Goal: Task Accomplishment & Management: Use online tool/utility

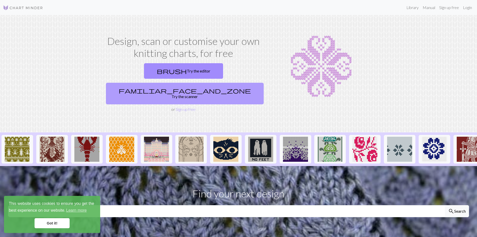
click at [218, 83] on link "familiar_face_and_zone Try the scanner" at bounding box center [185, 94] width 158 height 22
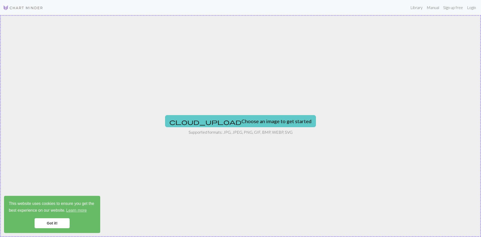
click at [255, 122] on button "cloud_upload Choose an image to get started" at bounding box center [240, 121] width 151 height 12
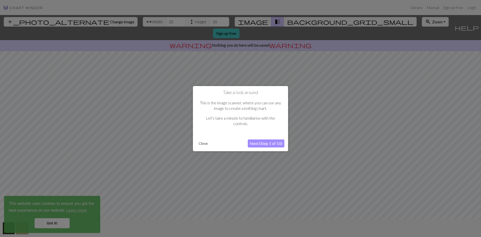
click at [54, 223] on div at bounding box center [240, 118] width 481 height 237
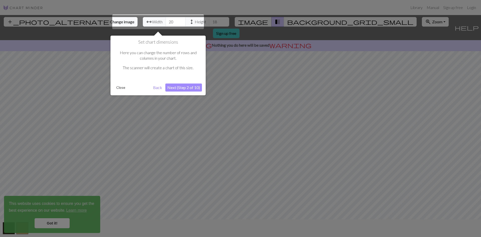
click at [122, 87] on button "Close" at bounding box center [120, 88] width 13 height 8
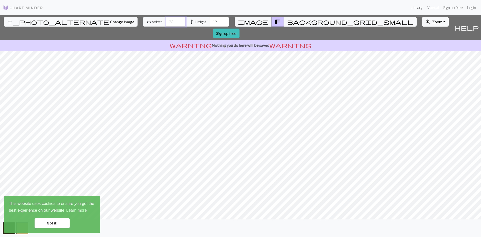
drag, startPoint x: 145, startPoint y: 21, endPoint x: 141, endPoint y: 21, distance: 4.8
click at [166, 21] on input "20" at bounding box center [176, 22] width 20 height 10
type input "70"
drag, startPoint x: 190, startPoint y: 21, endPoint x: 183, endPoint y: 22, distance: 7.0
click at [209, 22] on input "18" at bounding box center [219, 22] width 20 height 10
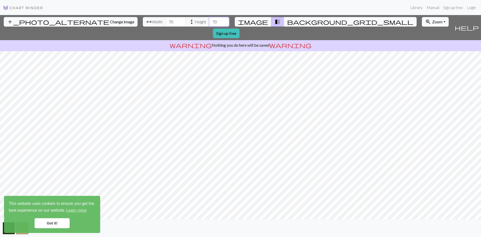
type input "70"
click at [48, 219] on link "Got it!" at bounding box center [52, 223] width 35 height 10
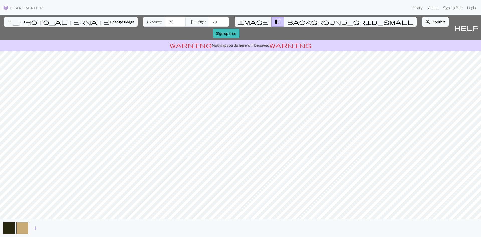
click at [262, 42] on p "warning Nothing you do here will be saved warning" at bounding box center [240, 45] width 477 height 6
click at [317, 7] on link "Login" at bounding box center [471, 8] width 13 height 10
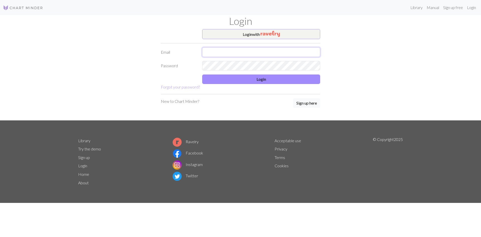
click at [265, 52] on input "text" at bounding box center [261, 52] width 118 height 10
type input "[EMAIL_ADDRESS][DOMAIN_NAME]"
click at [284, 32] on button "Login with" at bounding box center [261, 34] width 118 height 10
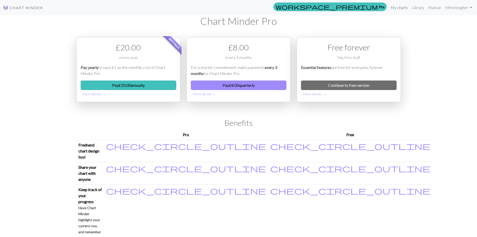
click at [317, 8] on link "My charts" at bounding box center [399, 8] width 21 height 10
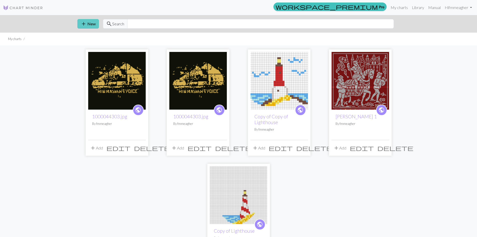
click at [88, 21] on button "add New" at bounding box center [88, 24] width 22 height 10
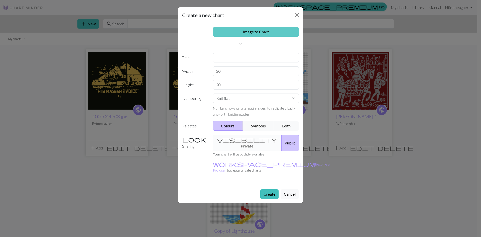
click at [252, 33] on link "Image to Chart" at bounding box center [256, 32] width 86 height 10
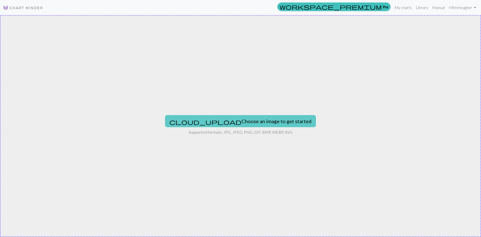
click at [243, 124] on button "cloud_upload Choose an image to get started" at bounding box center [240, 121] width 151 height 12
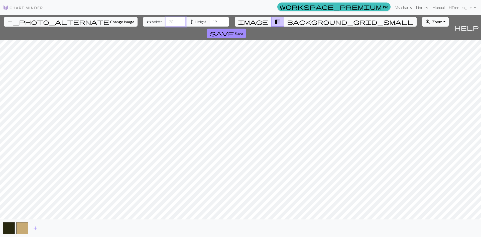
drag, startPoint x: 149, startPoint y: 24, endPoint x: 143, endPoint y: 24, distance: 6.5
click at [166, 24] on input "20" at bounding box center [176, 22] width 20 height 10
type input "60"
drag, startPoint x: 195, startPoint y: 23, endPoint x: 177, endPoint y: 25, distance: 18.9
click at [176, 25] on div "arrow_range Width 60 height Height 18" at bounding box center [186, 22] width 86 height 10
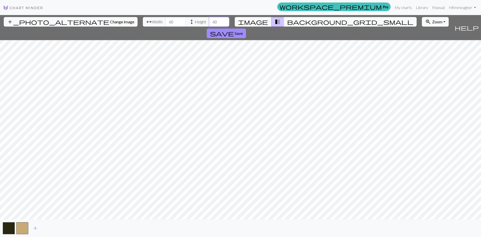
type input "60"
click at [35, 223] on span "add" at bounding box center [35, 228] width 6 height 7
click at [48, 223] on span "add" at bounding box center [49, 228] width 6 height 7
click at [63, 223] on span "add" at bounding box center [62, 228] width 6 height 7
click at [76, 223] on span "add" at bounding box center [76, 228] width 6 height 7
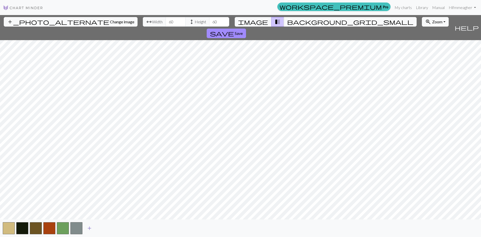
click at [87, 223] on span "add" at bounding box center [89, 228] width 6 height 7
click at [103, 223] on span "add" at bounding box center [103, 228] width 6 height 7
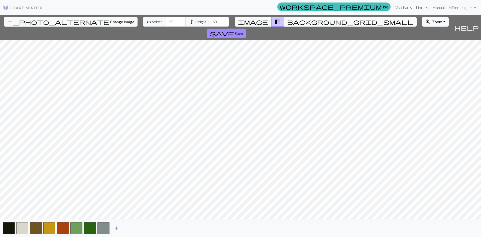
click at [117, 223] on span "add" at bounding box center [117, 228] width 6 height 7
click at [129, 223] on span "add" at bounding box center [130, 228] width 6 height 7
click at [287, 22] on span "background_grid_small" at bounding box center [350, 21] width 126 height 7
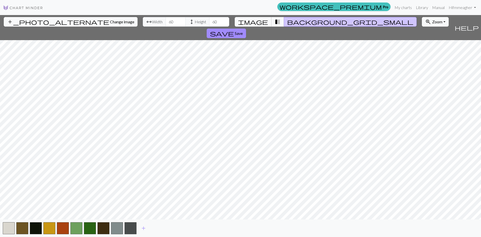
click at [263, 22] on span "image" at bounding box center [253, 21] width 30 height 7
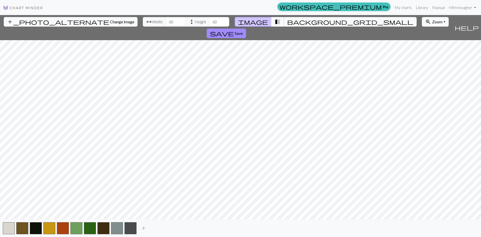
click at [275, 22] on span "transition_fade" at bounding box center [278, 21] width 6 height 7
click at [287, 22] on span "background_grid_small" at bounding box center [350, 21] width 126 height 7
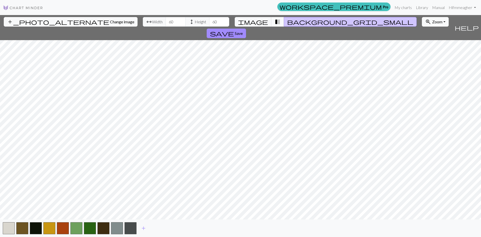
click at [275, 22] on span "transition_fade" at bounding box center [278, 21] width 6 height 7
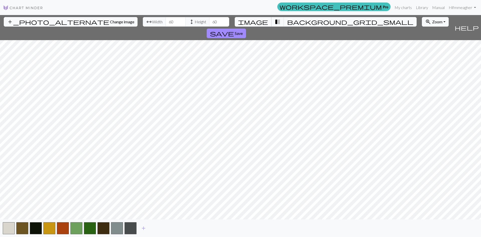
click at [259, 21] on span "image" at bounding box center [253, 21] width 30 height 7
click at [287, 22] on span "background_grid_small" at bounding box center [350, 21] width 126 height 7
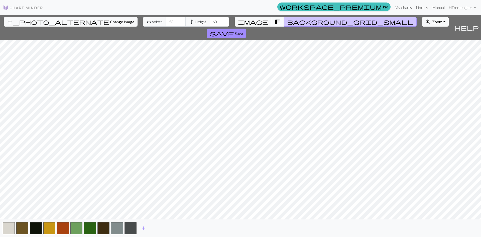
click at [275, 22] on span "transition_fade" at bounding box center [278, 21] width 6 height 7
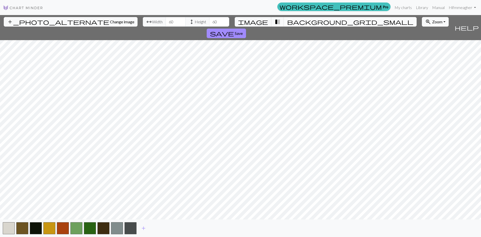
click at [284, 22] on button "background_grid_small" at bounding box center [350, 22] width 133 height 10
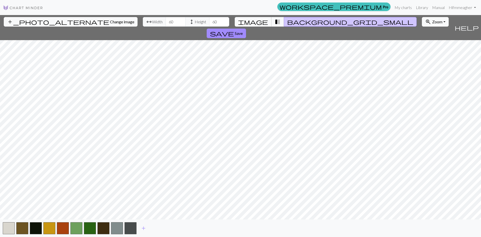
click at [260, 22] on span "image" at bounding box center [253, 21] width 30 height 7
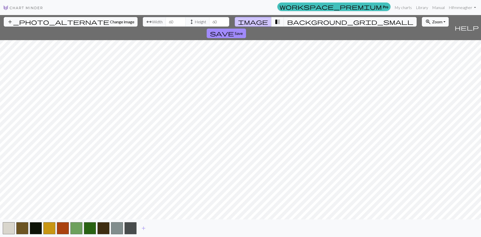
click at [240, 27] on div "add_photo_alternate Change image arrow_range Width 60 height Height 60 image tr…" at bounding box center [240, 126] width 481 height 222
click at [275, 20] on span "transition_fade" at bounding box center [278, 21] width 6 height 7
click at [289, 22] on span "background_grid_small" at bounding box center [350, 21] width 126 height 7
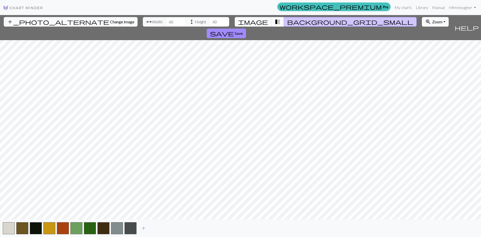
click at [275, 21] on span "transition_fade" at bounding box center [278, 21] width 6 height 7
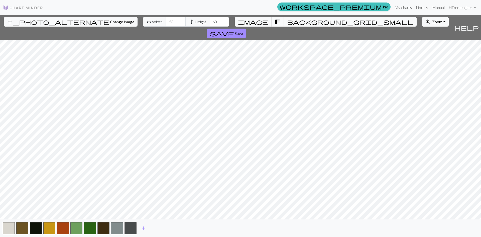
click at [259, 22] on span "image" at bounding box center [253, 21] width 30 height 7
click at [275, 21] on span "transition_fade" at bounding box center [278, 21] width 6 height 7
click at [143, 223] on span "add" at bounding box center [144, 228] width 6 height 7
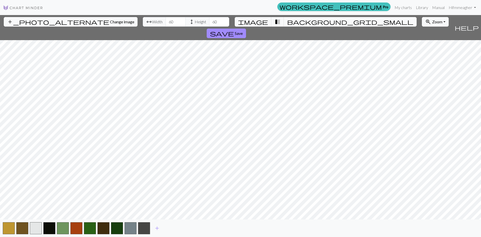
click at [287, 23] on span "background_grid_small" at bounding box center [350, 21] width 126 height 7
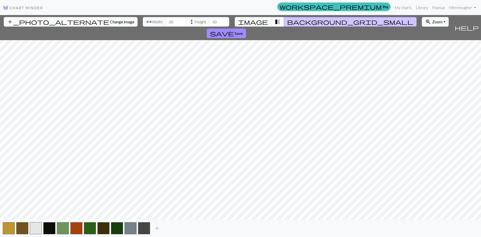
click at [275, 22] on span "transition_fade" at bounding box center [278, 21] width 6 height 7
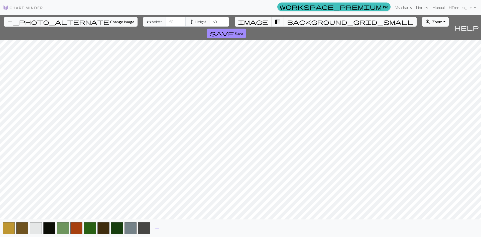
click at [262, 23] on span "image" at bounding box center [253, 21] width 30 height 7
click at [288, 21] on span "background_grid_small" at bounding box center [350, 21] width 126 height 7
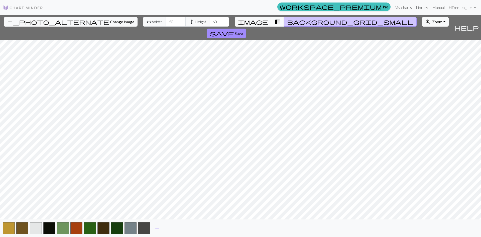
click at [275, 22] on span "transition_fade" at bounding box center [278, 21] width 6 height 7
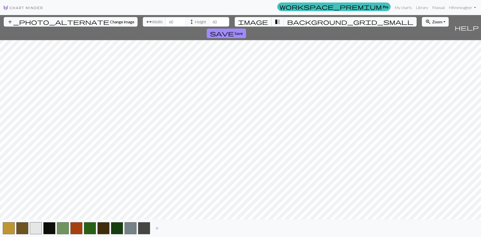
click at [261, 22] on span "image" at bounding box center [253, 21] width 30 height 7
click at [288, 21] on span "background_grid_small" at bounding box center [350, 21] width 126 height 7
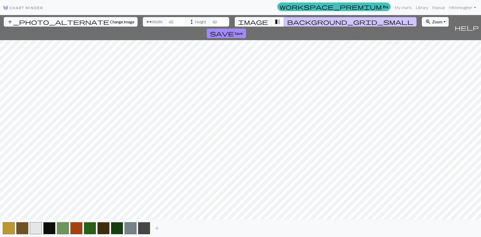
click at [275, 21] on span "transition_fade" at bounding box center [278, 21] width 6 height 7
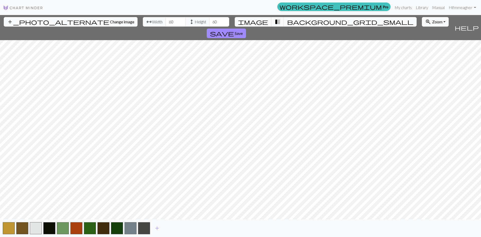
click at [287, 21] on span "background_grid_small" at bounding box center [350, 21] width 126 height 7
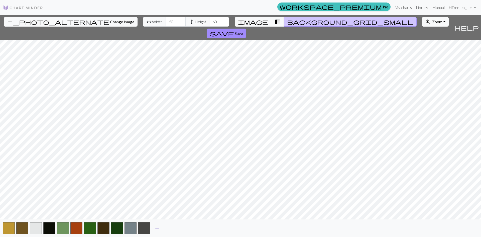
click at [157, 223] on span "add" at bounding box center [157, 228] width 6 height 7
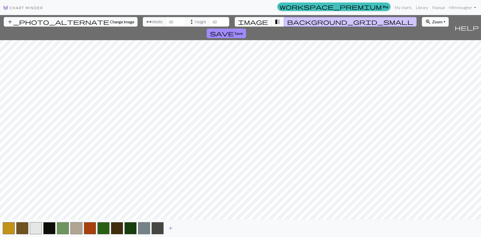
click at [172, 223] on span "add" at bounding box center [171, 228] width 6 height 7
click at [258, 22] on span "image" at bounding box center [253, 21] width 30 height 7
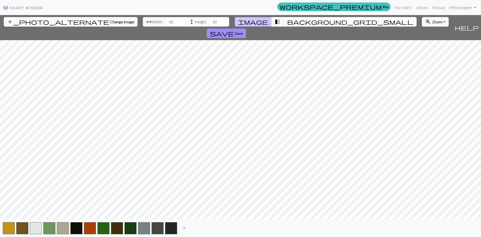
click at [289, 20] on span "background_grid_small" at bounding box center [350, 21] width 126 height 7
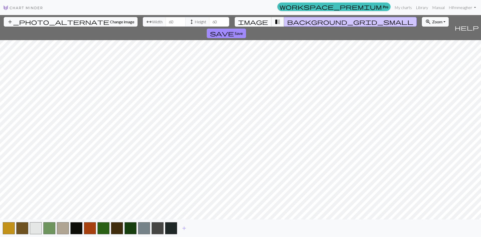
click at [262, 20] on span "image" at bounding box center [253, 21] width 30 height 7
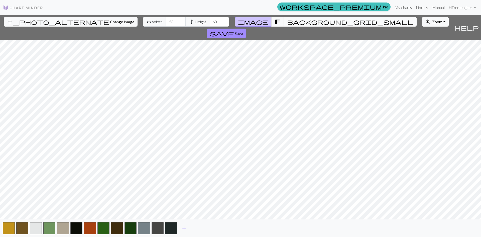
click at [287, 21] on span "background_grid_small" at bounding box center [350, 21] width 126 height 7
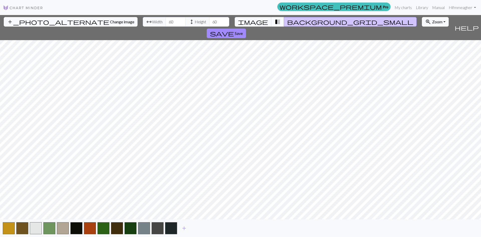
click at [275, 20] on span "transition_fade" at bounding box center [278, 21] width 6 height 7
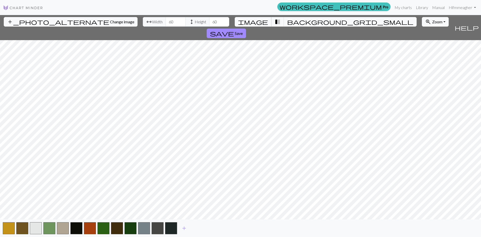
click at [262, 21] on span "image" at bounding box center [253, 21] width 30 height 7
click at [184, 223] on span "add" at bounding box center [184, 228] width 6 height 7
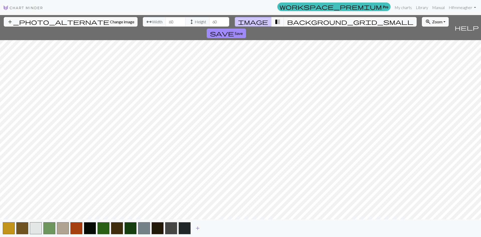
click at [198, 223] on span "add" at bounding box center [198, 228] width 6 height 7
click at [211, 223] on span "add" at bounding box center [211, 228] width 6 height 7
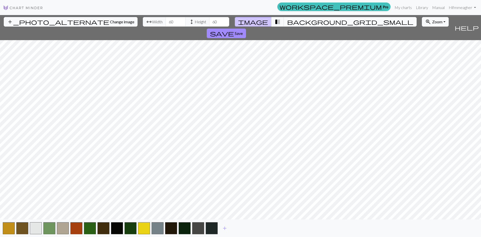
click at [287, 23] on span "background_grid_small" at bounding box center [350, 21] width 126 height 7
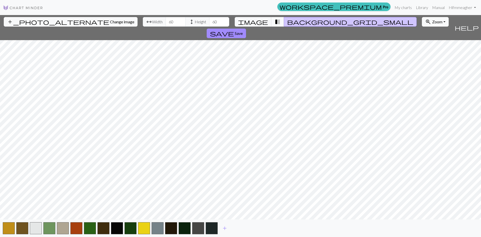
click at [275, 22] on span "transition_fade" at bounding box center [278, 21] width 6 height 7
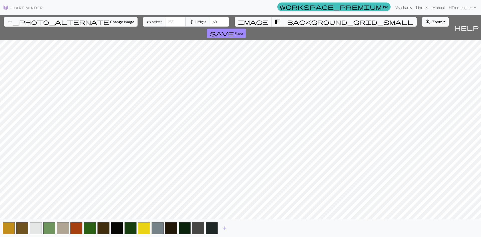
click at [264, 22] on button "image" at bounding box center [253, 22] width 37 height 10
click at [276, 22] on span "transition_fade" at bounding box center [278, 21] width 6 height 7
click at [259, 22] on span "image" at bounding box center [253, 21] width 30 height 7
click at [275, 22] on span "transition_fade" at bounding box center [278, 21] width 6 height 7
click at [288, 21] on span "background_grid_small" at bounding box center [350, 21] width 126 height 7
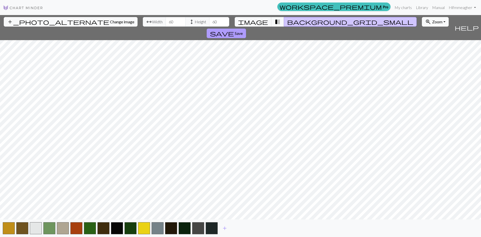
click at [234, 30] on span "save" at bounding box center [222, 33] width 24 height 7
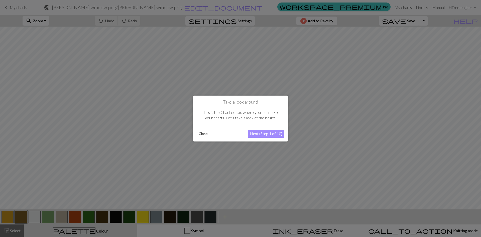
click at [202, 133] on button "Close" at bounding box center [203, 134] width 13 height 8
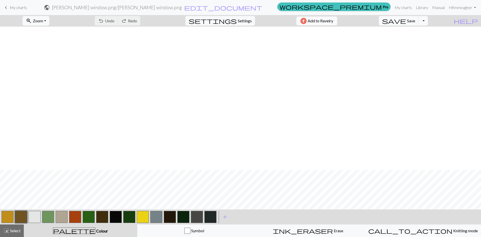
scroll to position [144, 0]
click at [49, 20] on button "zoom_in Zoom Zoom" at bounding box center [36, 21] width 27 height 10
click at [50, 47] on button "Fit height" at bounding box center [43, 48] width 40 height 8
click at [35, 219] on button "button" at bounding box center [35, 217] width 12 height 12
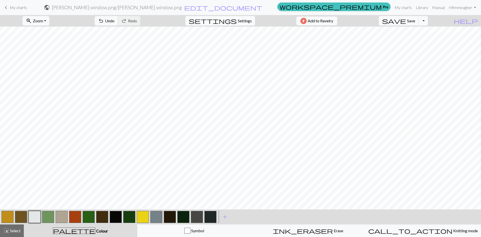
click at [240, 22] on span "Settings" at bounding box center [245, 21] width 14 height 6
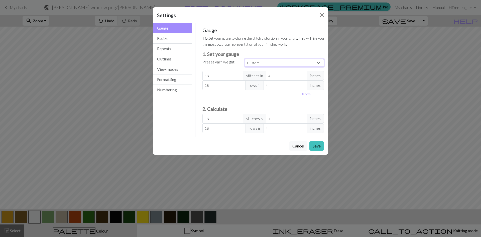
click at [267, 62] on select "Custom Square Lace Light Fingering Fingering Sport Double knit Worsted Aran Bul…" at bounding box center [284, 63] width 79 height 8
select select "sport"
click at [245, 59] on select "Custom Square Lace Light Fingering Fingering Sport Double knit Worsted Aran Bul…" at bounding box center [284, 63] width 79 height 8
type input "24"
type input "34"
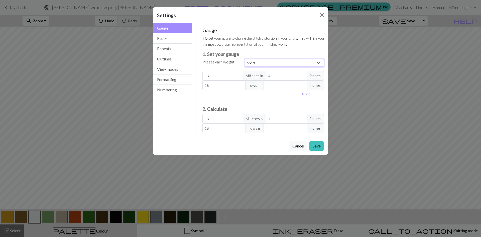
type input "24"
type input "34"
click at [314, 148] on button "Save" at bounding box center [316, 146] width 15 height 10
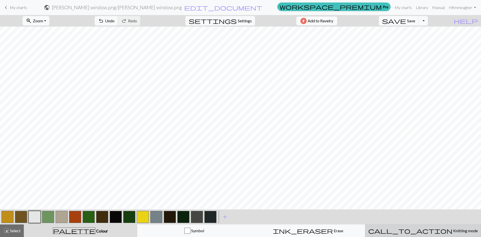
click at [317, 223] on span "Knitting mode" at bounding box center [465, 230] width 25 height 5
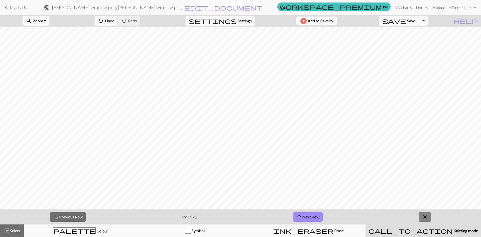
click at [317, 217] on button "close" at bounding box center [425, 217] width 13 height 10
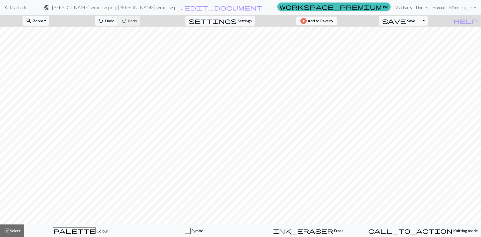
click at [6, 6] on span "keyboard_arrow_left" at bounding box center [6, 7] width 6 height 7
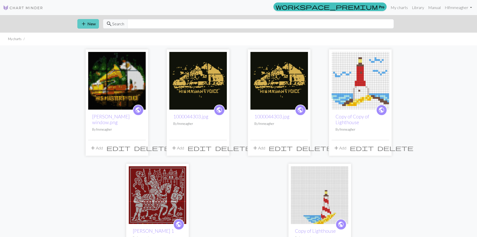
click at [85, 24] on span "add" at bounding box center [84, 23] width 6 height 7
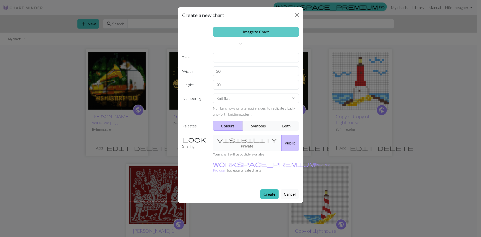
click at [279, 36] on link "Image to Chart" at bounding box center [256, 32] width 86 height 10
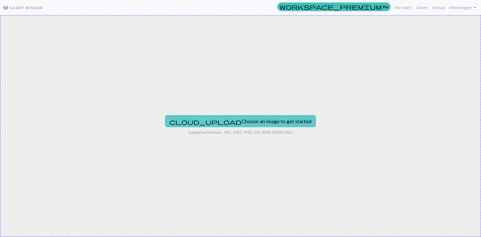
click at [243, 116] on button "cloud_upload Choose an image to get started" at bounding box center [240, 121] width 151 height 12
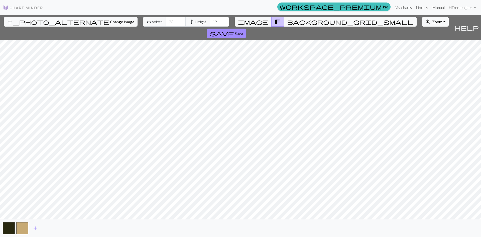
click at [317, 9] on link "Manual" at bounding box center [438, 8] width 17 height 10
drag, startPoint x: 147, startPoint y: 22, endPoint x: 141, endPoint y: 21, distance: 6.6
click at [166, 21] on input "20" at bounding box center [176, 22] width 20 height 10
type input "60"
drag, startPoint x: 193, startPoint y: 20, endPoint x: 180, endPoint y: 20, distance: 13.0
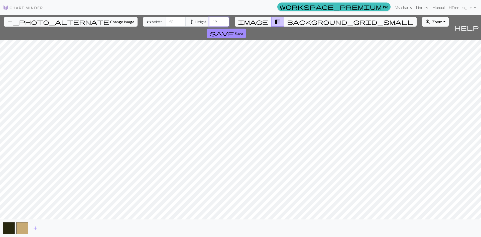
click at [180, 20] on div "arrow_range Width 60 height Height 18" at bounding box center [186, 22] width 86 height 10
drag, startPoint x: 193, startPoint y: 22, endPoint x: 184, endPoint y: 21, distance: 8.8
click at [209, 21] on input "85" at bounding box center [219, 22] width 20 height 10
type input "90"
click at [37, 223] on span "add" at bounding box center [35, 228] width 6 height 7
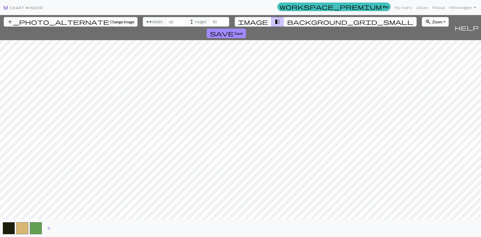
click at [48, 223] on span "add" at bounding box center [49, 228] width 6 height 7
click at [63, 223] on span "add" at bounding box center [62, 228] width 6 height 7
click at [76, 223] on span "add" at bounding box center [76, 228] width 6 height 7
click at [89, 223] on span "add" at bounding box center [89, 228] width 6 height 7
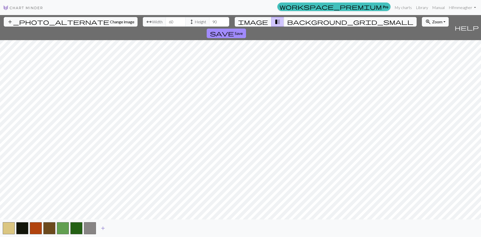
click at [103, 223] on span "add" at bounding box center [103, 228] width 6 height 7
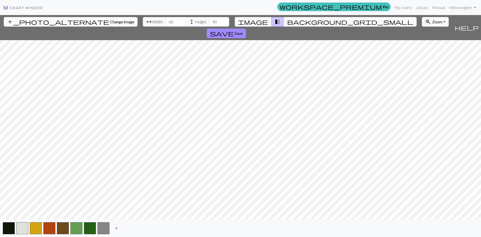
click at [117, 223] on span "add" at bounding box center [117, 228] width 6 height 7
click at [130, 223] on span "add" at bounding box center [130, 228] width 6 height 7
click at [142, 223] on span "add" at bounding box center [144, 228] width 6 height 7
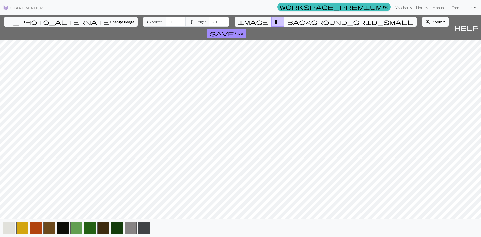
click at [287, 22] on span "background_grid_small" at bounding box center [350, 21] width 126 height 7
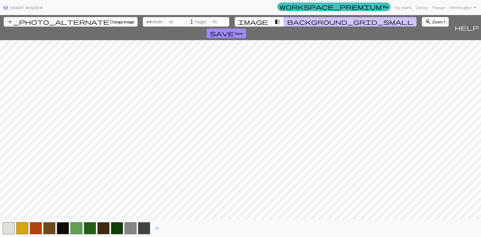
click at [277, 22] on button "transition_fade" at bounding box center [277, 22] width 13 height 10
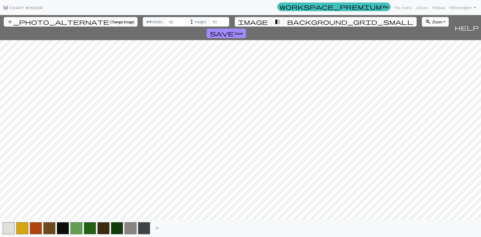
click at [158, 223] on span "add" at bounding box center [157, 228] width 6 height 7
click at [170, 223] on span "add" at bounding box center [171, 228] width 6 height 7
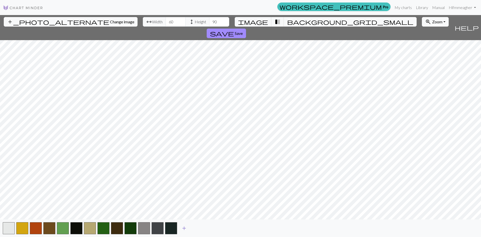
click at [183, 223] on span "add" at bounding box center [184, 228] width 6 height 7
click at [199, 223] on span "add" at bounding box center [198, 228] width 6 height 7
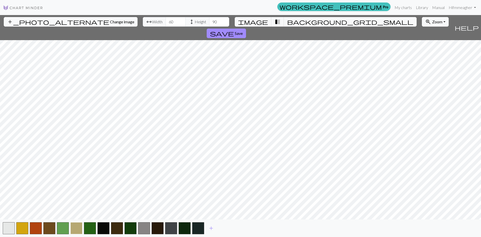
click at [78, 223] on button "button" at bounding box center [76, 228] width 12 height 12
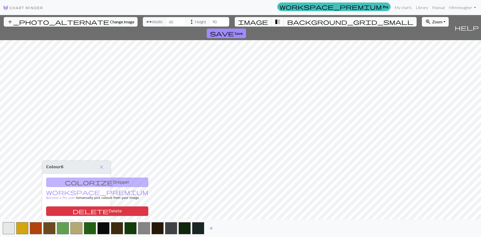
click at [211, 223] on span "add" at bounding box center [211, 228] width 6 height 7
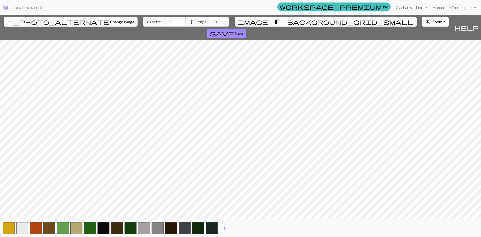
click at [225, 223] on span "add" at bounding box center [225, 228] width 6 height 7
click at [237, 223] on span "add" at bounding box center [238, 228] width 6 height 7
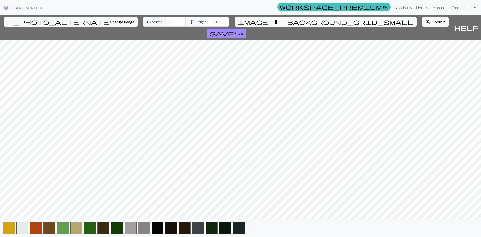
click at [163, 223] on button "button" at bounding box center [158, 228] width 12 height 12
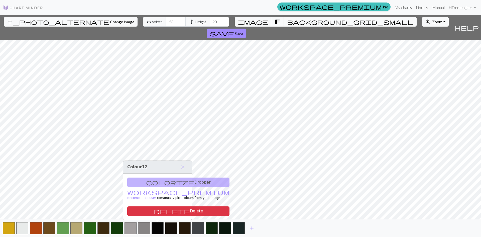
click at [176, 223] on button "button" at bounding box center [171, 228] width 12 height 12
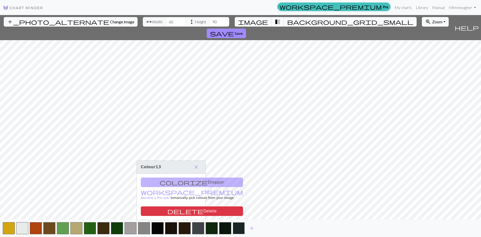
click at [236, 223] on button "button" at bounding box center [239, 228] width 12 height 12
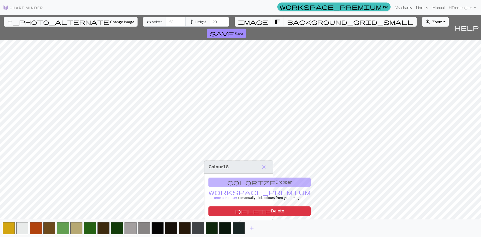
click at [283, 223] on div "add" at bounding box center [240, 228] width 481 height 18
click at [252, 223] on span "add" at bounding box center [252, 228] width 6 height 7
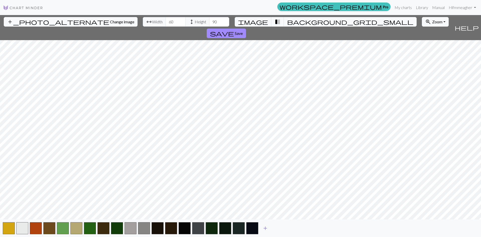
click at [266, 223] on span "add" at bounding box center [265, 228] width 6 height 7
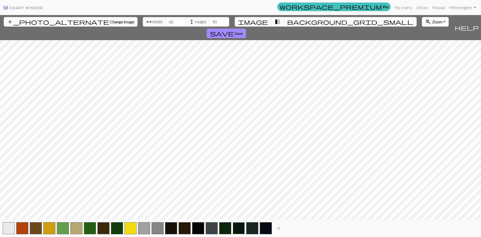
click at [240, 223] on button "button" at bounding box center [239, 228] width 12 height 12
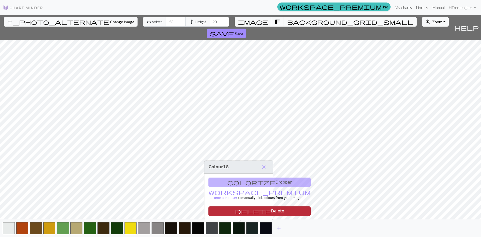
click at [246, 210] on button "delete Delete" at bounding box center [260, 211] width 102 height 10
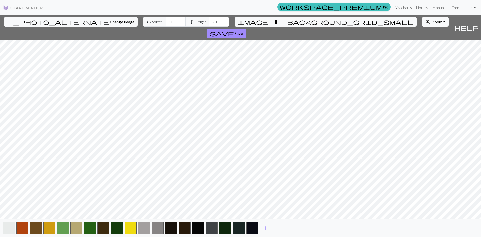
click at [196, 223] on button "button" at bounding box center [198, 228] width 12 height 12
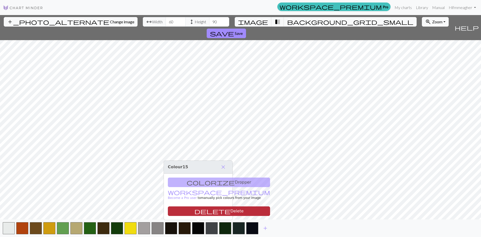
click at [206, 213] on button "delete Delete" at bounding box center [219, 211] width 102 height 10
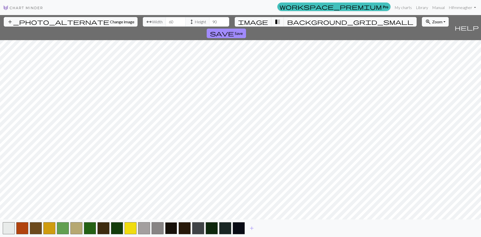
click at [170, 223] on button "button" at bounding box center [171, 228] width 12 height 12
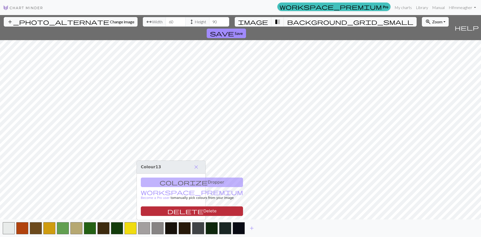
click at [177, 209] on button "delete Delete" at bounding box center [192, 211] width 102 height 10
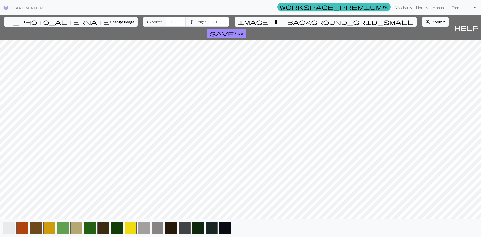
click at [159, 223] on button "button" at bounding box center [158, 228] width 12 height 12
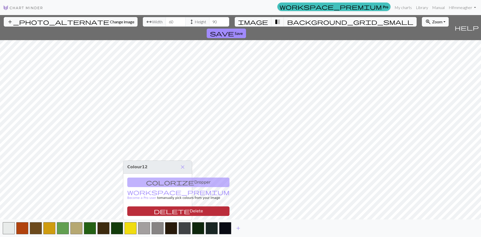
click at [156, 212] on button "delete Delete" at bounding box center [178, 211] width 102 height 10
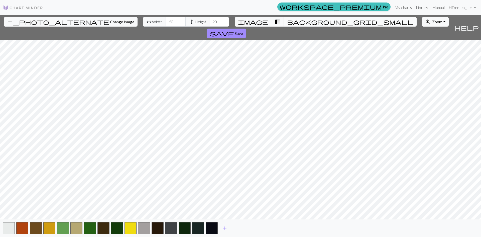
click at [289, 21] on span "background_grid_small" at bounding box center [350, 21] width 126 height 7
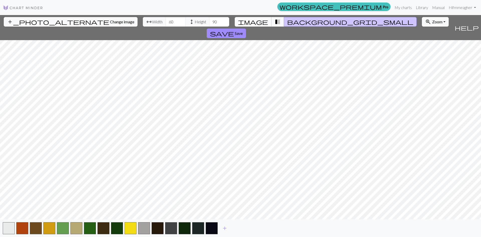
click at [258, 25] on span "image" at bounding box center [253, 21] width 30 height 7
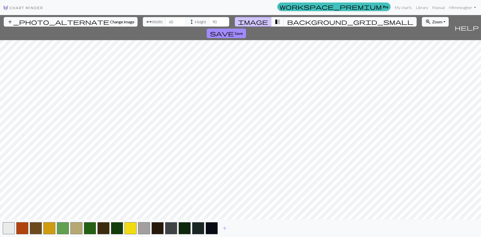
click at [288, 20] on span "background_grid_small" at bounding box center [350, 21] width 126 height 7
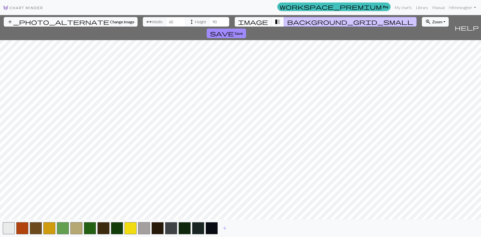
click at [275, 24] on span "transition_fade" at bounding box center [278, 21] width 6 height 7
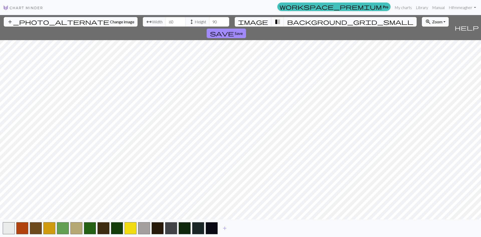
click at [287, 23] on span "background_grid_small" at bounding box center [350, 21] width 126 height 7
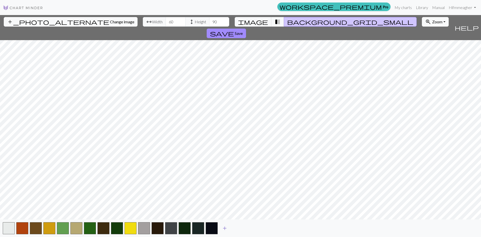
click at [225, 223] on span "add" at bounding box center [225, 228] width 6 height 7
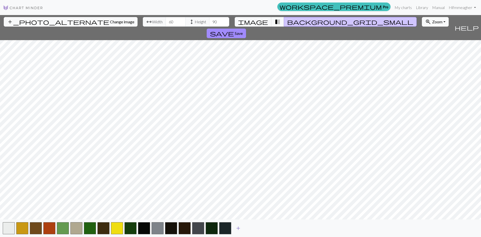
click at [239, 223] on span "add" at bounding box center [238, 228] width 6 height 7
click at [254, 223] on span "add" at bounding box center [252, 228] width 6 height 7
click at [263, 223] on span "add" at bounding box center [265, 228] width 6 height 7
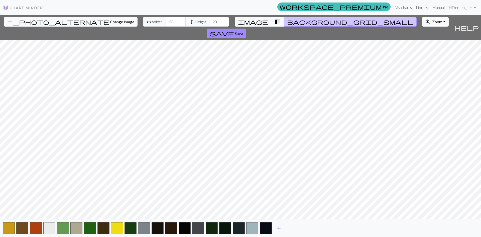
click at [280, 223] on span "add" at bounding box center [279, 228] width 6 height 7
click at [293, 223] on span "add" at bounding box center [292, 228] width 6 height 7
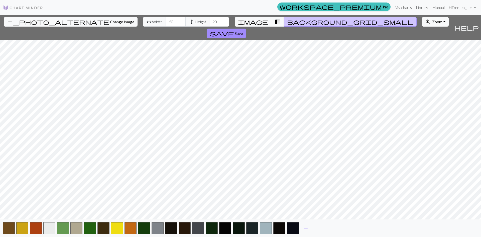
click at [307, 223] on span "add" at bounding box center [306, 228] width 6 height 7
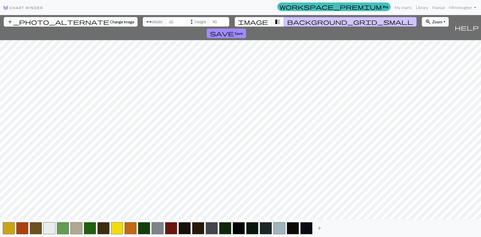
click at [317, 223] on span "add" at bounding box center [320, 228] width 6 height 7
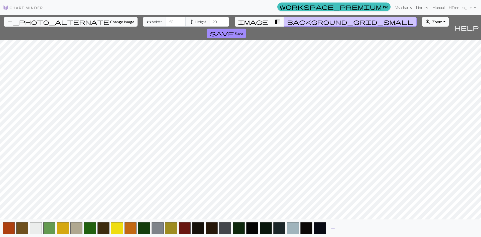
click at [317, 223] on span "add" at bounding box center [333, 228] width 6 height 7
click at [317, 223] on span "add" at bounding box center [347, 228] width 6 height 7
click at [317, 223] on span "add" at bounding box center [360, 228] width 6 height 7
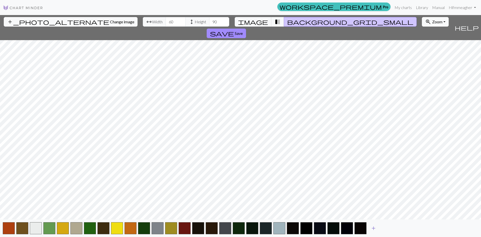
click at [317, 223] on span "add" at bounding box center [374, 228] width 6 height 7
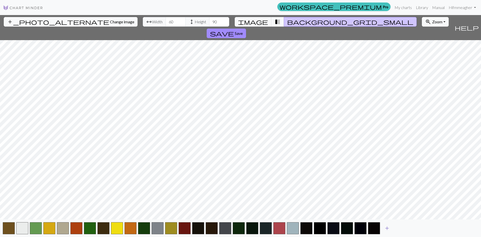
click at [317, 223] on span "add" at bounding box center [387, 228] width 6 height 7
click at [317, 223] on span "add" at bounding box center [401, 228] width 6 height 7
click at [317, 223] on span "add" at bounding box center [414, 228] width 6 height 7
click at [317, 223] on span "add" at bounding box center [428, 228] width 6 height 7
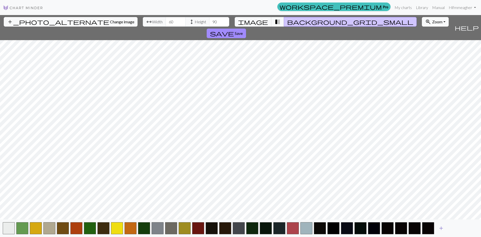
click at [317, 223] on span "add" at bounding box center [441, 228] width 6 height 7
click at [275, 23] on span "transition_fade" at bounding box center [278, 21] width 6 height 7
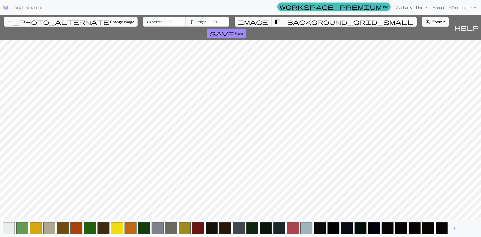
click at [264, 23] on button "image" at bounding box center [253, 22] width 37 height 10
click at [287, 23] on span "background_grid_small" at bounding box center [350, 21] width 126 height 7
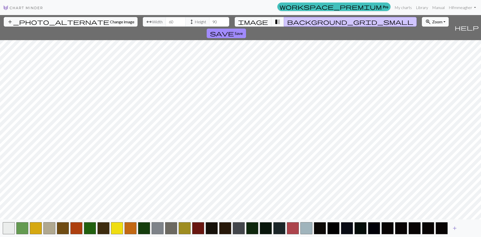
click at [317, 223] on span "add" at bounding box center [455, 228] width 6 height 7
click at [317, 223] on span "add" at bounding box center [468, 228] width 6 height 7
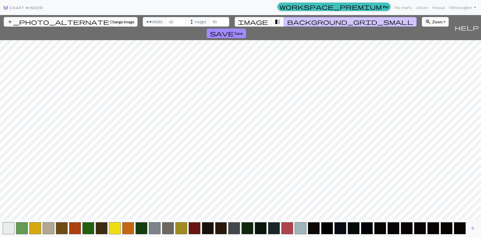
click at [317, 223] on span "add" at bounding box center [473, 228] width 6 height 7
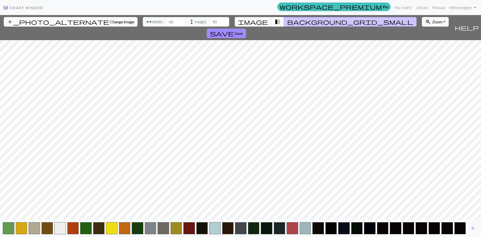
click at [317, 223] on span "add" at bounding box center [473, 228] width 6 height 7
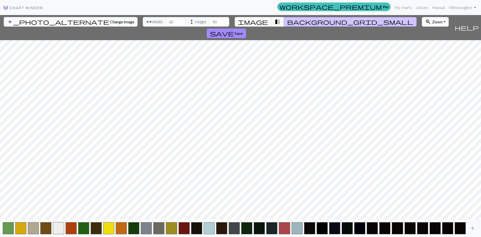
click at [317, 223] on span "add" at bounding box center [473, 228] width 6 height 7
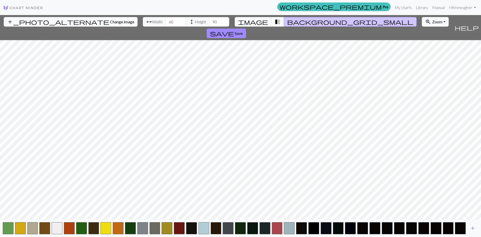
click at [317, 223] on span "add" at bounding box center [473, 228] width 6 height 7
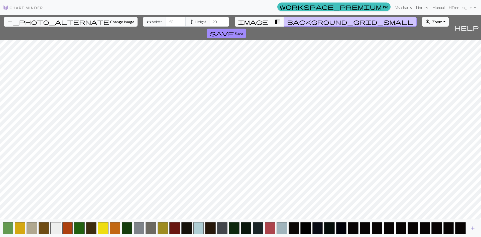
click at [317, 223] on span "add" at bounding box center [473, 228] width 6 height 7
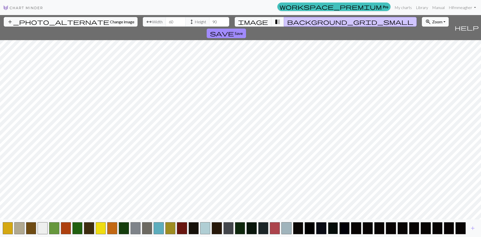
click at [317, 223] on button "button" at bounding box center [333, 228] width 10 height 12
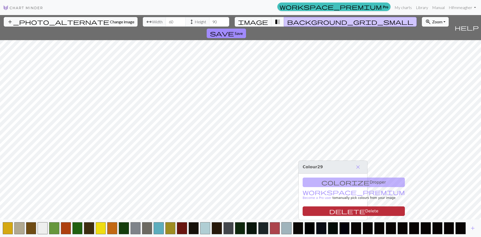
click at [317, 211] on button "delete Delete" at bounding box center [354, 211] width 102 height 10
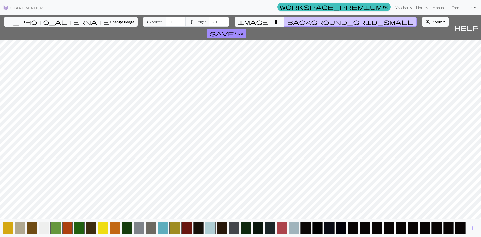
click at [317, 223] on button "button" at bounding box center [377, 228] width 11 height 12
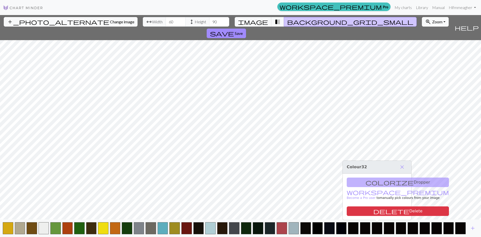
click at [317, 211] on span "delete" at bounding box center [391, 211] width 36 height 7
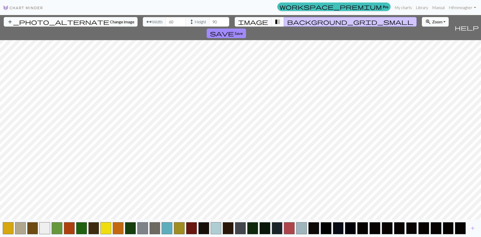
click at [317, 223] on button "button" at bounding box center [411, 228] width 11 height 12
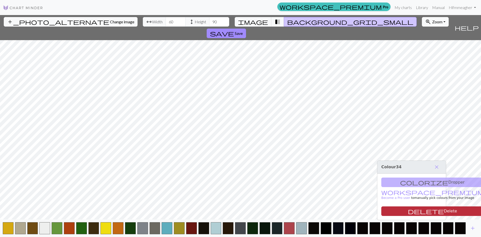
click at [317, 212] on span "delete" at bounding box center [426, 211] width 36 height 7
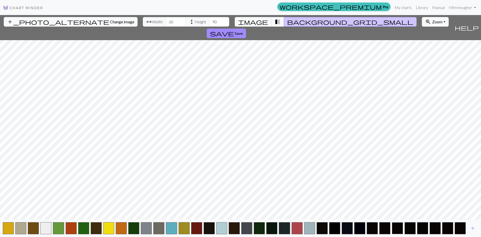
click at [317, 223] on button "button" at bounding box center [397, 228] width 11 height 12
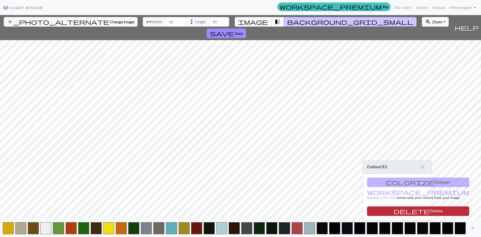
click at [317, 212] on button "delete Delete" at bounding box center [418, 211] width 102 height 10
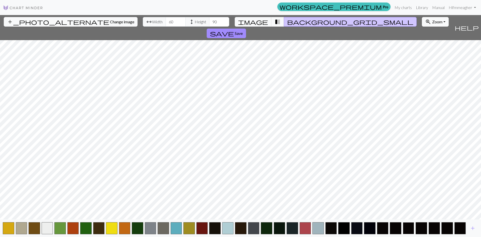
click at [317, 223] on button "button" at bounding box center [409, 228] width 12 height 12
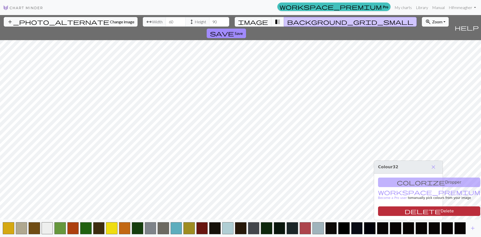
click at [317, 212] on span "delete" at bounding box center [423, 211] width 36 height 7
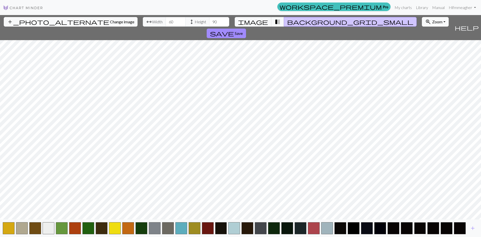
click at [317, 223] on button "button" at bounding box center [420, 228] width 12 height 12
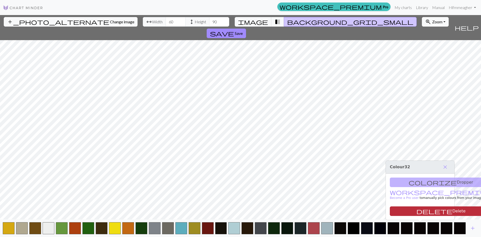
click at [317, 209] on button "delete Delete" at bounding box center [441, 211] width 102 height 10
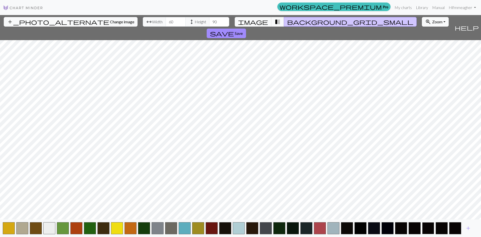
click at [317, 223] on button "button" at bounding box center [428, 228] width 12 height 12
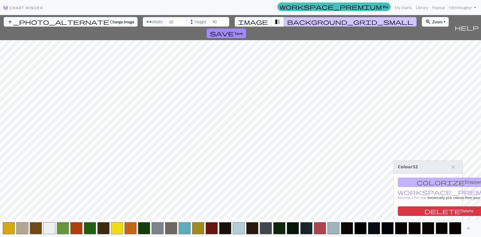
click at [317, 223] on button "button" at bounding box center [442, 228] width 12 height 12
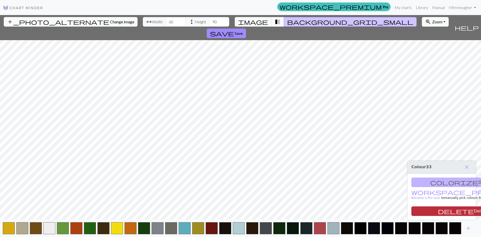
click at [317, 214] on span "delete" at bounding box center [456, 211] width 36 height 7
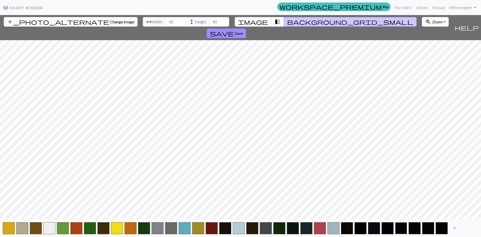
click at [317, 223] on button "button" at bounding box center [401, 228] width 12 height 12
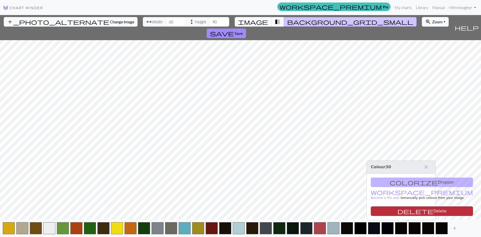
click at [317, 214] on button "delete Delete" at bounding box center [422, 211] width 102 height 10
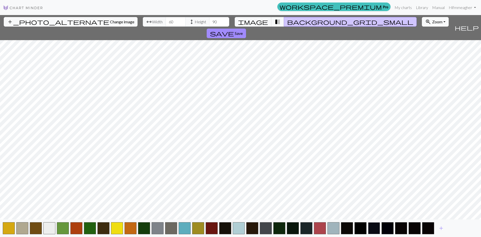
click at [317, 223] on button "button" at bounding box center [374, 228] width 12 height 12
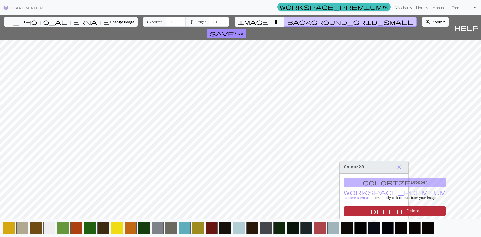
click at [317, 212] on button "delete Delete" at bounding box center [395, 211] width 102 height 10
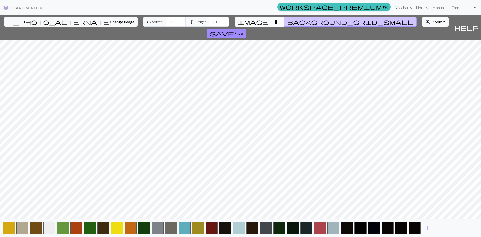
click at [317, 223] on button "button" at bounding box center [347, 228] width 12 height 12
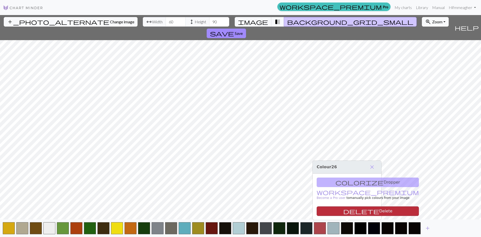
click at [317, 212] on button "delete Delete" at bounding box center [368, 211] width 102 height 10
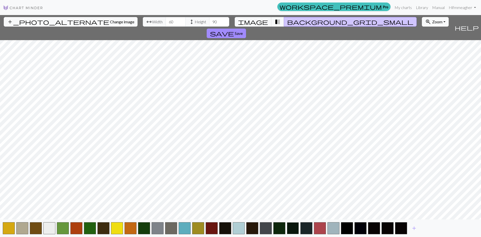
click at [297, 223] on button "button" at bounding box center [293, 228] width 12 height 12
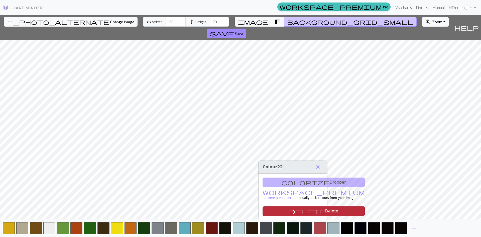
click at [299, 211] on button "delete Delete" at bounding box center [314, 211] width 102 height 10
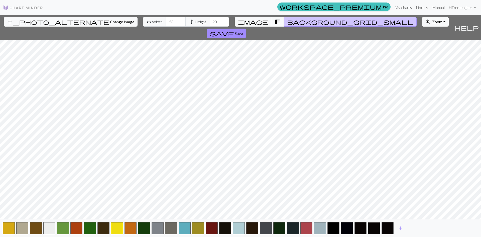
click at [317, 223] on button "button" at bounding box center [374, 228] width 12 height 12
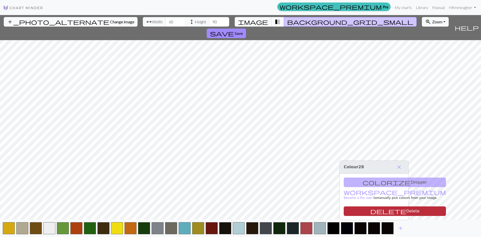
click at [317, 212] on button "delete Delete" at bounding box center [395, 211] width 102 height 10
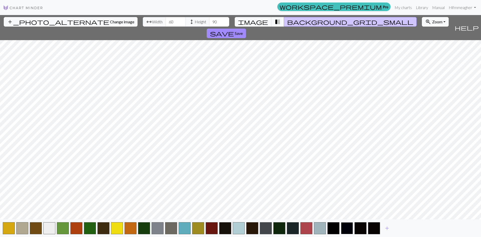
click at [317, 223] on button "button" at bounding box center [347, 228] width 12 height 12
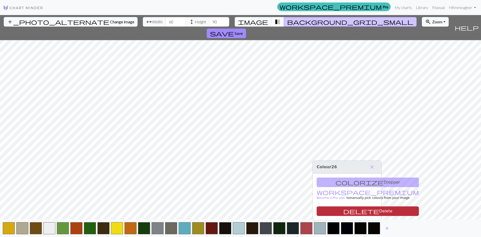
click at [317, 214] on button "delete Delete" at bounding box center [368, 211] width 102 height 10
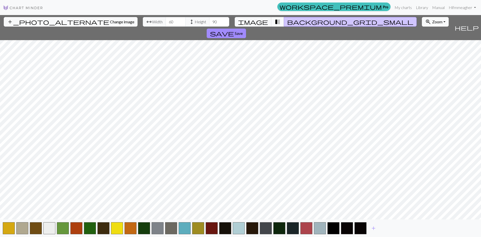
click at [275, 20] on span "transition_fade" at bounding box center [278, 21] width 6 height 7
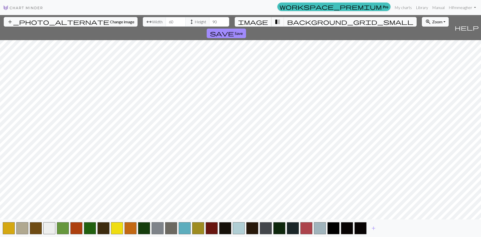
click at [257, 21] on button "image" at bounding box center [253, 22] width 37 height 10
click at [277, 21] on button "transition_fade" at bounding box center [277, 22] width 13 height 10
click at [257, 24] on button "image" at bounding box center [253, 22] width 37 height 10
click at [287, 23] on span "background_grid_small" at bounding box center [350, 21] width 126 height 7
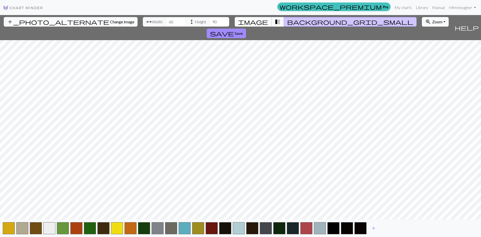
click at [258, 23] on span "image" at bounding box center [253, 21] width 30 height 7
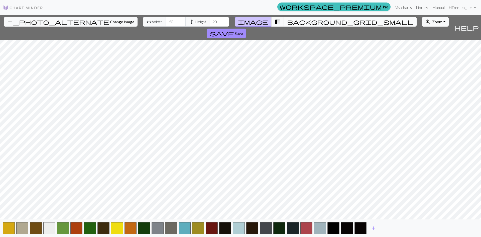
click at [289, 22] on span "background_grid_small" at bounding box center [350, 21] width 126 height 7
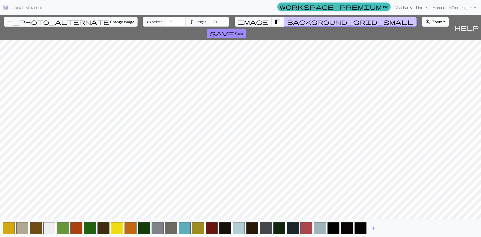
click at [259, 21] on span "image" at bounding box center [253, 21] width 30 height 7
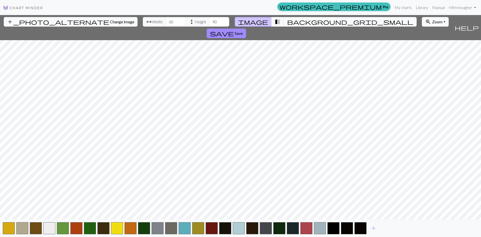
click at [287, 23] on span "background_grid_small" at bounding box center [350, 21] width 126 height 7
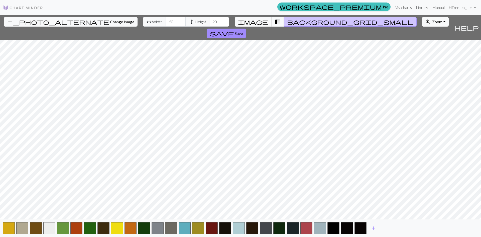
click at [261, 21] on span "image" at bounding box center [253, 21] width 30 height 7
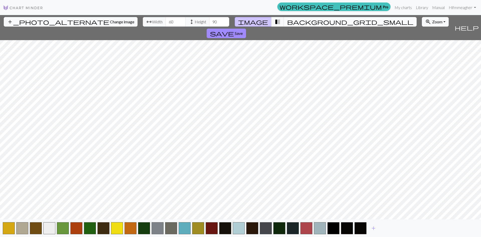
click at [287, 20] on span "background_grid_small" at bounding box center [350, 21] width 126 height 7
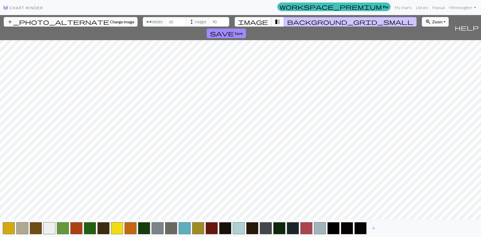
click at [261, 21] on span "image" at bounding box center [253, 21] width 30 height 7
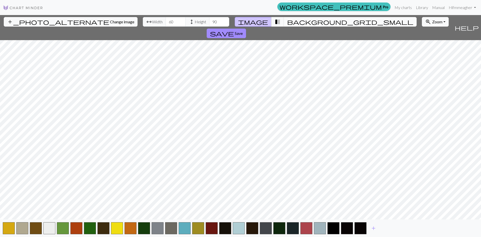
click at [287, 21] on span "background_grid_small" at bounding box center [350, 21] width 126 height 7
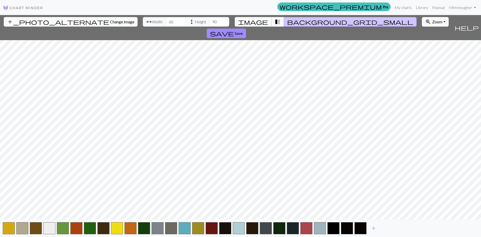
click at [260, 22] on span "image" at bounding box center [253, 21] width 30 height 7
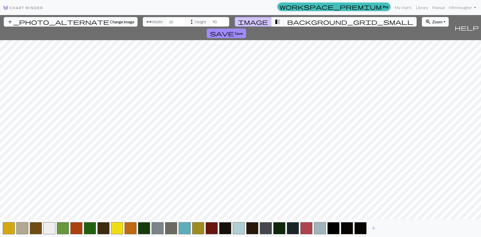
click at [288, 22] on span "background_grid_small" at bounding box center [350, 21] width 126 height 7
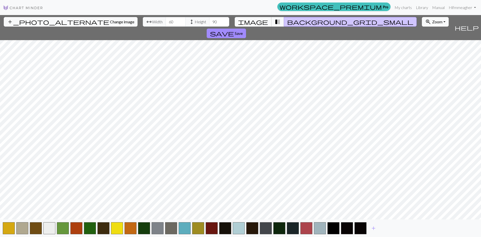
click at [260, 24] on span "image" at bounding box center [253, 21] width 30 height 7
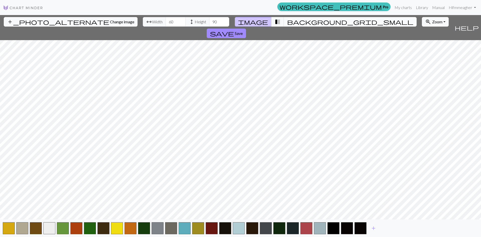
click at [290, 20] on button "background_grid_small" at bounding box center [350, 22] width 133 height 10
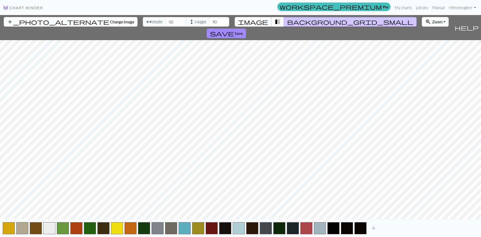
click at [260, 21] on span "image" at bounding box center [253, 21] width 30 height 7
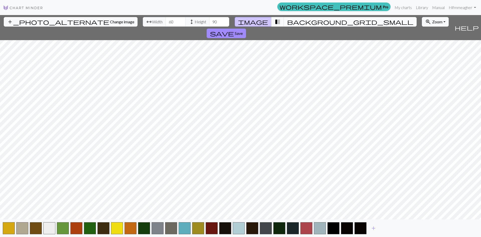
click at [287, 24] on span "background_grid_small" at bounding box center [350, 21] width 126 height 7
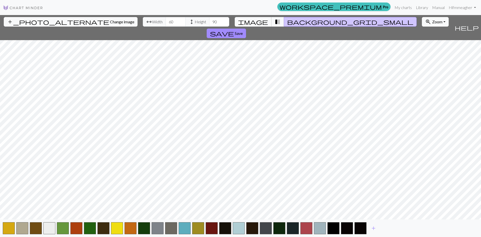
click at [257, 24] on button "image" at bounding box center [253, 22] width 37 height 10
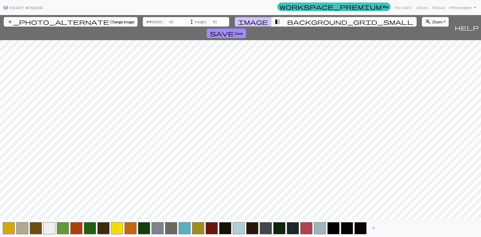
click at [288, 22] on span "background_grid_small" at bounding box center [350, 21] width 126 height 7
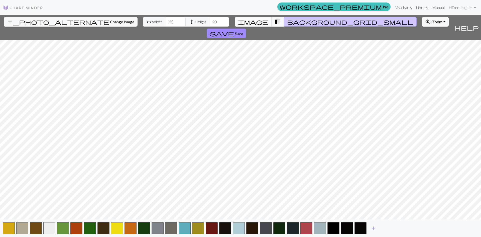
click at [259, 21] on span "image" at bounding box center [253, 21] width 30 height 7
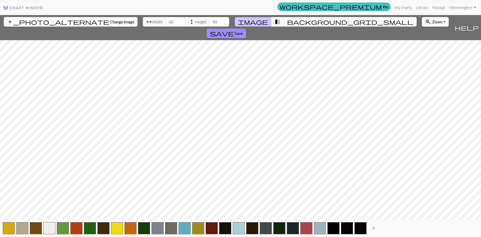
click at [287, 21] on span "background_grid_small" at bounding box center [350, 21] width 126 height 7
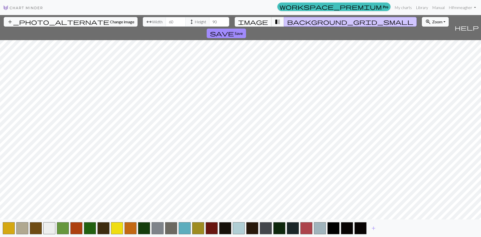
click at [257, 22] on button "image" at bounding box center [253, 22] width 37 height 10
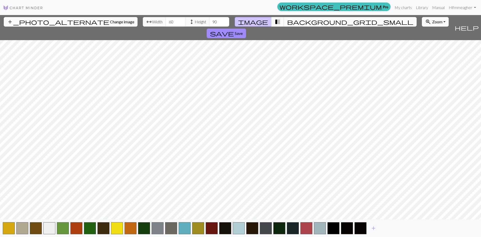
click at [287, 22] on span "background_grid_small" at bounding box center [350, 21] width 126 height 7
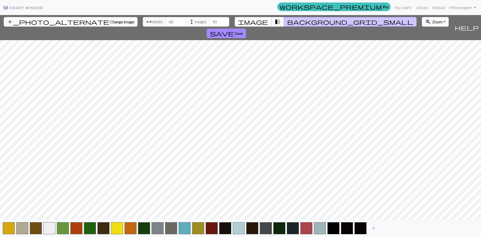
click at [262, 20] on span "image" at bounding box center [253, 21] width 30 height 7
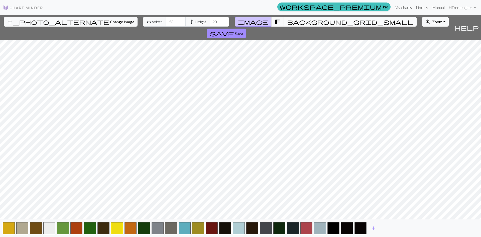
click at [287, 23] on span "background_grid_small" at bounding box center [350, 21] width 126 height 7
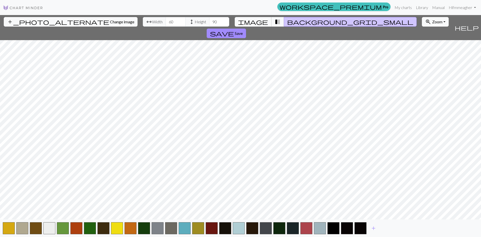
click at [259, 22] on span "image" at bounding box center [253, 21] width 30 height 7
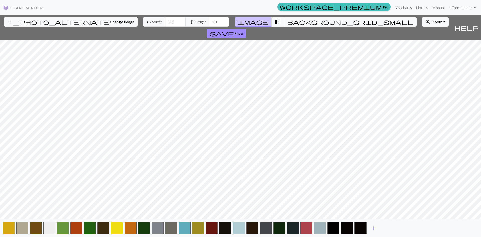
click at [317, 6] on div "workspace_premium Pro My charts Library Manual Hi fmmeagher Account settings Lo…" at bounding box center [262, 8] width 431 height 10
click at [287, 21] on span "background_grid_small" at bounding box center [350, 21] width 126 height 7
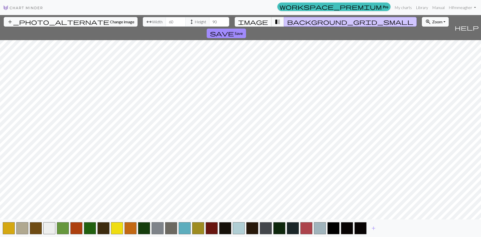
click at [262, 22] on span "image" at bounding box center [253, 21] width 30 height 7
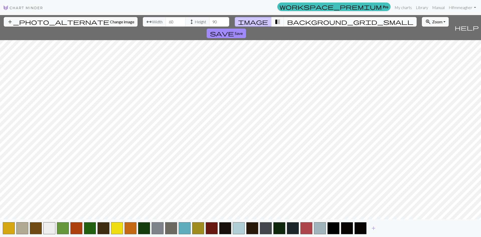
click at [288, 23] on span "background_grid_small" at bounding box center [350, 21] width 126 height 7
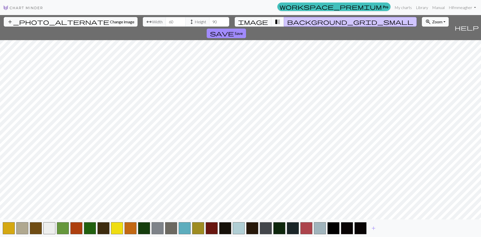
click at [275, 22] on span "transition_fade" at bounding box center [278, 21] width 6 height 7
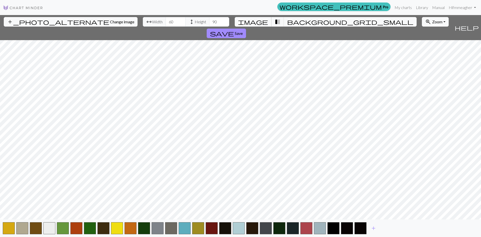
click at [262, 23] on span "image" at bounding box center [253, 21] width 30 height 7
click at [287, 21] on span "background_grid_small" at bounding box center [350, 21] width 126 height 7
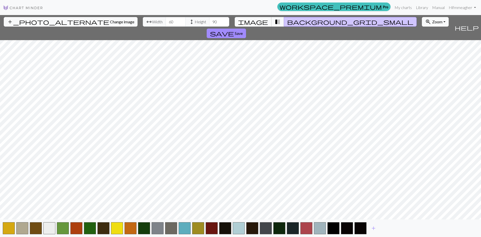
click at [260, 21] on span "image" at bounding box center [253, 21] width 30 height 7
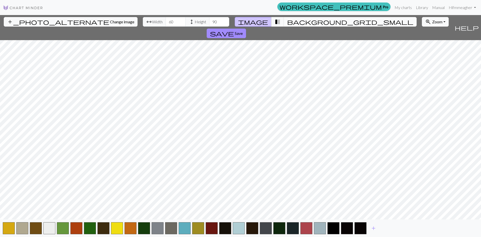
click at [287, 21] on span "background_grid_small" at bounding box center [350, 21] width 126 height 7
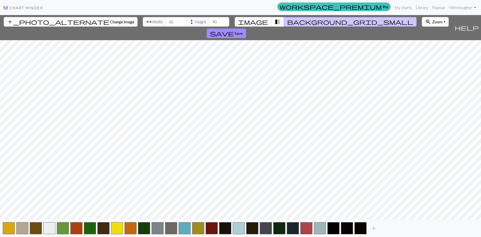
click at [317, 24] on span "help" at bounding box center [467, 27] width 24 height 7
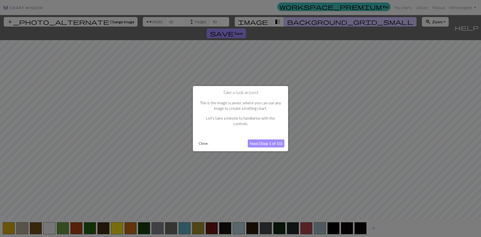
click at [200, 145] on button "Close" at bounding box center [203, 144] width 13 height 8
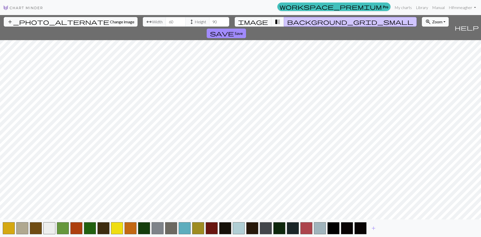
click at [317, 24] on span "help" at bounding box center [467, 27] width 24 height 7
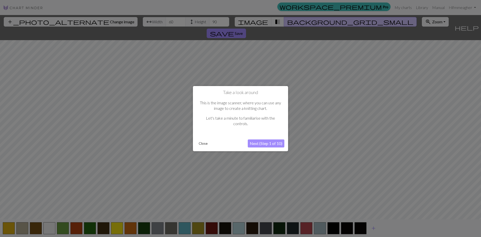
click at [272, 141] on button "Next (Step 1 of 10)" at bounding box center [266, 143] width 37 height 8
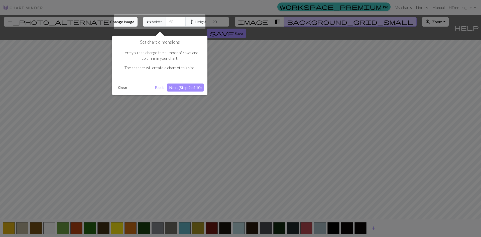
click at [178, 87] on button "Next (Step 2 of 10)" at bounding box center [185, 87] width 37 height 8
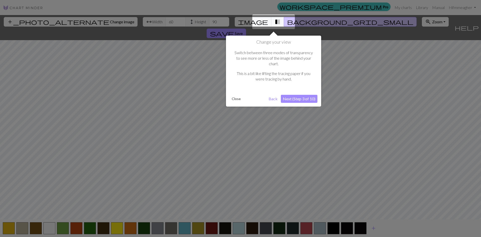
click at [302, 95] on button "Next (Step 3 of 10)" at bounding box center [299, 99] width 37 height 8
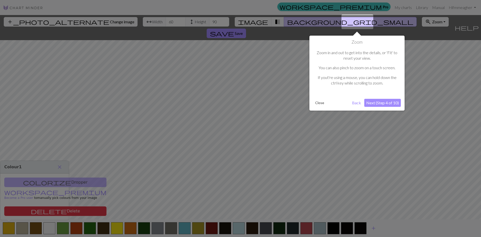
click at [317, 103] on button "Next (Step 4 of 10)" at bounding box center [382, 103] width 37 height 8
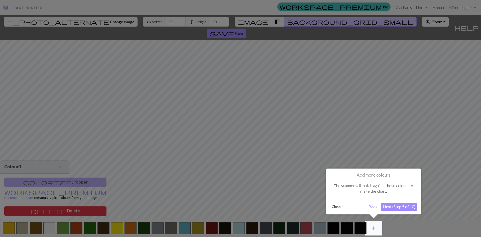
click at [317, 208] on button "Next (Step 5 of 10)" at bounding box center [399, 206] width 37 height 8
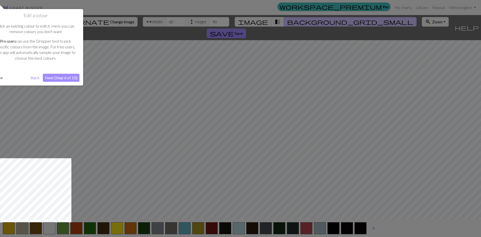
click at [61, 78] on button "Next (Step 6 of 10)" at bounding box center [61, 78] width 37 height 8
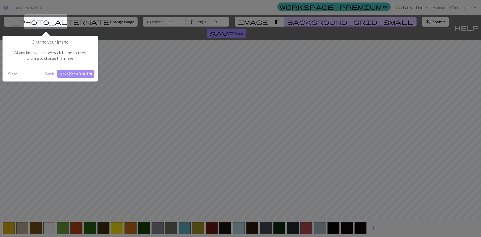
click at [80, 74] on button "Next (Step 8 of 10)" at bounding box center [75, 74] width 37 height 8
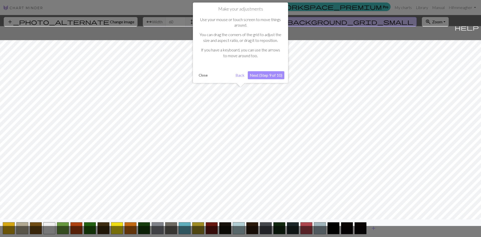
click at [265, 75] on button "Next (Step 9 of 10)" at bounding box center [266, 75] width 37 height 8
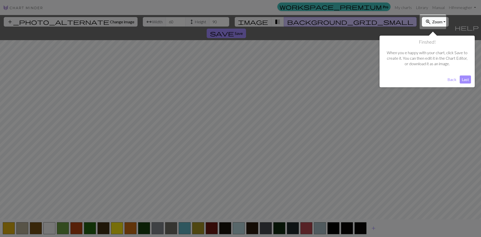
click at [317, 80] on button "Back" at bounding box center [452, 79] width 13 height 8
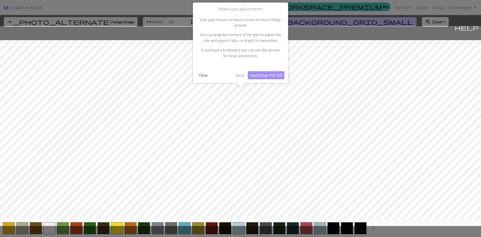
click at [239, 74] on button "Back" at bounding box center [240, 75] width 13 height 8
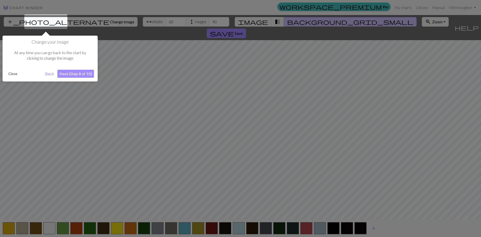
click at [69, 74] on button "Next (Step 8 of 10)" at bounding box center [75, 74] width 37 height 8
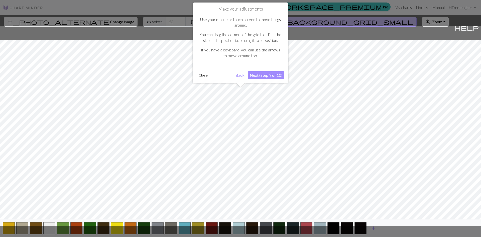
click at [265, 75] on button "Next (Step 9 of 10)" at bounding box center [266, 75] width 37 height 8
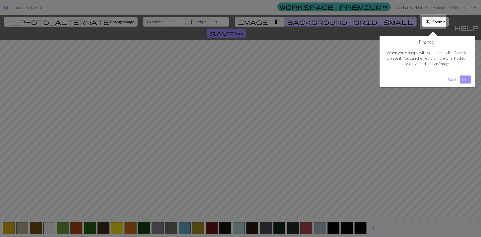
click at [317, 80] on button "Last" at bounding box center [465, 79] width 11 height 8
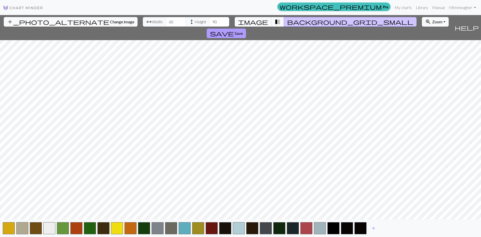
click at [234, 30] on span "save" at bounding box center [222, 33] width 24 height 7
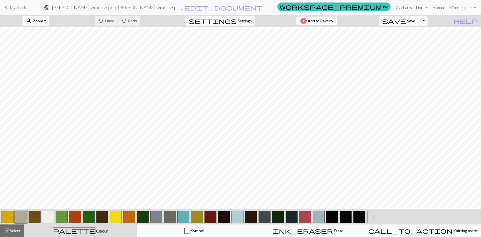
click at [43, 20] on span "Zoom" at bounding box center [38, 20] width 10 height 5
click at [50, 49] on button "Fit height" at bounding box center [43, 48] width 40 height 8
click at [41, 19] on span "Zoom" at bounding box center [38, 20] width 10 height 5
click at [43, 38] on button "Fit width" at bounding box center [43, 40] width 40 height 8
click at [43, 19] on span "Zoom" at bounding box center [38, 20] width 10 height 5
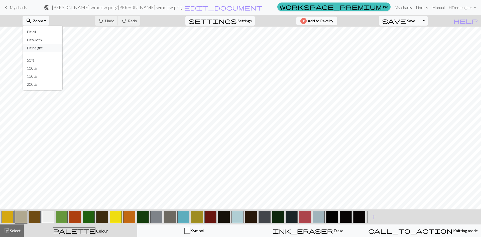
click at [47, 47] on button "Fit height" at bounding box center [43, 48] width 40 height 8
click at [49, 23] on button "zoom_in Zoom Zoom" at bounding box center [36, 21] width 27 height 10
click at [45, 60] on button "50%" at bounding box center [43, 60] width 40 height 8
click at [48, 218] on button "button" at bounding box center [48, 217] width 12 height 12
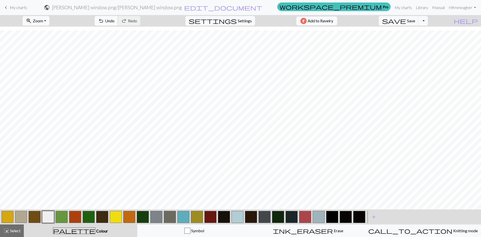
click at [115, 20] on span "Undo" at bounding box center [110, 20] width 10 height 5
click at [317, 21] on button "Toggle Dropdown" at bounding box center [424, 21] width 10 height 10
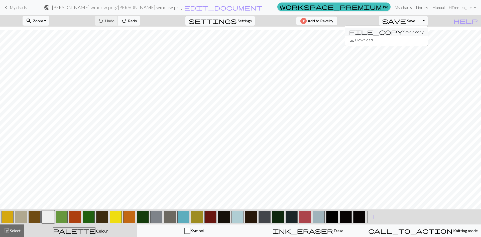
click at [317, 33] on button "file_copy Save a copy" at bounding box center [386, 32] width 83 height 8
click at [190, 6] on h2 "[PERSON_NAME] window.png / Copy of [PERSON_NAME] window.png" at bounding box center [116, 8] width 147 height 6
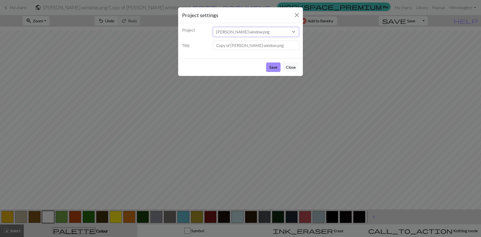
drag, startPoint x: 254, startPoint y: 31, endPoint x: 251, endPoint y: 31, distance: 3.5
click at [251, 31] on select "[PERSON_NAME] window.png [PERSON_NAME] window.png 1000044303.jpg 1000044303.jpg…" at bounding box center [256, 32] width 86 height 10
click at [200, 45] on label "Title" at bounding box center [194, 46] width 31 height 10
click at [251, 44] on input "Copy of [PERSON_NAME] window.png" at bounding box center [256, 46] width 86 height 10
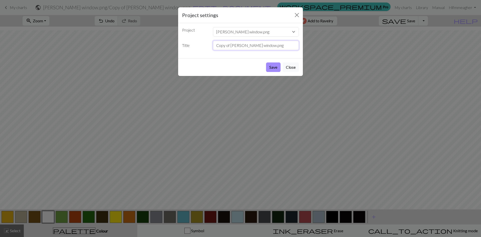
click at [251, 44] on input "Copy of [PERSON_NAME] window.png" at bounding box center [256, 46] width 86 height 10
click at [238, 33] on select "[PERSON_NAME] window.png [PERSON_NAME] window.png 1000044303.jpg 1000044303.jpg…" at bounding box center [256, 32] width 86 height 10
drag, startPoint x: 191, startPoint y: 55, endPoint x: 217, endPoint y: 51, distance: 26.5
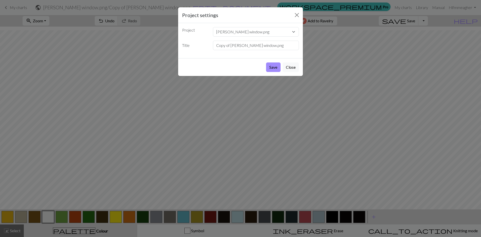
click at [191, 55] on div "Project [PERSON_NAME] window.png [PERSON_NAME] window.png 1000044303.jpg 100004…" at bounding box center [240, 40] width 125 height 35
click at [236, 45] on input "Copy of [PERSON_NAME] window.png" at bounding box center [256, 46] width 86 height 10
type input "edits"
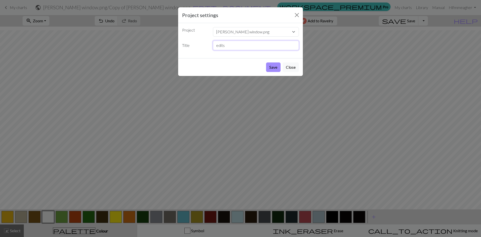
click at [266, 62] on button "Save" at bounding box center [273, 67] width 15 height 10
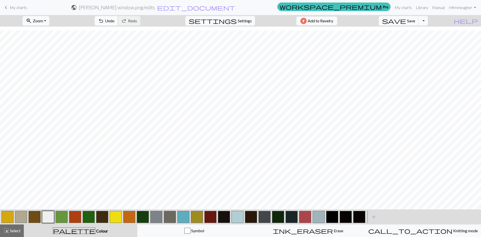
click at [115, 22] on span "Undo" at bounding box center [110, 20] width 10 height 5
click at [15, 223] on span "Select" at bounding box center [14, 230] width 11 height 5
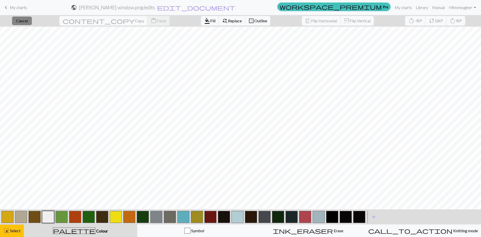
click at [26, 22] on span "Cancel" at bounding box center [22, 20] width 12 height 5
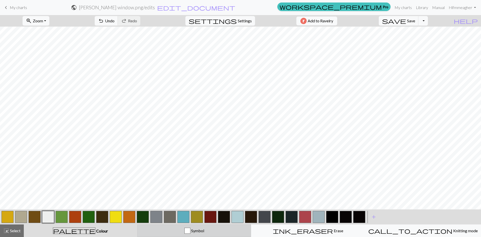
click at [174, 223] on div "Symbol" at bounding box center [195, 231] width 108 height 6
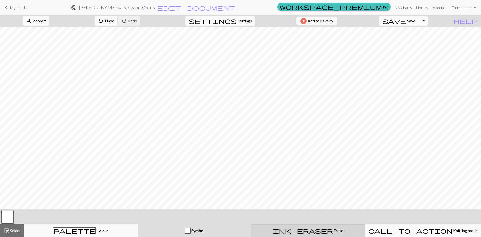
click at [312, 223] on div "ink_eraser Erase Erase" at bounding box center [308, 231] width 108 height 6
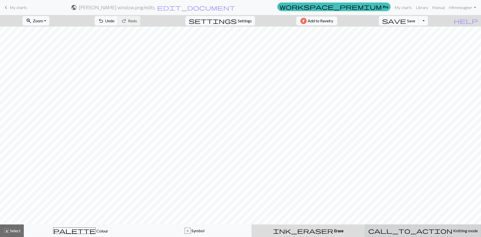
click at [317, 223] on span "Knitting mode" at bounding box center [465, 230] width 25 height 5
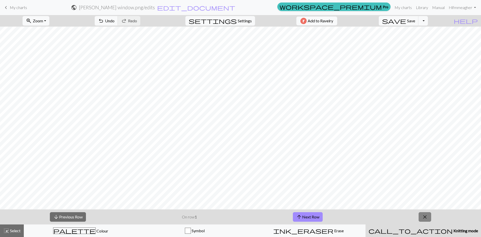
click at [317, 216] on span "close" at bounding box center [425, 216] width 6 height 7
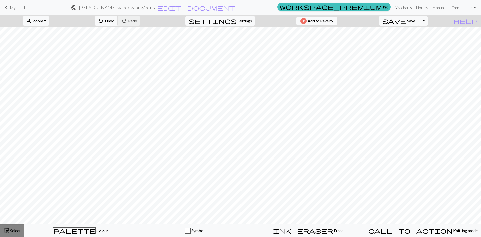
click at [16, 223] on div "highlight_alt Select Select" at bounding box center [11, 231] width 17 height 6
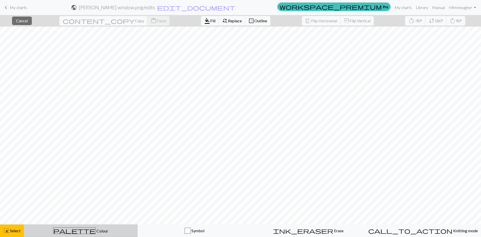
click at [96, 223] on span "Colour" at bounding box center [102, 230] width 13 height 5
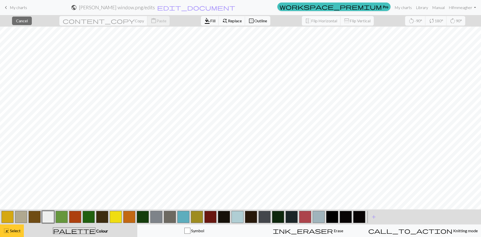
click at [14, 223] on span "Select" at bounding box center [14, 230] width 11 height 5
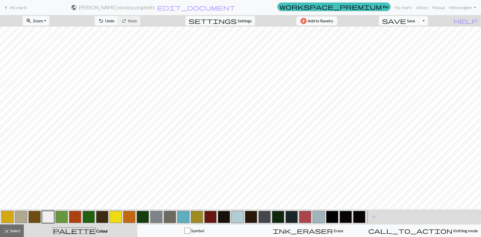
click at [317, 219] on button "button" at bounding box center [359, 217] width 12 height 12
click at [118, 19] on button "undo Undo Undo" at bounding box center [106, 21] width 23 height 10
click at [117, 215] on button "button" at bounding box center [116, 217] width 12 height 12
click at [253, 213] on button "button" at bounding box center [251, 217] width 12 height 12
click at [115, 20] on span "Undo" at bounding box center [110, 20] width 10 height 5
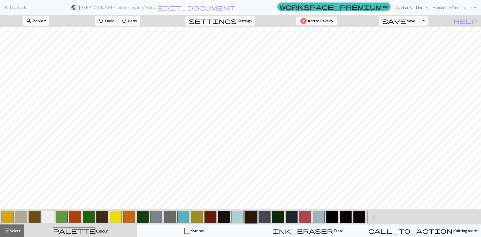
click at [49, 216] on button "button" at bounding box center [48, 217] width 12 height 12
click at [211, 216] on button "button" at bounding box center [210, 217] width 12 height 12
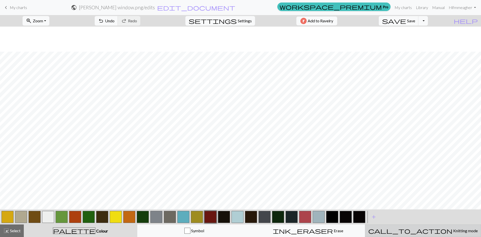
scroll to position [50, 0]
click at [317, 223] on span "Knitting mode" at bounding box center [465, 230] width 25 height 5
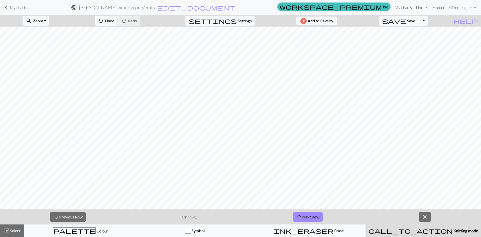
click at [317, 223] on span "Knitting mode" at bounding box center [465, 230] width 25 height 5
click at [241, 19] on span "Settings" at bounding box center [245, 21] width 14 height 6
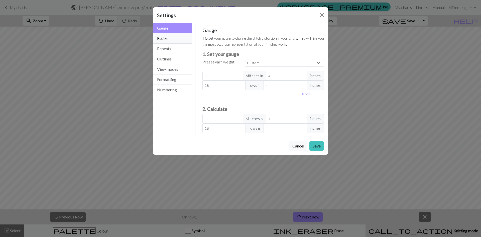
click at [171, 38] on button "Resize" at bounding box center [172, 38] width 39 height 10
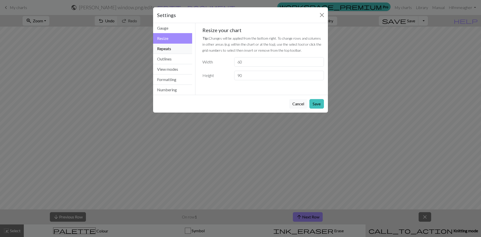
click at [169, 49] on button "Repeats" at bounding box center [172, 49] width 39 height 10
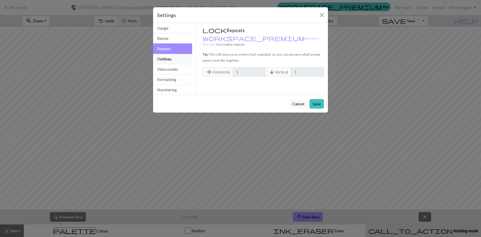
click at [169, 58] on button "Outlines" at bounding box center [172, 59] width 39 height 10
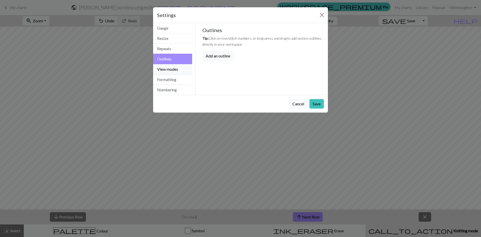
click at [173, 70] on button "View modes" at bounding box center [172, 69] width 39 height 10
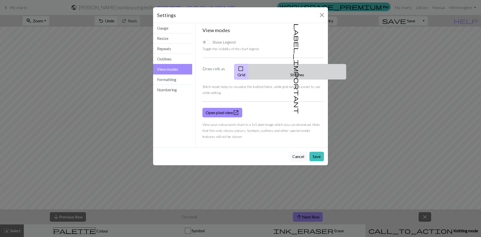
click at [302, 69] on button "label_important Stitches" at bounding box center [298, 72] width 98 height 16
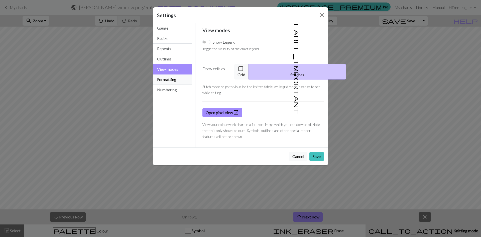
click at [173, 79] on button "Formatting" at bounding box center [172, 79] width 39 height 10
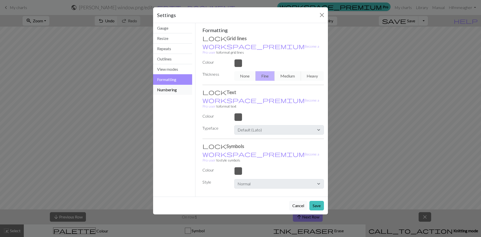
click at [170, 90] on button "Numbering" at bounding box center [172, 90] width 39 height 10
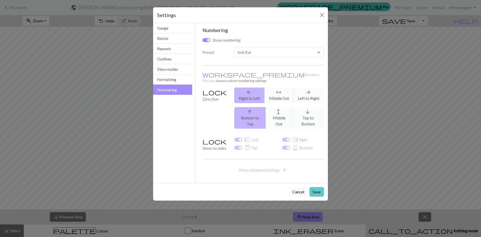
click at [317, 187] on button "Save" at bounding box center [316, 192] width 15 height 10
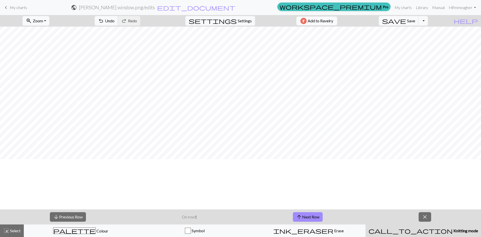
scroll to position [0, 0]
click at [317, 212] on button "close" at bounding box center [425, 217] width 13 height 10
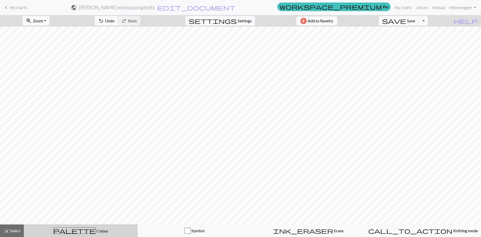
click at [106, 223] on div "palette Colour Colour" at bounding box center [80, 230] width 107 height 7
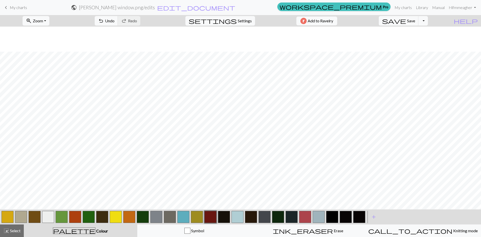
scroll to position [25, 0]
click at [192, 217] on button "button" at bounding box center [197, 217] width 12 height 12
click at [195, 218] on button "button" at bounding box center [197, 217] width 12 height 12
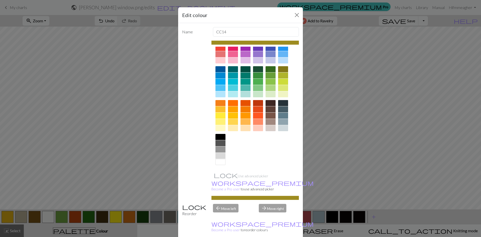
scroll to position [0, 0]
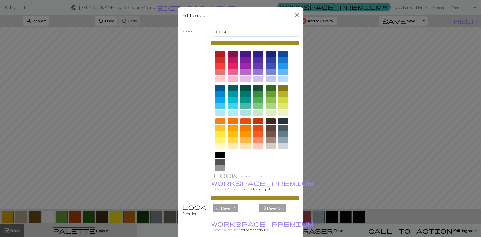
click at [282, 100] on div at bounding box center [283, 100] width 10 height 6
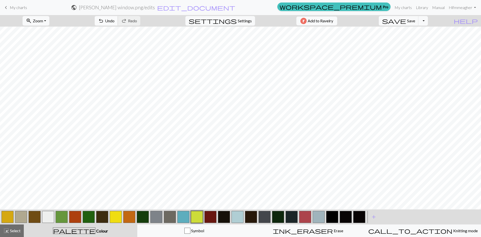
click at [115, 22] on span "Undo" at bounding box center [110, 20] width 10 height 5
click at [76, 215] on button "button" at bounding box center [75, 217] width 12 height 12
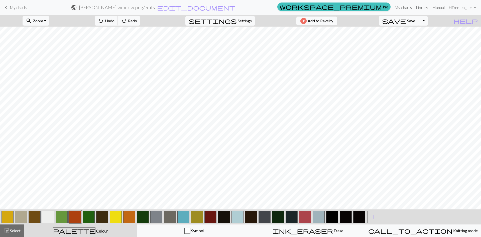
click at [305, 216] on button "button" at bounding box center [305, 217] width 12 height 12
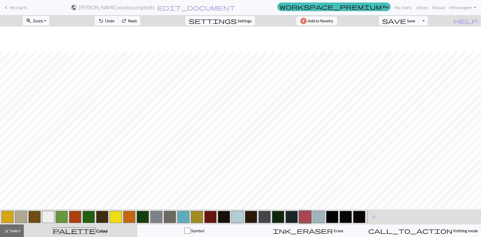
scroll to position [25, 0]
click at [304, 218] on button "button" at bounding box center [305, 217] width 12 height 12
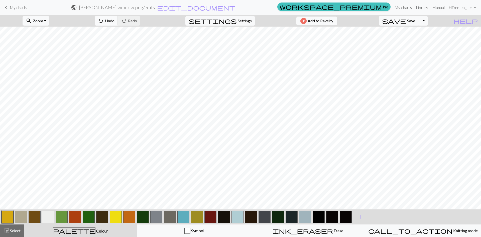
click at [118, 21] on button "undo Undo Undo" at bounding box center [106, 21] width 23 height 10
click at [137, 21] on span "Redo" at bounding box center [132, 20] width 9 height 5
click at [104, 21] on span "undo" at bounding box center [101, 20] width 6 height 7
click at [127, 19] on span "redo" at bounding box center [124, 20] width 6 height 7
click at [115, 19] on span "Undo" at bounding box center [110, 20] width 10 height 5
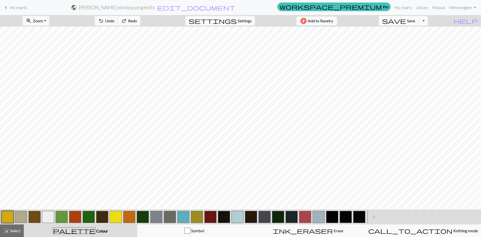
click at [137, 19] on span "Redo" at bounding box center [132, 20] width 9 height 5
click at [115, 20] on span "Undo" at bounding box center [110, 20] width 10 height 5
click at [77, 219] on button "button" at bounding box center [75, 217] width 12 height 12
click at [304, 220] on button "button" at bounding box center [305, 217] width 12 height 12
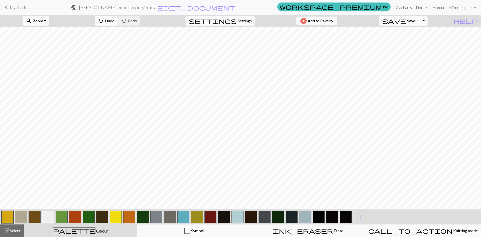
click at [104, 22] on span "undo" at bounding box center [101, 20] width 6 height 7
click at [137, 20] on span "Redo" at bounding box center [132, 20] width 9 height 5
click at [118, 23] on button "undo Undo Undo" at bounding box center [106, 21] width 23 height 10
click at [127, 19] on span "redo" at bounding box center [124, 20] width 6 height 7
click at [115, 19] on span "Undo" at bounding box center [110, 20] width 10 height 5
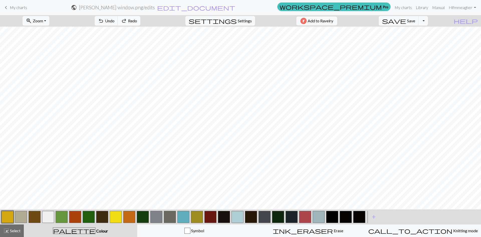
click at [137, 20] on span "Redo" at bounding box center [132, 20] width 9 height 5
click at [118, 24] on button "undo Undo Undo" at bounding box center [106, 21] width 23 height 10
click at [115, 19] on span "Undo" at bounding box center [110, 20] width 10 height 5
click at [140, 20] on button "redo Redo Redo" at bounding box center [129, 21] width 23 height 10
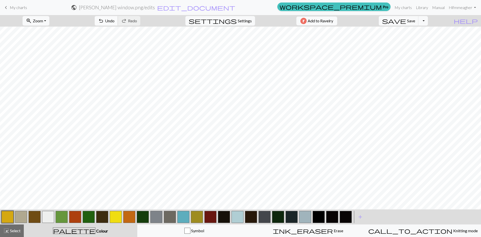
click at [115, 21] on span "Undo" at bounding box center [110, 20] width 10 height 5
click at [127, 20] on span "redo" at bounding box center [124, 20] width 6 height 7
click at [118, 19] on button "undo Undo Undo" at bounding box center [106, 21] width 23 height 10
click at [76, 218] on button "button" at bounding box center [75, 217] width 12 height 12
click at [304, 218] on button "button" at bounding box center [305, 217] width 12 height 12
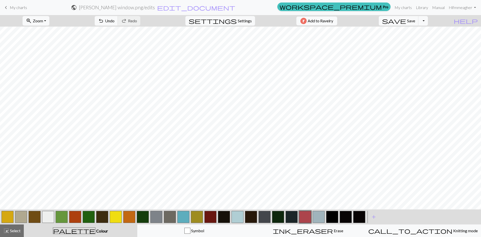
click at [304, 218] on button "button" at bounding box center [305, 217] width 12 height 12
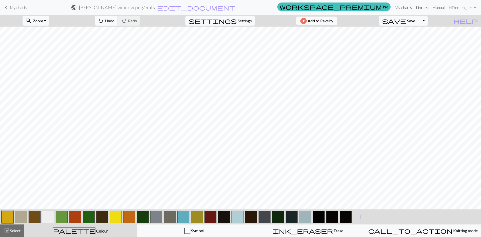
click at [115, 18] on span "Undo" at bounding box center [110, 20] width 10 height 5
click at [137, 22] on span "Redo" at bounding box center [132, 20] width 9 height 5
click at [115, 22] on span "Undo" at bounding box center [110, 20] width 10 height 5
click at [137, 20] on span "Redo" at bounding box center [132, 20] width 9 height 5
click at [115, 22] on span "Undo" at bounding box center [110, 20] width 10 height 5
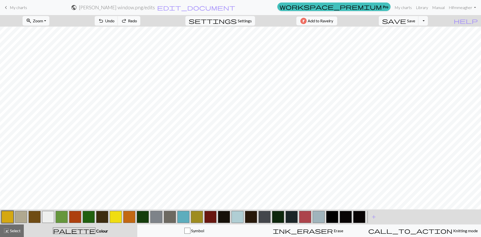
click at [137, 22] on span "Redo" at bounding box center [132, 20] width 9 height 5
click at [118, 24] on button "undo Undo Undo" at bounding box center [106, 21] width 23 height 10
click at [127, 22] on span "redo" at bounding box center [124, 20] width 6 height 7
click at [78, 220] on button "button" at bounding box center [75, 217] width 12 height 12
click at [211, 220] on button "button" at bounding box center [210, 217] width 12 height 12
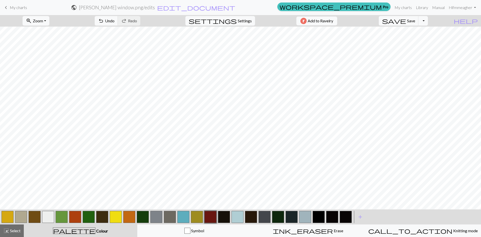
click at [169, 220] on button "button" at bounding box center [170, 217] width 12 height 12
click at [169, 219] on button "button" at bounding box center [170, 217] width 12 height 12
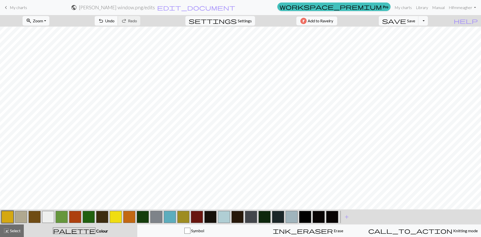
click at [115, 20] on span "Undo" at bounding box center [110, 20] width 10 height 5
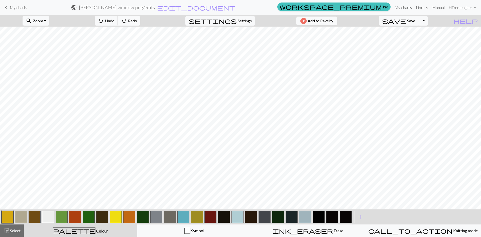
click at [127, 20] on span "redo" at bounding box center [124, 20] width 6 height 7
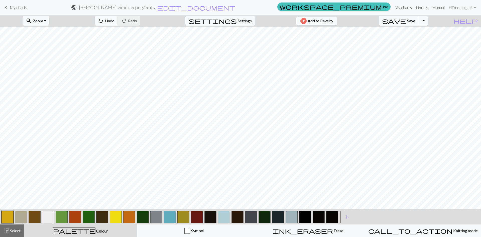
click at [115, 21] on span "Undo" at bounding box center [110, 20] width 10 height 5
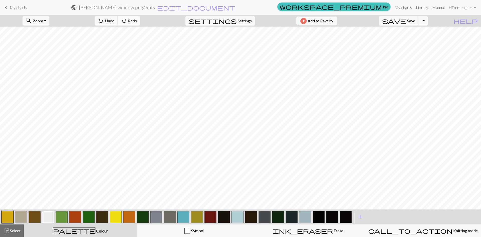
click at [127, 23] on span "redo" at bounding box center [124, 20] width 6 height 7
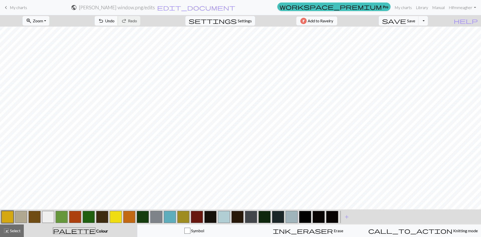
click at [118, 21] on button "undo Undo Undo" at bounding box center [106, 21] width 23 height 10
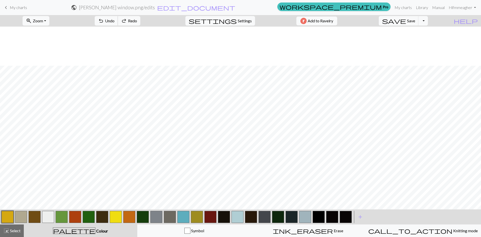
scroll to position [64, 0]
click at [137, 19] on span "Redo" at bounding box center [132, 20] width 9 height 5
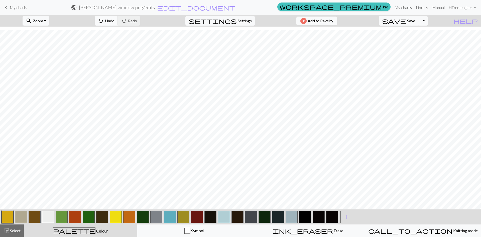
click at [115, 21] on span "Undo" at bounding box center [110, 20] width 10 height 5
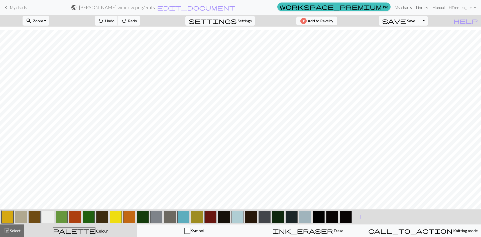
click at [127, 21] on span "redo" at bounding box center [124, 20] width 6 height 7
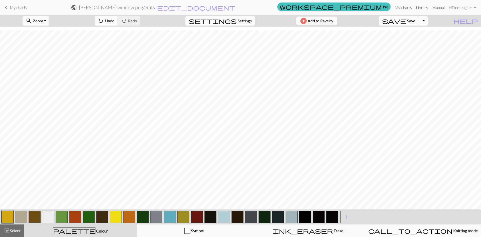
click at [118, 18] on button "undo Undo Undo" at bounding box center [106, 21] width 23 height 10
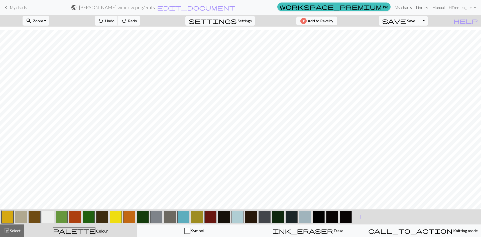
click at [140, 18] on button "redo Redo Redo" at bounding box center [129, 21] width 23 height 10
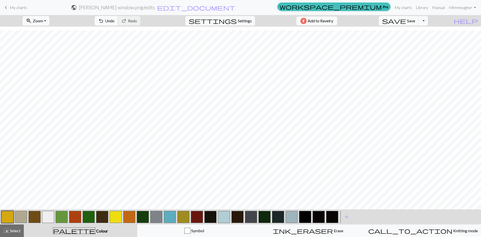
click at [104, 19] on span "undo" at bounding box center [101, 20] width 6 height 7
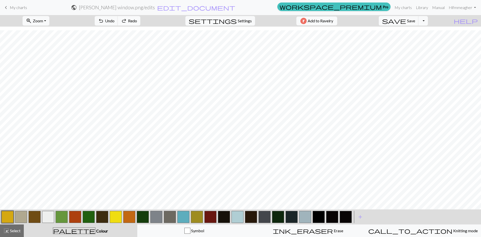
click at [140, 20] on button "redo Redo Redo" at bounding box center [129, 21] width 23 height 10
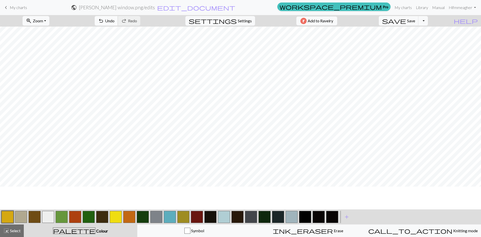
scroll to position [14, 0]
click at [104, 19] on span "undo" at bounding box center [101, 20] width 6 height 7
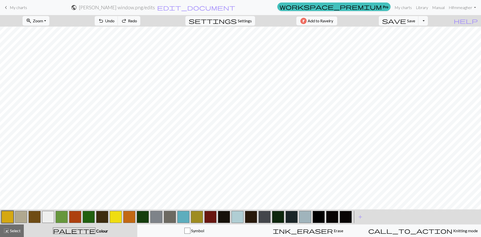
click at [268, 219] on button "button" at bounding box center [265, 217] width 12 height 12
click at [267, 219] on button "button" at bounding box center [265, 217] width 12 height 12
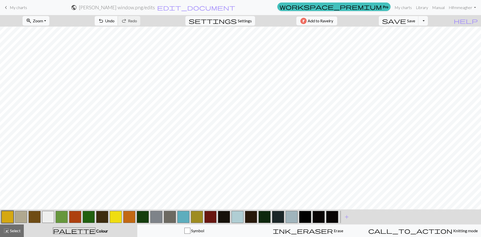
click at [115, 23] on span "Undo" at bounding box center [110, 20] width 10 height 5
click at [127, 21] on span "redo" at bounding box center [124, 20] width 6 height 7
click at [115, 23] on span "Undo" at bounding box center [110, 20] width 10 height 5
click at [127, 22] on span "redo" at bounding box center [124, 20] width 6 height 7
click at [115, 19] on span "Undo" at bounding box center [110, 20] width 10 height 5
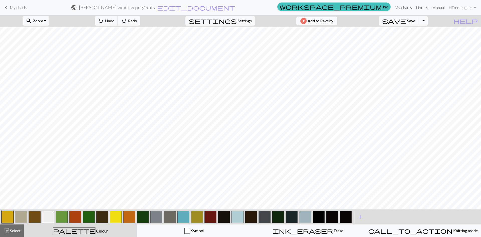
click at [127, 22] on span "redo" at bounding box center [124, 20] width 6 height 7
click at [115, 20] on span "Undo" at bounding box center [110, 20] width 10 height 5
click at [137, 19] on span "Redo" at bounding box center [132, 20] width 9 height 5
click at [115, 21] on span "Undo" at bounding box center [110, 20] width 10 height 5
click at [127, 23] on span "redo" at bounding box center [124, 20] width 6 height 7
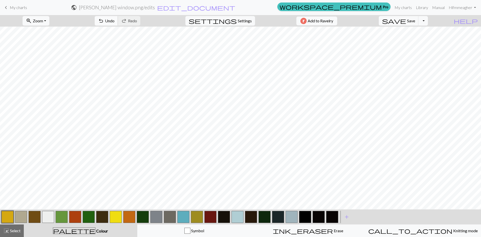
click at [104, 22] on span "undo" at bounding box center [101, 20] width 6 height 7
click at [137, 20] on span "Redo" at bounding box center [132, 20] width 9 height 5
click at [115, 20] on span "Undo" at bounding box center [110, 20] width 10 height 5
click at [127, 21] on span "redo" at bounding box center [124, 20] width 6 height 7
click at [118, 21] on button "undo Undo Undo" at bounding box center [106, 21] width 23 height 10
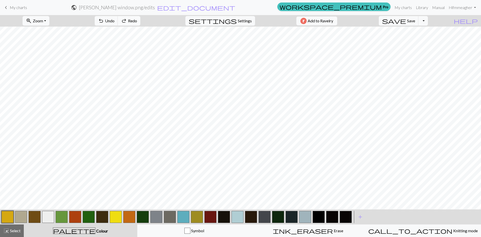
click at [137, 22] on span "Redo" at bounding box center [132, 20] width 9 height 5
click at [104, 20] on span "undo" at bounding box center [101, 20] width 6 height 7
click at [127, 20] on span "redo" at bounding box center [124, 20] width 6 height 7
click at [118, 18] on button "undo Undo Undo" at bounding box center [106, 21] width 23 height 10
click at [137, 20] on span "Redo" at bounding box center [132, 20] width 9 height 5
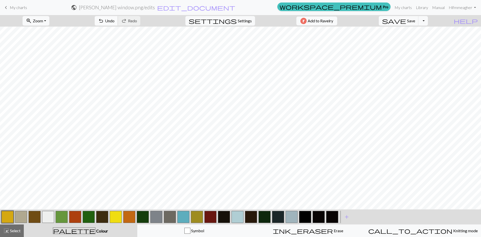
click at [118, 19] on button "undo Undo Undo" at bounding box center [106, 21] width 23 height 10
click at [317, 220] on button "button" at bounding box center [319, 217] width 12 height 12
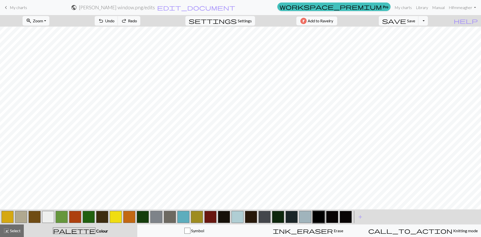
click at [317, 218] on button "button" at bounding box center [319, 217] width 12 height 12
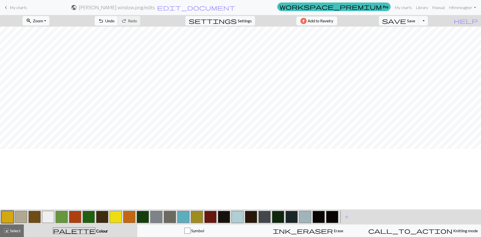
scroll to position [0, 0]
click at [115, 19] on span "Undo" at bounding box center [110, 20] width 10 height 5
click at [137, 20] on span "Redo" at bounding box center [132, 20] width 9 height 5
click at [118, 21] on button "undo Undo Undo" at bounding box center [106, 21] width 23 height 10
click at [317, 218] on button "button" at bounding box center [346, 217] width 12 height 12
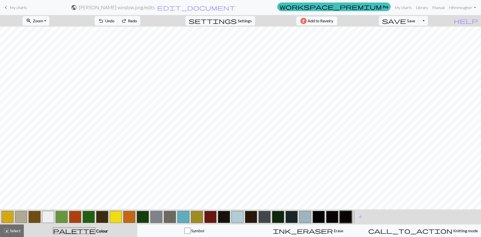
click at [317, 218] on button "button" at bounding box center [346, 217] width 12 height 12
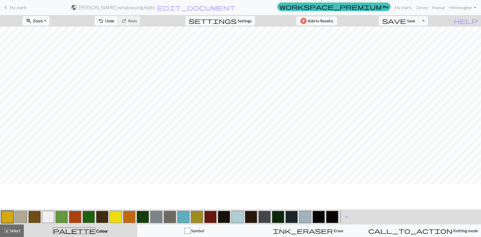
scroll to position [25, 0]
click at [115, 20] on span "Undo" at bounding box center [110, 20] width 10 height 5
click at [137, 22] on span "Redo" at bounding box center [132, 20] width 9 height 5
click at [104, 19] on span "undo" at bounding box center [101, 20] width 6 height 7
click at [137, 22] on span "Redo" at bounding box center [132, 20] width 9 height 5
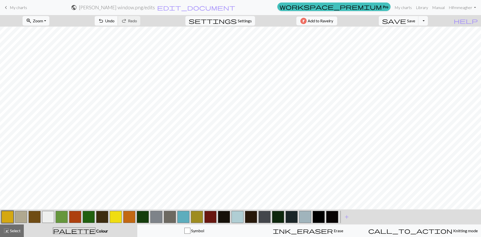
click at [115, 21] on span "Undo" at bounding box center [110, 20] width 10 height 5
click at [140, 24] on button "redo Redo Redo" at bounding box center [129, 21] width 23 height 10
click at [317, 219] on button "button" at bounding box center [319, 217] width 12 height 12
click at [317, 217] on button "button" at bounding box center [319, 217] width 12 height 12
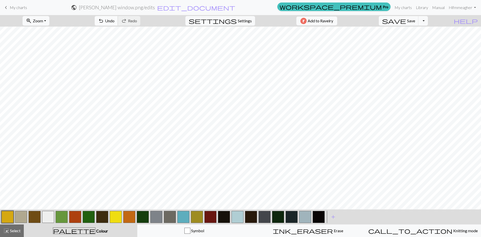
click at [104, 18] on span "undo" at bounding box center [101, 20] width 6 height 7
click at [137, 21] on span "Redo" at bounding box center [132, 20] width 9 height 5
click at [104, 20] on span "undo" at bounding box center [101, 20] width 6 height 7
click at [317, 215] on button "button" at bounding box center [319, 217] width 12 height 12
click at [317, 217] on button "button" at bounding box center [332, 217] width 12 height 12
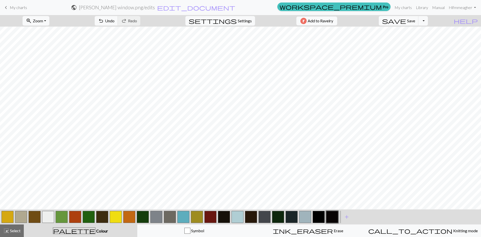
click at [317, 217] on button "button" at bounding box center [332, 217] width 12 height 12
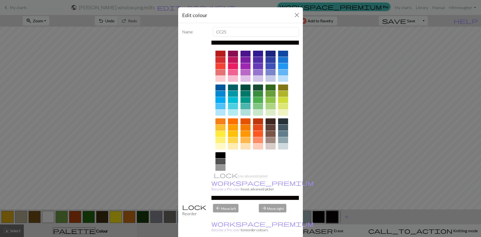
drag, startPoint x: 192, startPoint y: 233, endPoint x: 196, endPoint y: 231, distance: 4.8
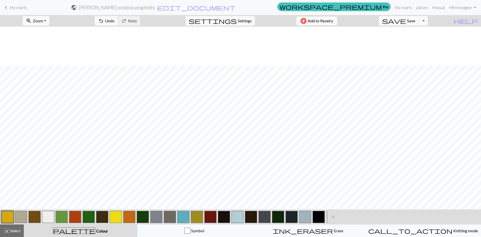
scroll to position [64, 0]
click at [115, 22] on span "Undo" at bounding box center [110, 20] width 10 height 5
click at [127, 21] on span "redo" at bounding box center [124, 20] width 6 height 7
click at [104, 22] on span "undo" at bounding box center [101, 20] width 6 height 7
click at [127, 23] on span "redo" at bounding box center [124, 20] width 6 height 7
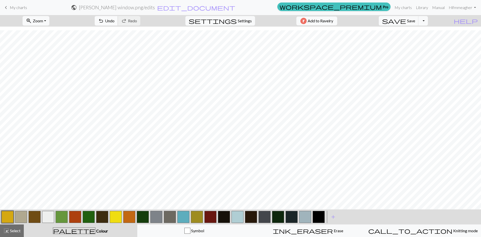
click at [104, 18] on span "undo" at bounding box center [101, 20] width 6 height 7
click at [137, 23] on span "Redo" at bounding box center [132, 20] width 9 height 5
click at [115, 22] on span "Undo" at bounding box center [110, 20] width 10 height 5
click at [317, 218] on button "button" at bounding box center [319, 217] width 12 height 12
click at [317, 218] on button "button" at bounding box center [332, 217] width 12 height 12
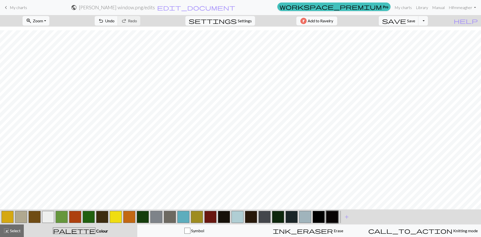
click at [317, 218] on button "button" at bounding box center [332, 217] width 12 height 12
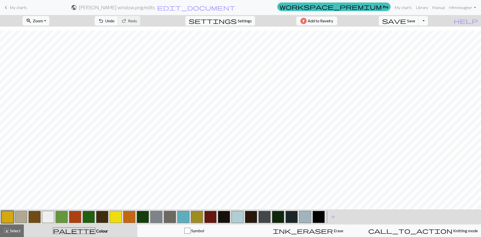
click at [317, 217] on button "button" at bounding box center [319, 217] width 12 height 12
click at [115, 21] on span "Undo" at bounding box center [110, 20] width 10 height 5
click at [137, 21] on span "Redo" at bounding box center [132, 20] width 9 height 5
click at [115, 22] on span "Undo" at bounding box center [110, 20] width 10 height 5
click at [140, 18] on button "redo Redo Redo" at bounding box center [129, 21] width 23 height 10
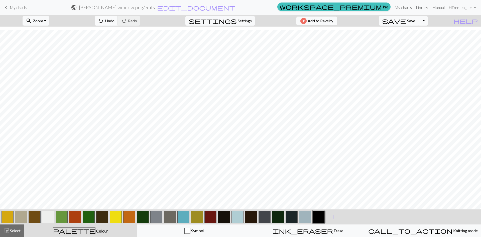
click at [104, 22] on span "undo" at bounding box center [101, 20] width 6 height 7
click at [317, 222] on button "button" at bounding box center [332, 217] width 12 height 12
click at [317, 219] on button "button" at bounding box center [332, 217] width 12 height 12
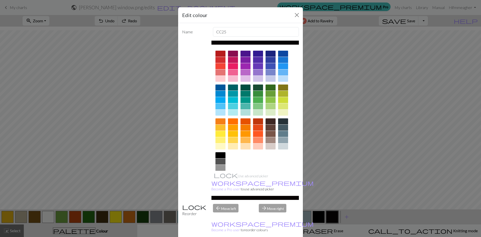
click at [217, 94] on div at bounding box center [221, 94] width 10 height 6
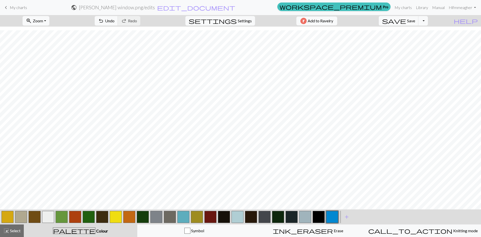
click at [317, 216] on button "button" at bounding box center [319, 217] width 12 height 12
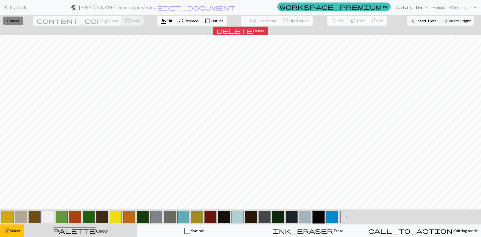
click at [11, 20] on span "Cancel" at bounding box center [13, 20] width 12 height 5
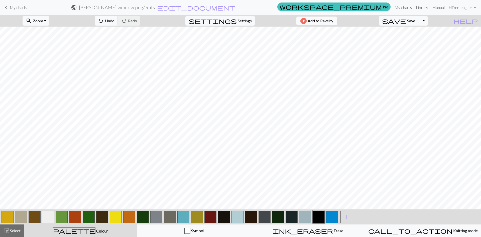
click at [316, 219] on button "button" at bounding box center [319, 217] width 12 height 12
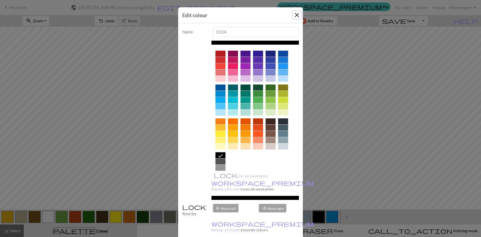
click at [293, 16] on button "Close" at bounding box center [297, 15] width 8 height 8
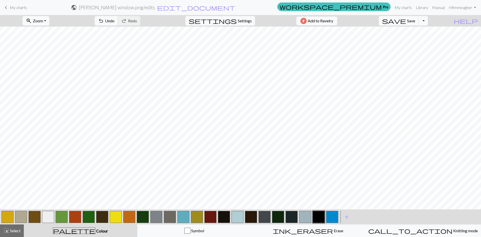
click at [282, 217] on button "button" at bounding box center [278, 217] width 12 height 12
click at [142, 221] on button "button" at bounding box center [143, 217] width 12 height 12
click at [282, 218] on button "button" at bounding box center [278, 217] width 12 height 12
click at [316, 220] on button "button" at bounding box center [319, 217] width 12 height 12
click at [287, 217] on button "button" at bounding box center [292, 217] width 12 height 12
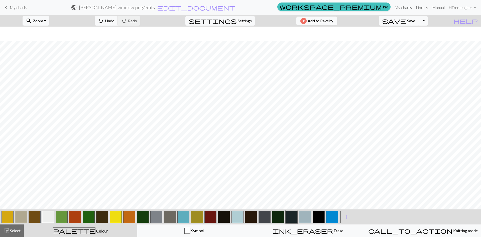
scroll to position [64, 0]
click at [317, 219] on button "button" at bounding box center [319, 217] width 12 height 12
click at [208, 220] on button "button" at bounding box center [210, 217] width 12 height 12
click at [35, 220] on button "button" at bounding box center [35, 217] width 12 height 12
click at [250, 218] on button "button" at bounding box center [251, 217] width 12 height 12
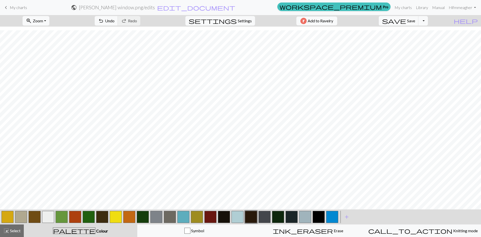
click at [317, 216] on button "button" at bounding box center [319, 217] width 12 height 12
click at [254, 217] on button "button" at bounding box center [251, 217] width 12 height 12
click at [317, 217] on button "button" at bounding box center [319, 217] width 12 height 12
click at [249, 217] on button "button" at bounding box center [251, 217] width 12 height 12
click at [276, 220] on button "button" at bounding box center [278, 217] width 12 height 12
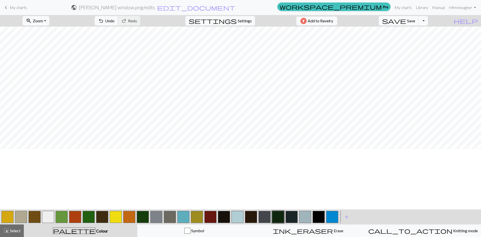
scroll to position [0, 0]
click at [317, 219] on button "button" at bounding box center [332, 217] width 12 height 12
click at [317, 215] on button "button" at bounding box center [332, 217] width 12 height 12
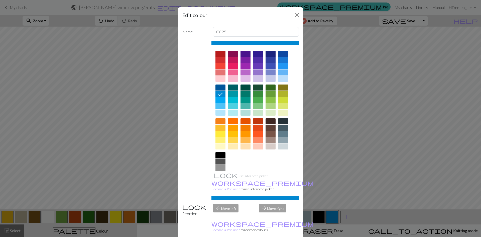
click at [244, 66] on div at bounding box center [246, 66] width 10 height 6
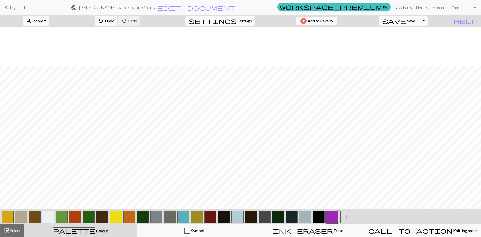
scroll to position [64, 0]
click at [317, 218] on button "button" at bounding box center [332, 217] width 12 height 12
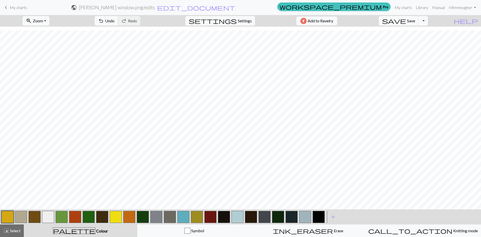
click at [228, 216] on button "button" at bounding box center [224, 217] width 12 height 12
click at [224, 218] on button "button" at bounding box center [224, 217] width 12 height 12
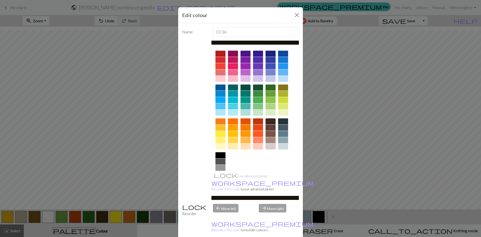
click at [242, 66] on div at bounding box center [246, 66] width 10 height 6
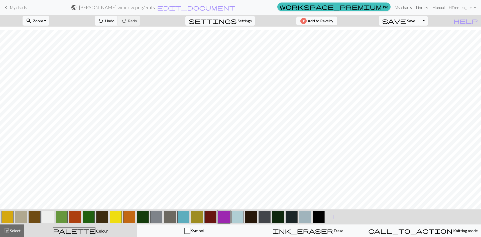
scroll to position [0, 0]
click at [115, 23] on span "Undo" at bounding box center [110, 20] width 10 height 5
click at [137, 21] on span "Redo" at bounding box center [132, 20] width 9 height 5
click at [115, 22] on span "Undo" at bounding box center [110, 20] width 10 height 5
click at [127, 21] on span "redo" at bounding box center [124, 20] width 6 height 7
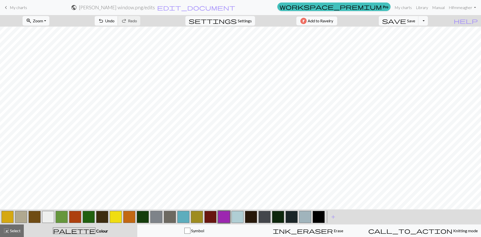
click at [115, 21] on span "Undo" at bounding box center [110, 20] width 10 height 5
click at [127, 20] on span "redo" at bounding box center [124, 20] width 6 height 7
click at [115, 22] on span "Undo" at bounding box center [110, 20] width 10 height 5
click at [225, 216] on button "button" at bounding box center [224, 217] width 12 height 12
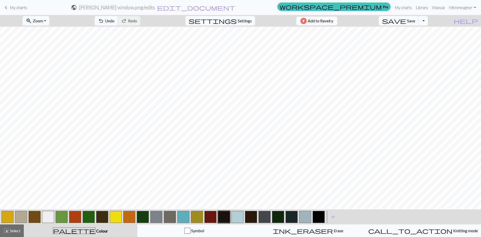
click at [317, 215] on button "button" at bounding box center [319, 217] width 12 height 12
click at [43, 22] on span "Zoom" at bounding box center [38, 20] width 10 height 5
click at [48, 77] on button "150%" at bounding box center [43, 76] width 40 height 8
click at [224, 216] on button "button" at bounding box center [224, 217] width 12 height 12
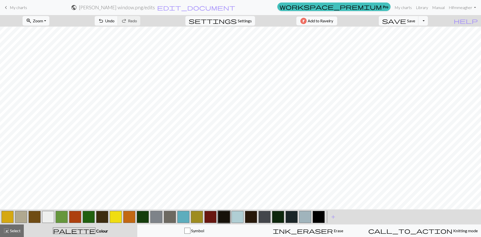
drag, startPoint x: 255, startPoint y: 215, endPoint x: 256, endPoint y: 210, distance: 5.1
click at [254, 215] on button "button" at bounding box center [251, 217] width 12 height 12
drag, startPoint x: 101, startPoint y: 219, endPoint x: 110, endPoint y: 214, distance: 9.5
click at [101, 218] on button "button" at bounding box center [102, 217] width 12 height 12
click at [249, 219] on button "button" at bounding box center [251, 217] width 12 height 12
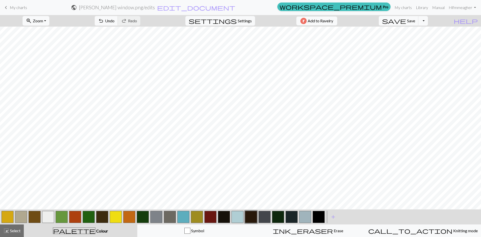
click at [225, 219] on button "button" at bounding box center [224, 217] width 12 height 12
click at [289, 219] on button "button" at bounding box center [292, 217] width 12 height 12
click at [50, 219] on button "button" at bounding box center [48, 217] width 12 height 12
click at [223, 216] on button "button" at bounding box center [224, 217] width 12 height 12
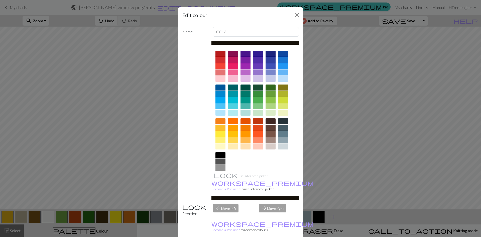
drag, startPoint x: 243, startPoint y: 66, endPoint x: 250, endPoint y: 109, distance: 43.3
click at [243, 66] on div at bounding box center [246, 66] width 10 height 6
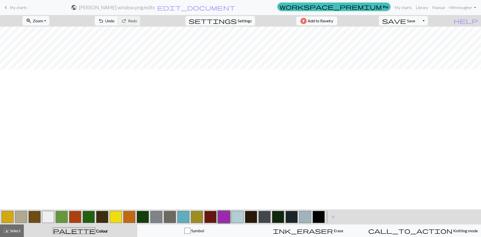
scroll to position [75, 275]
click at [43, 20] on span "Zoom" at bounding box center [38, 20] width 10 height 5
click at [53, 46] on button "Fit height" at bounding box center [43, 48] width 40 height 8
click at [317, 213] on button "button" at bounding box center [319, 217] width 12 height 12
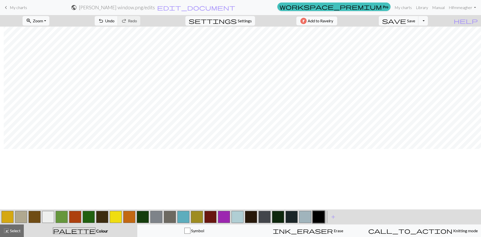
scroll to position [0, 4]
click at [249, 213] on button "button" at bounding box center [251, 217] width 12 height 12
click at [282, 216] on button "button" at bounding box center [278, 217] width 12 height 12
click at [252, 216] on button "button" at bounding box center [251, 217] width 12 height 12
click at [317, 220] on button "button" at bounding box center [319, 217] width 12 height 12
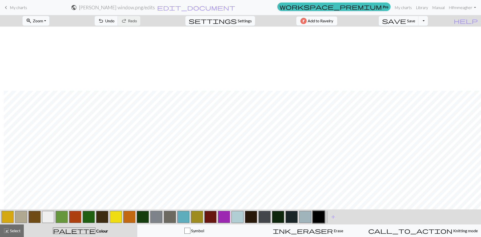
scroll to position [64, 4]
click at [253, 218] on button "button" at bounding box center [251, 217] width 12 height 12
click at [317, 217] on button "button" at bounding box center [319, 217] width 12 height 12
click at [252, 220] on button "button" at bounding box center [251, 217] width 12 height 12
click at [317, 218] on button "button" at bounding box center [319, 217] width 12 height 12
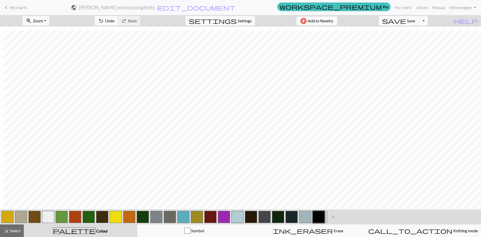
click at [250, 216] on button "button" at bounding box center [251, 217] width 12 height 12
click at [317, 218] on button "button" at bounding box center [319, 217] width 12 height 12
click at [251, 215] on button "button" at bounding box center [251, 217] width 12 height 12
click at [278, 218] on button "button" at bounding box center [278, 217] width 12 height 12
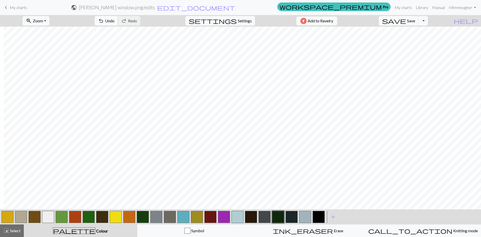
click at [118, 23] on button "undo Undo Undo" at bounding box center [106, 21] width 23 height 10
click at [254, 215] on button "button" at bounding box center [251, 217] width 12 height 12
click at [225, 222] on button "button" at bounding box center [224, 217] width 12 height 12
click at [225, 220] on button "button" at bounding box center [224, 217] width 12 height 12
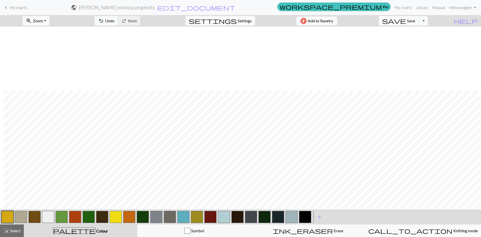
scroll to position [64, 4]
drag, startPoint x: 302, startPoint y: 217, endPoint x: 231, endPoint y: 218, distance: 70.4
click at [231, 218] on div at bounding box center [156, 217] width 311 height 14
click at [289, 218] on button "button" at bounding box center [292, 217] width 12 height 12
click at [290, 213] on button "button" at bounding box center [292, 217] width 12 height 12
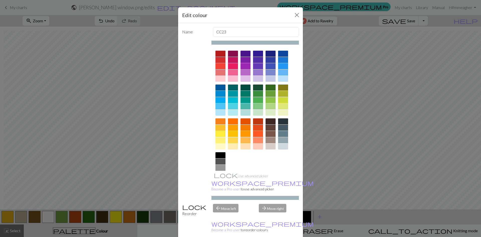
click at [241, 65] on div at bounding box center [246, 66] width 10 height 6
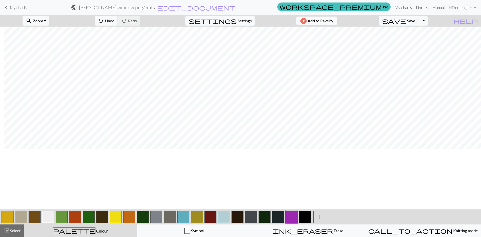
scroll to position [0, 4]
click at [118, 18] on button "undo Undo Undo" at bounding box center [106, 21] width 23 height 10
click at [127, 23] on span "redo" at bounding box center [124, 20] width 6 height 7
click at [115, 23] on span "Undo" at bounding box center [110, 20] width 10 height 5
click at [140, 24] on button "redo Redo Redo" at bounding box center [129, 21] width 23 height 10
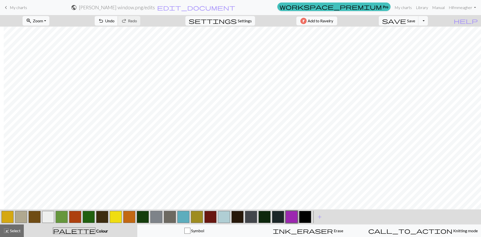
click at [118, 24] on button "undo Undo Undo" at bounding box center [106, 21] width 23 height 10
click at [127, 23] on span "redo" at bounding box center [124, 20] width 6 height 7
click at [115, 21] on span "Undo" at bounding box center [110, 20] width 10 height 5
click at [140, 23] on button "redo Redo Redo" at bounding box center [129, 21] width 23 height 10
click at [115, 20] on span "Undo" at bounding box center [110, 20] width 10 height 5
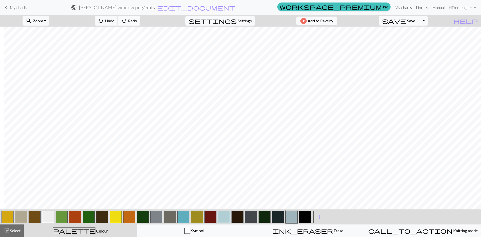
click at [137, 21] on span "Redo" at bounding box center [132, 20] width 9 height 5
click at [115, 19] on span "Undo" at bounding box center [110, 20] width 10 height 5
click at [127, 21] on span "redo" at bounding box center [124, 20] width 6 height 7
click at [115, 21] on span "Undo" at bounding box center [110, 20] width 10 height 5
click at [127, 21] on span "redo" at bounding box center [124, 20] width 6 height 7
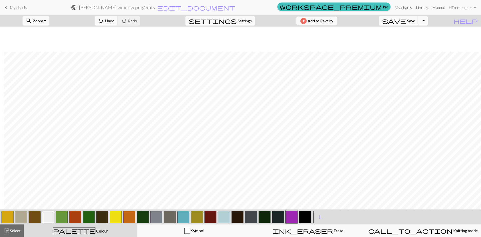
scroll to position [25, 4]
click at [104, 24] on span "undo" at bounding box center [101, 20] width 6 height 7
click at [137, 20] on span "Redo" at bounding box center [132, 20] width 9 height 5
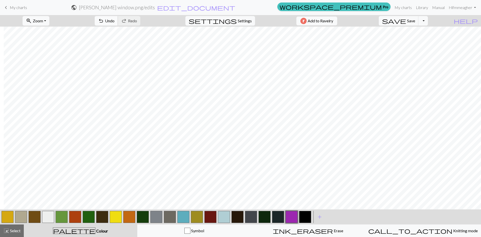
click at [115, 20] on span "Undo" at bounding box center [110, 20] width 10 height 5
click at [137, 20] on span "Redo" at bounding box center [132, 20] width 9 height 5
click at [227, 217] on button "button" at bounding box center [224, 217] width 12 height 12
click at [186, 217] on button "button" at bounding box center [183, 217] width 12 height 12
click at [225, 218] on button "button" at bounding box center [224, 217] width 12 height 12
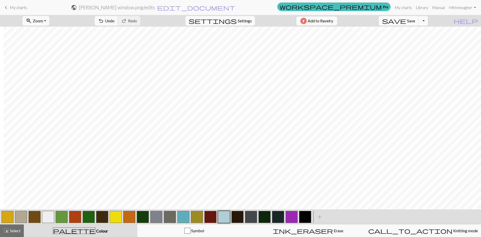
click at [184, 219] on button "button" at bounding box center [183, 217] width 12 height 12
click at [226, 217] on button "button" at bounding box center [224, 217] width 12 height 12
click at [51, 216] on button "button" at bounding box center [48, 217] width 12 height 12
click at [21, 218] on button "button" at bounding box center [21, 217] width 12 height 12
click at [292, 218] on button "button" at bounding box center [292, 217] width 12 height 12
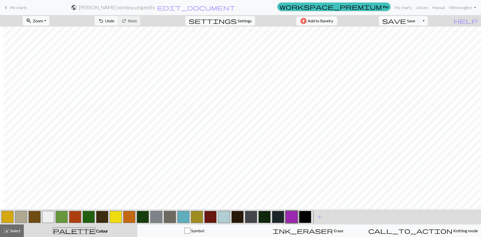
click at [292, 218] on button "button" at bounding box center [292, 217] width 12 height 12
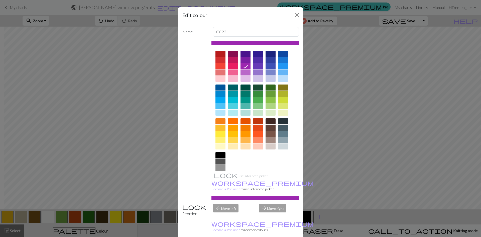
drag, startPoint x: 186, startPoint y: 233, endPoint x: 190, endPoint y: 227, distance: 6.5
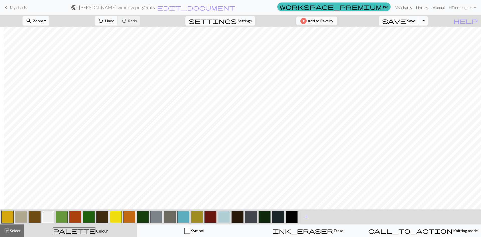
click at [4, 214] on button "button" at bounding box center [8, 217] width 12 height 12
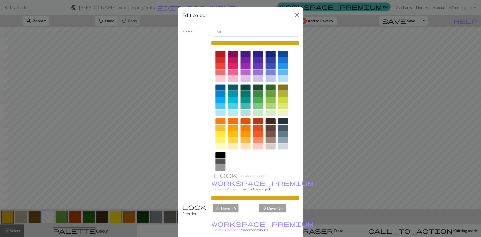
click at [245, 66] on div at bounding box center [246, 66] width 10 height 6
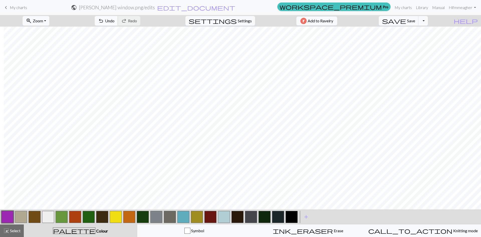
click at [104, 24] on span "undo" at bounding box center [101, 20] width 6 height 7
click at [199, 217] on button "button" at bounding box center [197, 217] width 12 height 12
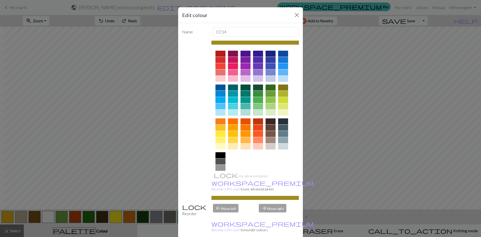
click at [241, 66] on div at bounding box center [246, 66] width 10 height 6
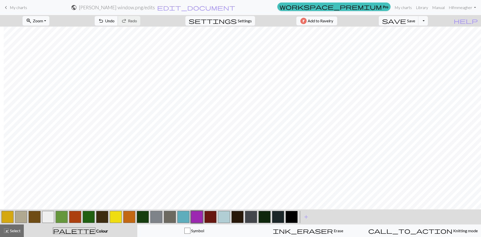
click at [115, 21] on span "Undo" at bounding box center [110, 20] width 10 height 5
click at [100, 215] on button "button" at bounding box center [102, 217] width 12 height 12
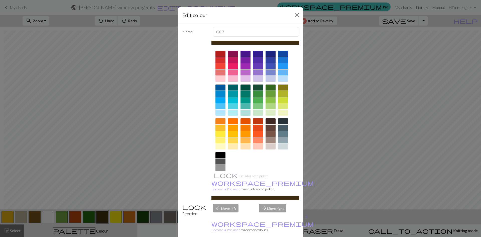
click at [244, 66] on div at bounding box center [246, 66] width 10 height 6
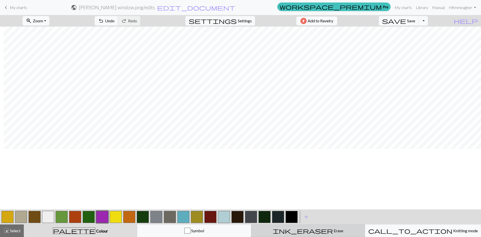
scroll to position [0, 4]
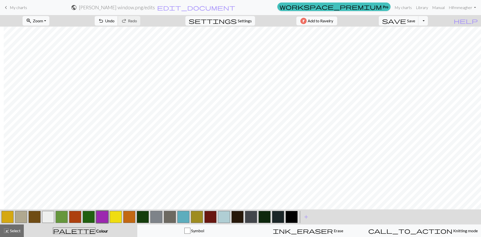
click at [115, 20] on span "Undo" at bounding box center [110, 20] width 10 height 5
click at [102, 218] on button "button" at bounding box center [102, 217] width 12 height 12
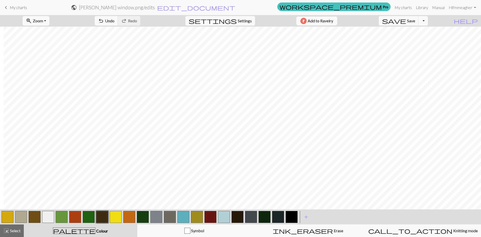
click at [241, 216] on button "button" at bounding box center [238, 217] width 12 height 12
click at [38, 216] on button "button" at bounding box center [35, 217] width 12 height 12
click at [50, 217] on button "button" at bounding box center [48, 217] width 12 height 12
click at [98, 219] on button "button" at bounding box center [102, 217] width 12 height 12
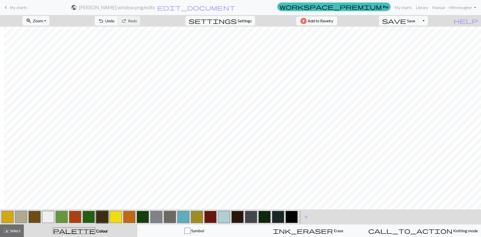
click at [102, 214] on button "button" at bounding box center [102, 217] width 12 height 12
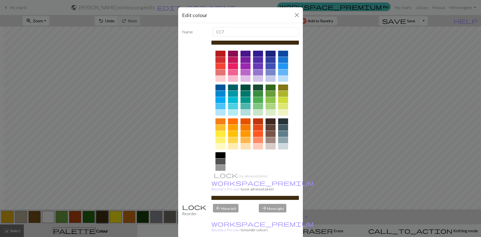
click at [244, 67] on div at bounding box center [246, 66] width 10 height 6
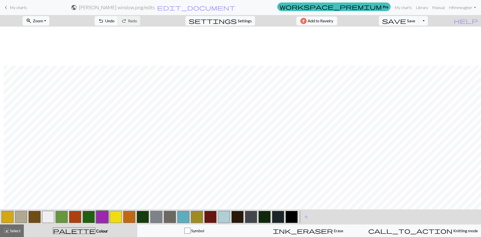
scroll to position [64, 4]
click at [235, 218] on button "button" at bounding box center [238, 217] width 12 height 12
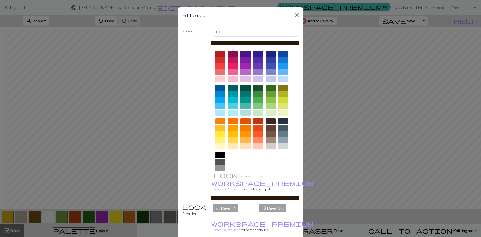
click at [245, 60] on div at bounding box center [246, 60] width 10 height 6
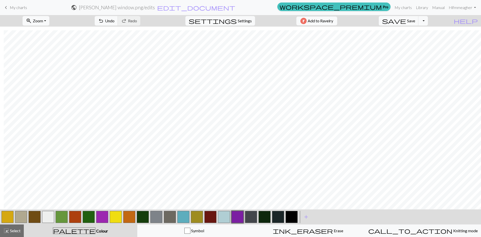
click at [101, 216] on button "button" at bounding box center [102, 217] width 12 height 12
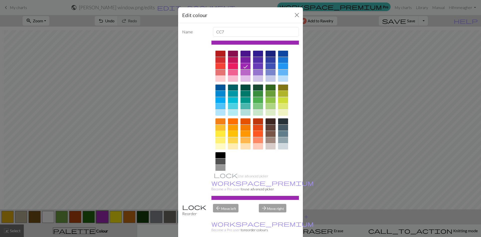
click at [242, 80] on div at bounding box center [246, 79] width 10 height 6
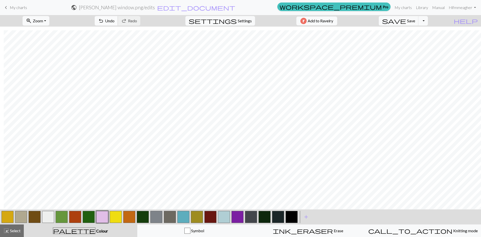
click at [115, 23] on span "Undo" at bounding box center [110, 20] width 10 height 5
click at [127, 21] on span "redo" at bounding box center [124, 20] width 6 height 7
click at [238, 217] on button "button" at bounding box center [238, 217] width 12 height 12
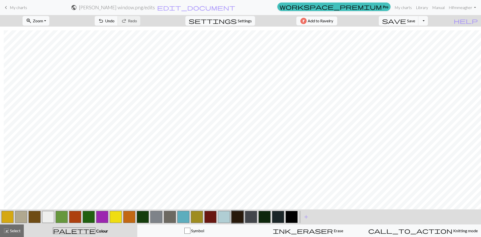
click at [265, 217] on button "button" at bounding box center [265, 217] width 12 height 12
click at [104, 23] on span "undo" at bounding box center [101, 20] width 6 height 7
click at [237, 216] on button "button" at bounding box center [238, 217] width 12 height 12
click at [266, 220] on button "button" at bounding box center [265, 217] width 12 height 12
click at [291, 218] on button "button" at bounding box center [292, 217] width 12 height 12
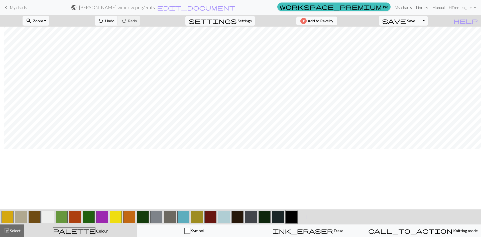
scroll to position [0, 4]
click at [239, 218] on button "button" at bounding box center [238, 217] width 12 height 12
click at [268, 219] on button "button" at bounding box center [265, 217] width 12 height 12
click at [238, 216] on button "button" at bounding box center [238, 217] width 12 height 12
click at [105, 217] on button "button" at bounding box center [102, 217] width 12 height 12
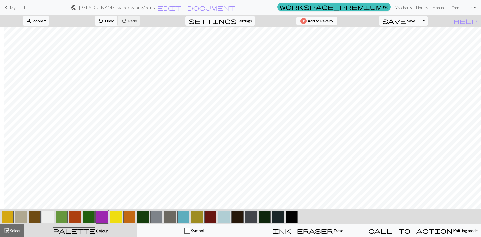
click at [105, 217] on button "button" at bounding box center [102, 217] width 12 height 12
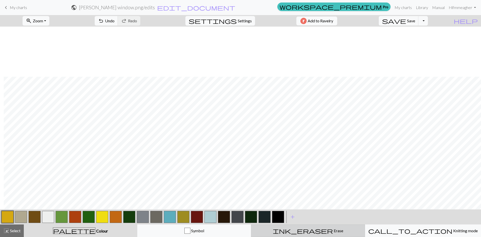
scroll to position [50, 4]
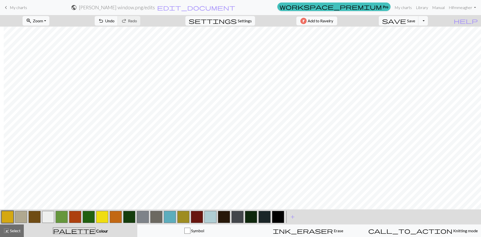
click at [263, 218] on button "button" at bounding box center [265, 217] width 12 height 12
click at [266, 216] on button "button" at bounding box center [265, 217] width 12 height 12
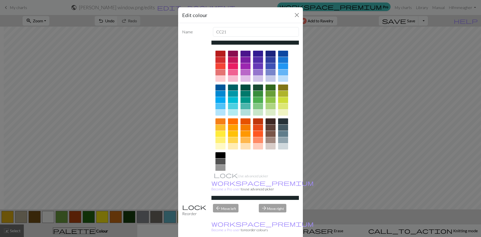
click at [243, 72] on div at bounding box center [246, 72] width 10 height 6
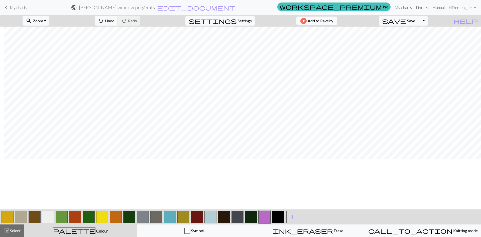
scroll to position [0, 4]
click at [280, 219] on button "button" at bounding box center [278, 217] width 12 height 12
click at [249, 215] on button "button" at bounding box center [251, 217] width 12 height 12
click at [104, 21] on span "undo" at bounding box center [101, 20] width 6 height 7
click at [276, 216] on button "button" at bounding box center [278, 217] width 12 height 12
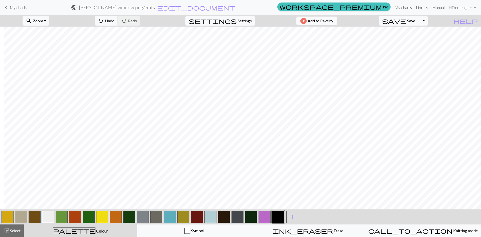
click at [249, 219] on button "button" at bounding box center [251, 217] width 12 height 12
click at [133, 218] on button "button" at bounding box center [129, 217] width 12 height 12
click at [253, 217] on button "button" at bounding box center [251, 217] width 12 height 12
click at [266, 213] on button "button" at bounding box center [265, 217] width 12 height 12
click at [267, 215] on button "button" at bounding box center [265, 217] width 12 height 12
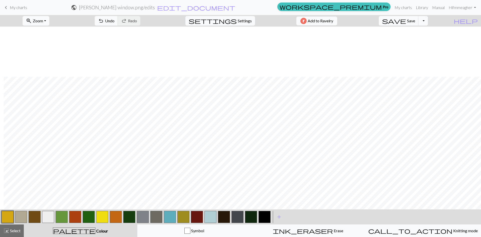
scroll to position [50, 4]
click at [181, 219] on button "button" at bounding box center [183, 217] width 12 height 12
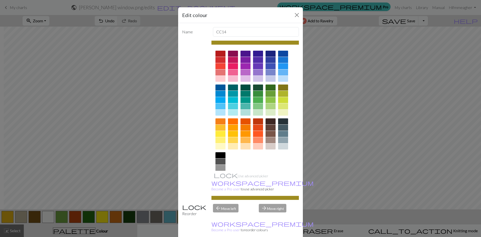
click at [233, 72] on div at bounding box center [233, 72] width 10 height 6
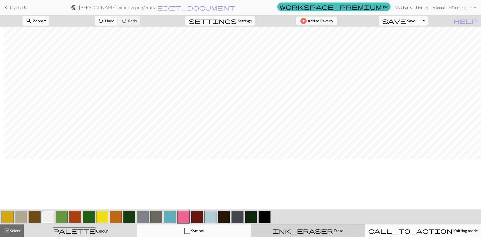
scroll to position [0, 4]
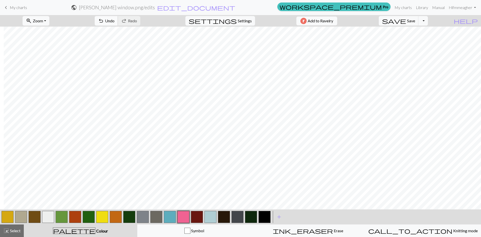
click at [115, 21] on span "Undo" at bounding box center [110, 20] width 10 height 5
click at [127, 19] on span "redo" at bounding box center [124, 20] width 6 height 7
click at [8, 214] on button "button" at bounding box center [8, 217] width 12 height 12
click at [12, 215] on button "button" at bounding box center [8, 217] width 12 height 12
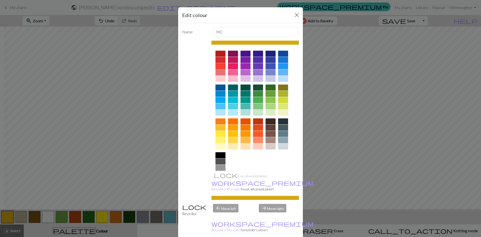
click at [220, 67] on div at bounding box center [221, 66] width 10 height 6
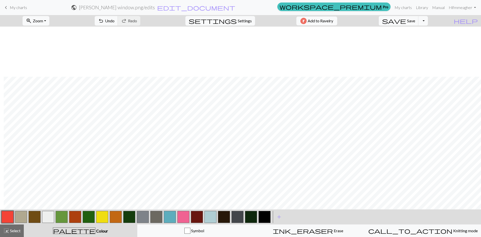
scroll to position [50, 4]
click at [118, 23] on button "undo Undo Undo" at bounding box center [106, 21] width 23 height 10
click at [137, 22] on span "Redo" at bounding box center [132, 20] width 9 height 5
click at [115, 23] on span "Undo" at bounding box center [110, 20] width 10 height 5
click at [115, 19] on span "Undo" at bounding box center [110, 20] width 10 height 5
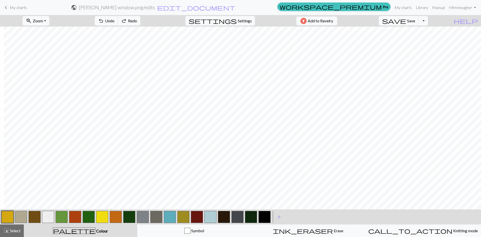
click at [187, 218] on button "button" at bounding box center [183, 217] width 12 height 12
click at [186, 218] on button "button" at bounding box center [183, 217] width 12 height 12
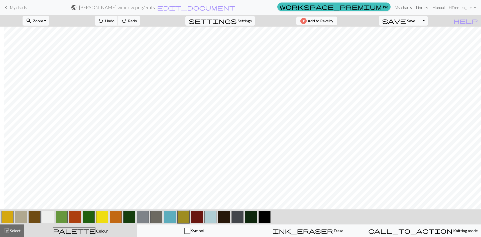
click at [187, 215] on button "button" at bounding box center [183, 217] width 12 height 12
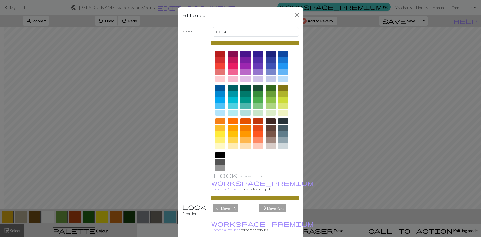
click at [244, 73] on div at bounding box center [246, 72] width 10 height 6
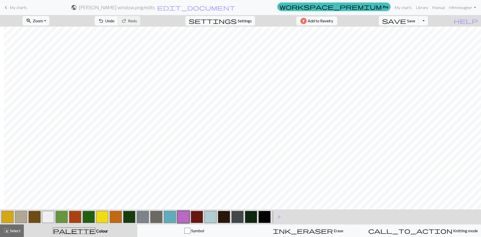
click at [4, 216] on button "button" at bounding box center [8, 217] width 12 height 12
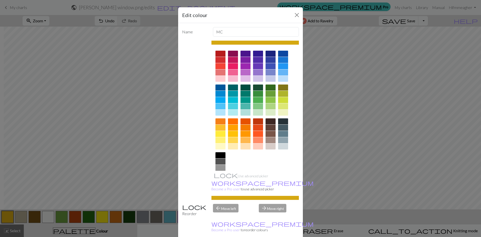
click at [279, 67] on div at bounding box center [283, 66] width 10 height 6
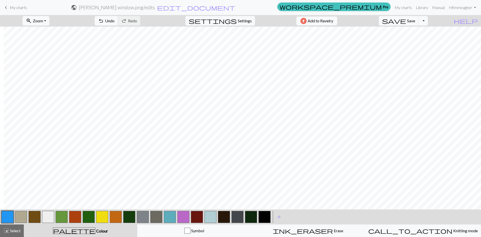
click at [114, 219] on button "button" at bounding box center [116, 217] width 12 height 12
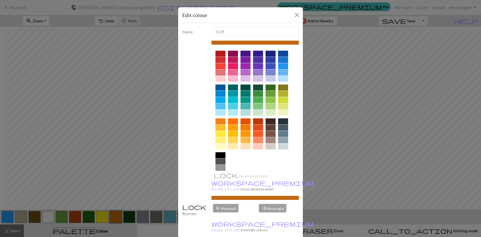
click at [233, 98] on div at bounding box center [233, 100] width 10 height 6
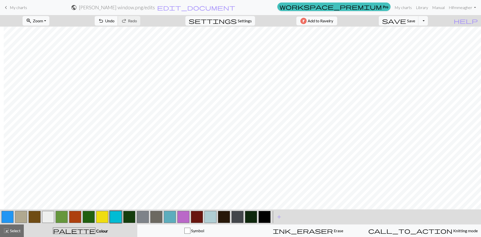
click at [104, 23] on span "undo" at bounding box center [101, 20] width 6 height 7
click at [117, 218] on button "button" at bounding box center [116, 217] width 12 height 12
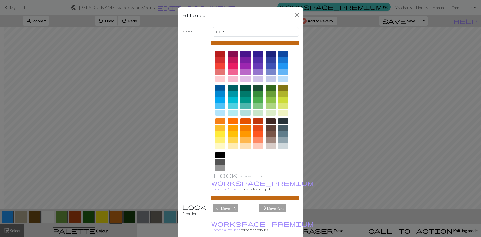
click at [218, 94] on div at bounding box center [221, 94] width 10 height 6
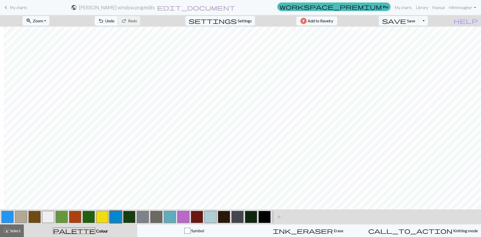
click at [115, 23] on span "Undo" at bounding box center [110, 20] width 10 height 5
click at [115, 19] on span "Undo" at bounding box center [110, 20] width 10 height 5
click at [140, 23] on button "redo Redo Redo" at bounding box center [129, 21] width 23 height 10
click at [118, 24] on button "undo Undo Undo" at bounding box center [106, 21] width 23 height 10
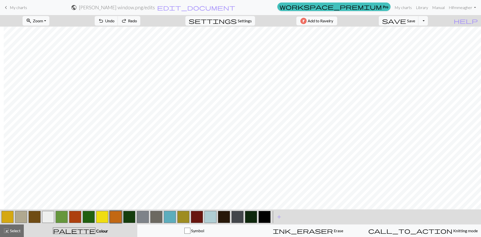
click at [24, 215] on button "button" at bounding box center [21, 217] width 12 height 12
click at [22, 217] on button "button" at bounding box center [21, 217] width 12 height 12
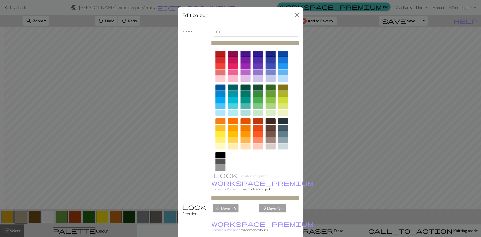
click at [221, 100] on div at bounding box center [221, 100] width 10 height 6
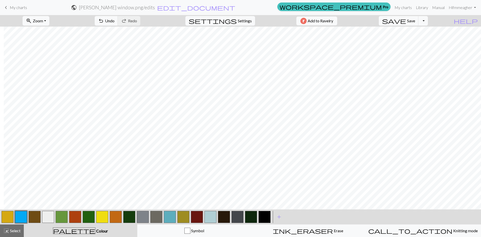
click at [24, 215] on button "button" at bounding box center [21, 217] width 12 height 12
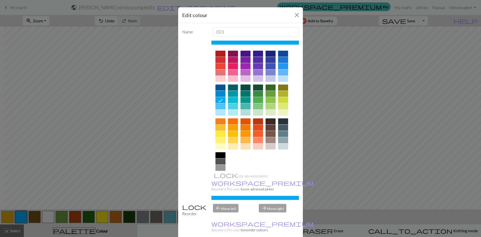
click at [243, 72] on div at bounding box center [246, 72] width 10 height 6
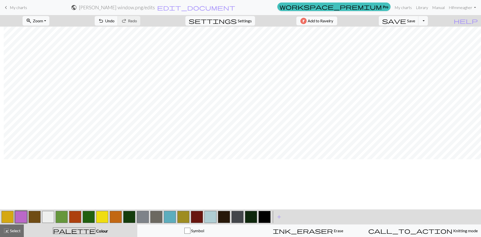
scroll to position [0, 4]
click at [115, 18] on span "Undo" at bounding box center [110, 20] width 10 height 5
click at [21, 216] on button "button" at bounding box center [21, 217] width 12 height 12
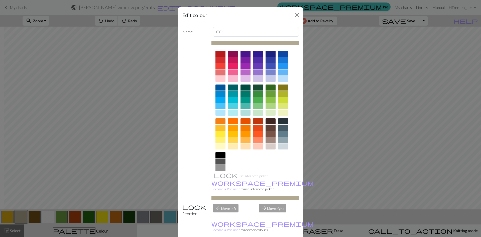
click at [246, 73] on div at bounding box center [246, 72] width 10 height 6
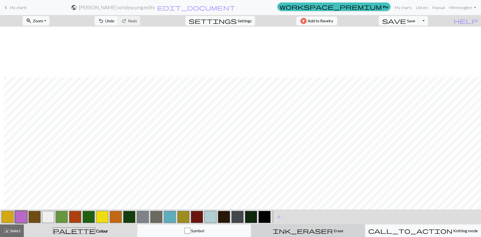
scroll to position [50, 4]
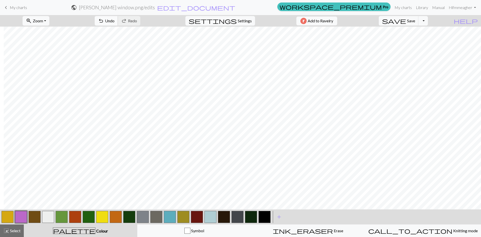
click at [104, 18] on span "undo" at bounding box center [101, 20] width 6 height 7
click at [127, 21] on span "redo" at bounding box center [124, 20] width 6 height 7
click at [115, 21] on span "Undo" at bounding box center [110, 20] width 10 height 5
click at [127, 18] on span "redo" at bounding box center [124, 20] width 6 height 7
click at [50, 218] on button "button" at bounding box center [48, 217] width 12 height 12
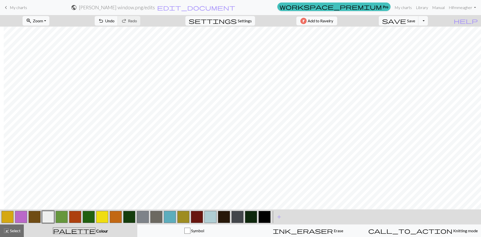
scroll to position [0, 4]
click at [97, 216] on button "button" at bounding box center [102, 217] width 12 height 12
click at [49, 219] on button "button" at bounding box center [48, 217] width 12 height 12
click at [115, 22] on span "Undo" at bounding box center [110, 20] width 10 height 5
click at [183, 214] on button "button" at bounding box center [183, 217] width 12 height 12
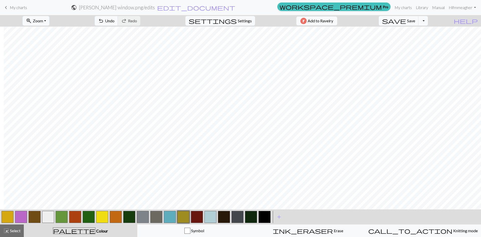
click at [106, 218] on button "button" at bounding box center [102, 217] width 12 height 12
click at [49, 217] on button "button" at bounding box center [48, 217] width 12 height 12
click at [103, 215] on button "button" at bounding box center [102, 217] width 12 height 12
drag, startPoint x: 185, startPoint y: 218, endPoint x: 184, endPoint y: 205, distance: 12.1
click at [185, 216] on button "button" at bounding box center [183, 217] width 12 height 12
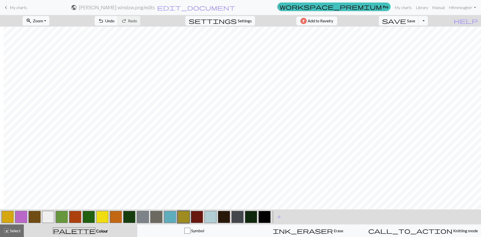
click at [9, 219] on button "button" at bounding box center [8, 217] width 12 height 12
click at [98, 219] on button "button" at bounding box center [102, 217] width 12 height 12
click at [21, 221] on button "button" at bounding box center [21, 217] width 12 height 12
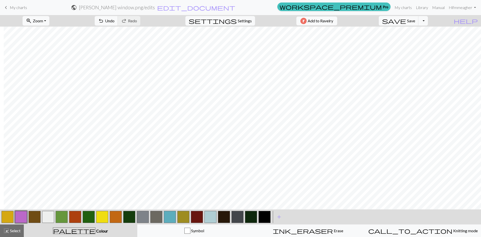
click at [21, 221] on button "button" at bounding box center [21, 217] width 12 height 12
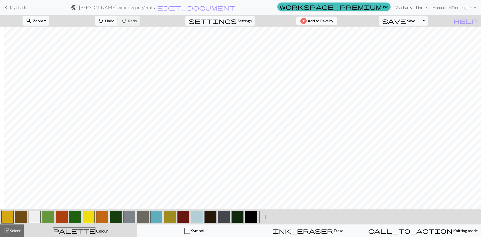
scroll to position [39, 4]
click at [147, 219] on button "button" at bounding box center [143, 217] width 12 height 12
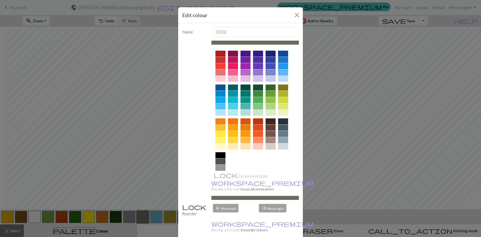
click at [245, 72] on div at bounding box center [246, 72] width 10 height 6
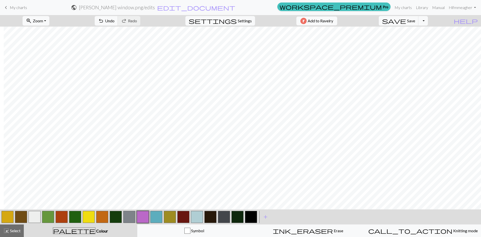
click at [128, 217] on button "button" at bounding box center [129, 217] width 12 height 12
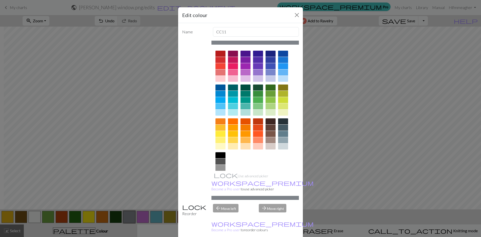
click at [260, 72] on div at bounding box center [258, 72] width 10 height 6
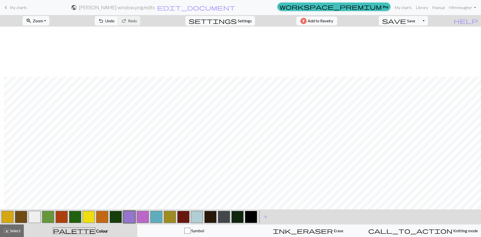
scroll to position [50, 4]
click at [115, 19] on span "Undo" at bounding box center [110, 20] width 10 height 5
click at [145, 221] on button "button" at bounding box center [143, 217] width 12 height 12
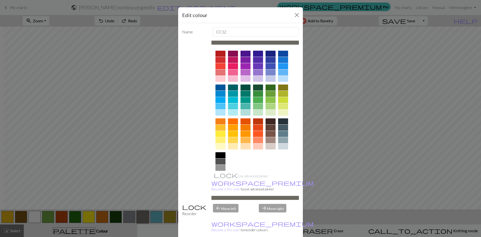
click at [244, 72] on div at bounding box center [246, 72] width 10 height 6
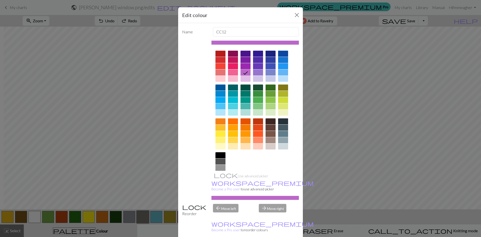
click at [253, 71] on div at bounding box center [258, 72] width 10 height 6
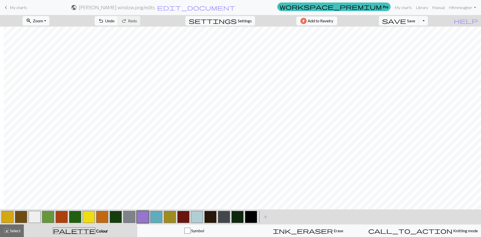
click at [129, 217] on button "button" at bounding box center [129, 217] width 12 height 12
click at [115, 22] on span "Undo" at bounding box center [110, 20] width 10 height 5
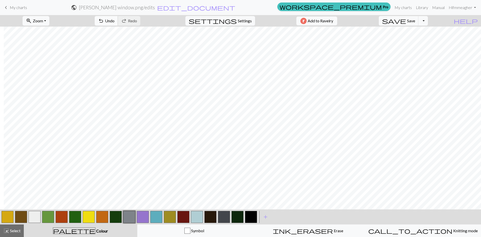
click at [115, 22] on span "Undo" at bounding box center [110, 20] width 10 height 5
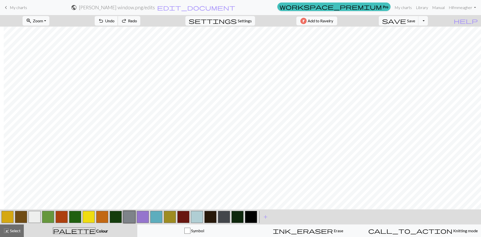
click at [115, 22] on span "Undo" at bounding box center [110, 20] width 10 height 5
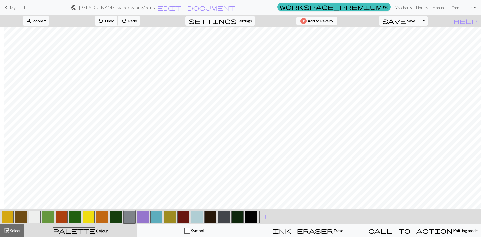
click at [115, 22] on span "Undo" at bounding box center [110, 20] width 10 height 5
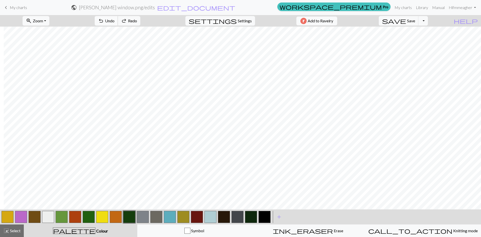
click at [115, 22] on span "Undo" at bounding box center [110, 20] width 10 height 5
click at [127, 21] on span "redo" at bounding box center [124, 20] width 6 height 7
click at [140, 21] on button "redo Redo Redo" at bounding box center [129, 21] width 23 height 10
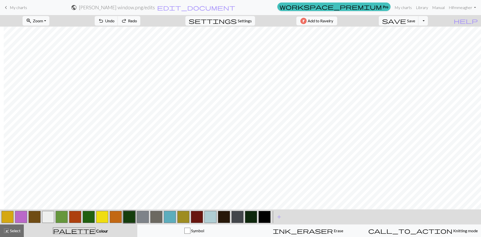
click at [140, 21] on button "redo Redo Redo" at bounding box center [129, 21] width 23 height 10
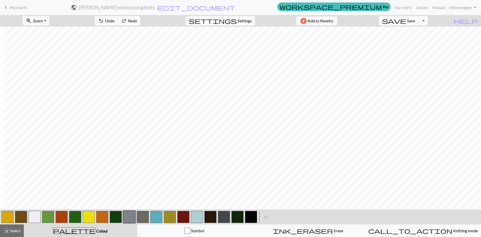
click at [140, 21] on button "redo Redo Redo" at bounding box center [129, 21] width 23 height 10
click at [115, 20] on span "Undo" at bounding box center [110, 20] width 10 height 5
click at [140, 21] on button "redo Redo Redo" at bounding box center [129, 21] width 23 height 10
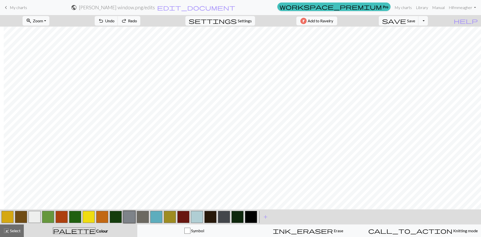
click at [140, 21] on button "redo Redo Redo" at bounding box center [129, 21] width 23 height 10
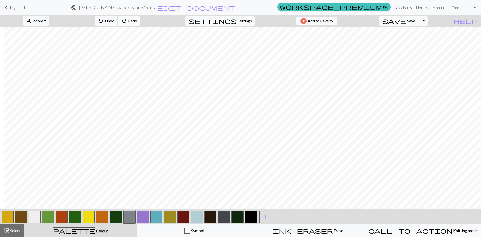
click at [140, 21] on button "redo Redo Redo" at bounding box center [129, 21] width 23 height 10
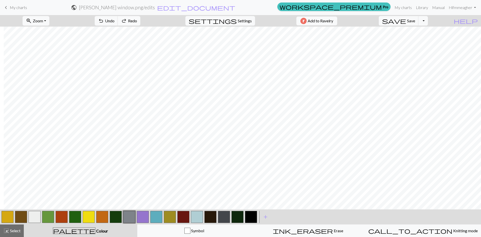
click at [140, 21] on button "redo Redo Redo" at bounding box center [129, 21] width 23 height 10
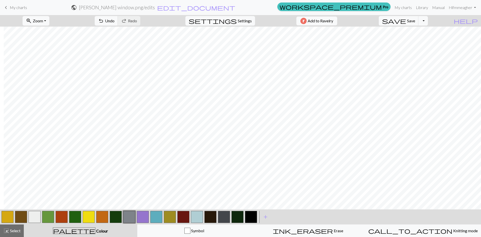
click at [144, 21] on div "undo Undo Undo redo Redo Redo" at bounding box center [117, 21] width 53 height 12
click at [132, 217] on button "button" at bounding box center [129, 217] width 12 height 12
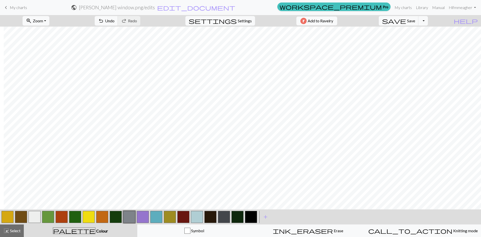
click at [169, 221] on button "button" at bounding box center [170, 217] width 12 height 12
click at [128, 215] on button "button" at bounding box center [129, 217] width 12 height 12
click at [23, 218] on button "button" at bounding box center [21, 217] width 12 height 12
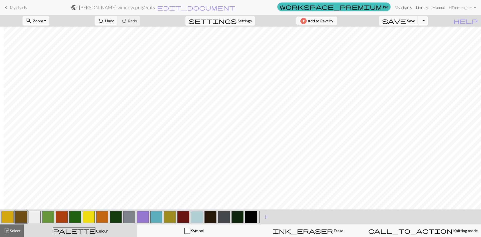
click at [143, 215] on button "button" at bounding box center [143, 217] width 12 height 12
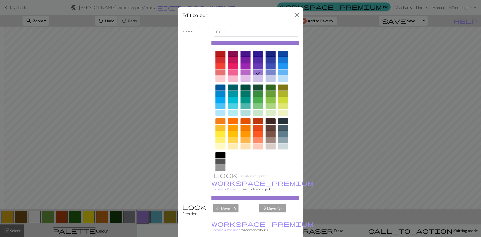
click at [232, 72] on div at bounding box center [233, 72] width 10 height 6
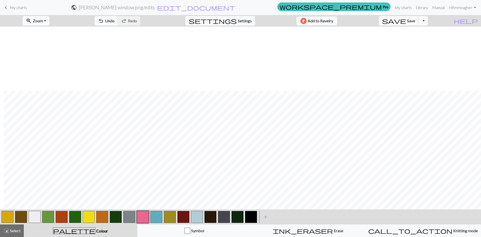
scroll to position [64, 4]
click at [143, 219] on button "button" at bounding box center [143, 217] width 12 height 12
click at [144, 214] on button "button" at bounding box center [143, 217] width 12 height 12
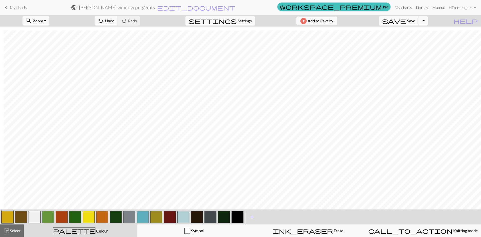
click at [239, 216] on button "button" at bounding box center [238, 217] width 12 height 12
click at [317, 20] on button "save Save Save" at bounding box center [399, 21] width 40 height 10
click at [317, 19] on span "Save" at bounding box center [411, 20] width 8 height 5
click at [317, 7] on div "Chart saved" at bounding box center [240, 10] width 481 height 20
click at [317, 8] on link "My charts" at bounding box center [403, 8] width 21 height 10
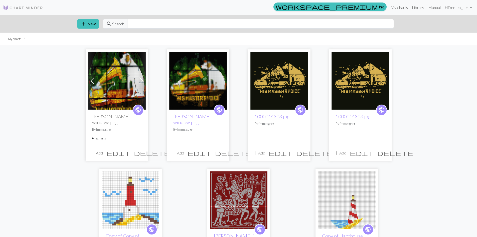
click at [92, 136] on summary "2 charts" at bounding box center [117, 138] width 50 height 5
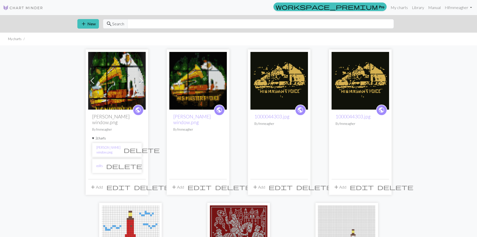
click at [102, 147] on li "[PERSON_NAME] window.png delete" at bounding box center [117, 150] width 50 height 14
click at [103, 145] on link "[PERSON_NAME] window.png" at bounding box center [108, 150] width 24 height 10
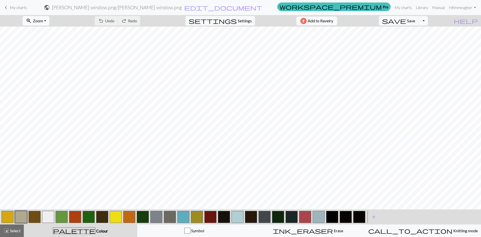
click at [49, 24] on button "zoom_in Zoom Zoom" at bounding box center [36, 21] width 27 height 10
click at [52, 47] on button "Fit height" at bounding box center [43, 48] width 40 height 8
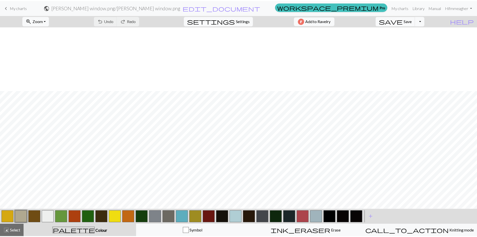
scroll to position [64, 0]
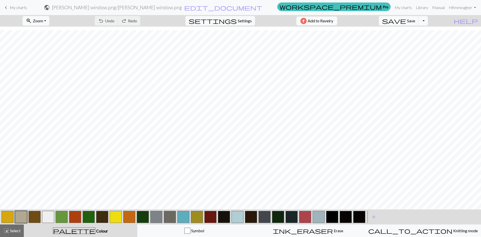
click at [6, 7] on span "keyboard_arrow_left" at bounding box center [6, 7] width 6 height 7
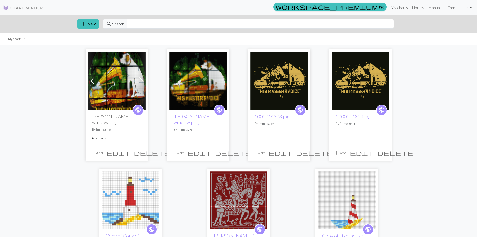
click at [317, 149] on span "delete" at bounding box center [396, 152] width 36 height 7
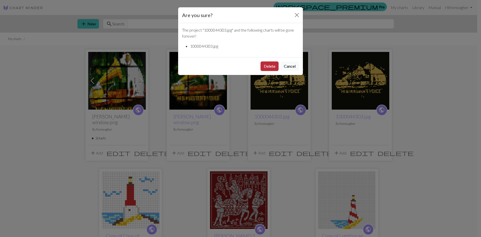
click at [262, 65] on button "Delete" at bounding box center [270, 66] width 18 height 10
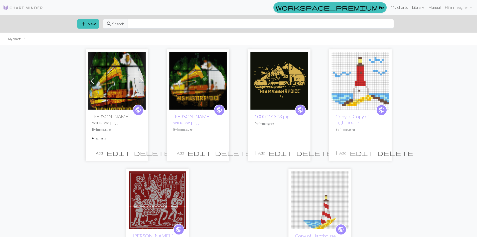
click at [95, 136] on summary "2 charts" at bounding box center [117, 138] width 50 height 5
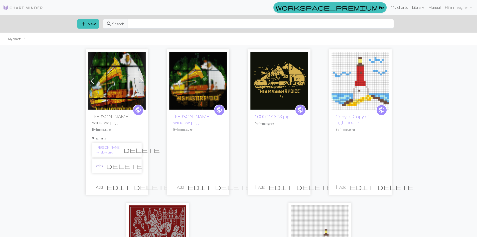
click at [100, 163] on link "edits" at bounding box center [99, 165] width 7 height 5
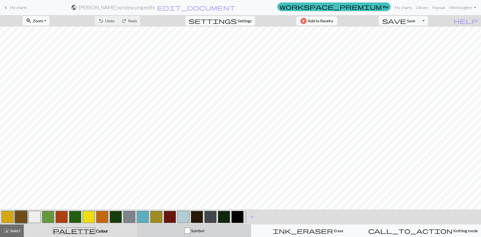
click at [212, 234] on button "Symbol" at bounding box center [194, 230] width 114 height 13
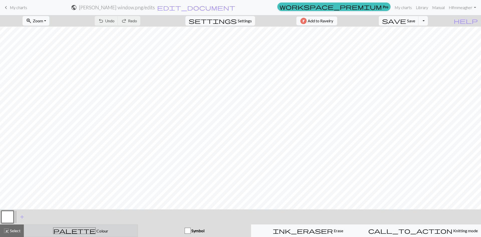
click at [98, 233] on div "palette Colour Colour" at bounding box center [81, 230] width 108 height 7
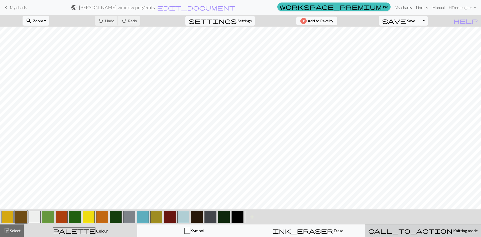
click at [394, 230] on div "call_to_action Knitting mode Knitting mode" at bounding box center [423, 231] width 110 height 6
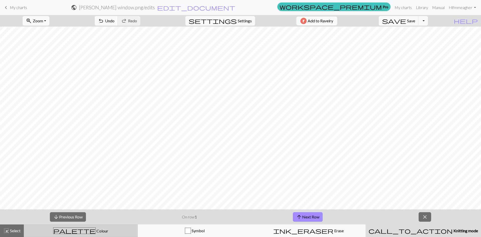
click at [115, 230] on div "palette Colour Colour" at bounding box center [81, 230] width 108 height 7
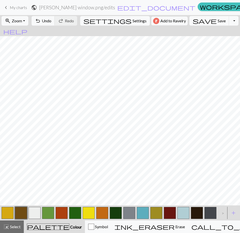
click at [18, 208] on button "button" at bounding box center [21, 213] width 12 height 12
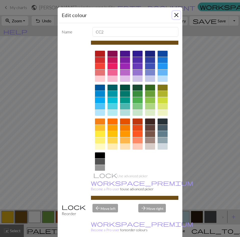
click at [175, 16] on button "Close" at bounding box center [176, 15] width 8 height 8
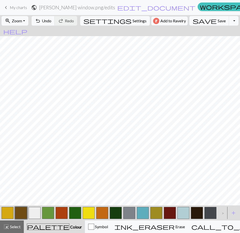
scroll to position [0, 19]
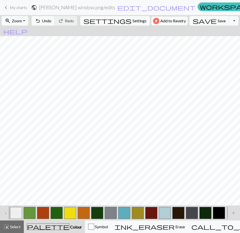
click at [219, 210] on button "button" at bounding box center [219, 213] width 12 height 12
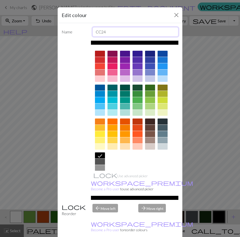
drag, startPoint x: 116, startPoint y: 31, endPoint x: 78, endPoint y: 32, distance: 38.6
click at [78, 32] on div "Name CC24" at bounding box center [120, 32] width 123 height 10
type input "B"
type input "8555 Black"
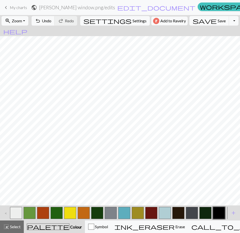
click at [180, 212] on button "button" at bounding box center [178, 213] width 12 height 12
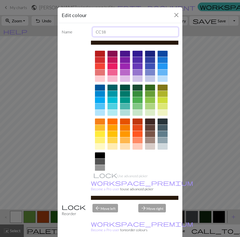
drag, startPoint x: 106, startPoint y: 32, endPoint x: 79, endPoint y: 35, distance: 26.5
click at [79, 35] on div "Name CC18" at bounding box center [120, 32] width 123 height 10
type input "9616 Fudge Brownie"
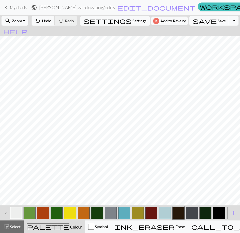
click at [217, 210] on button "button" at bounding box center [219, 213] width 12 height 12
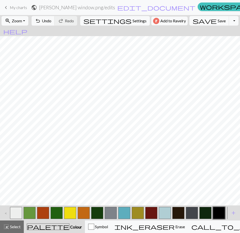
click at [201, 210] on button "button" at bounding box center [205, 213] width 12 height 12
click at [203, 211] on button "button" at bounding box center [205, 213] width 12 height 12
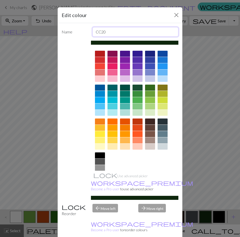
drag, startPoint x: 117, startPoint y: 33, endPoint x: 74, endPoint y: 33, distance: 42.6
click at [74, 33] on div "Name CC20" at bounding box center [120, 32] width 123 height 10
type input "9674 Pine Grove"
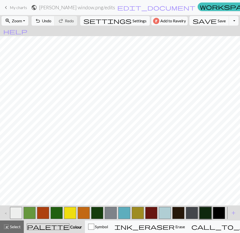
click at [203, 209] on button "button" at bounding box center [205, 213] width 12 height 12
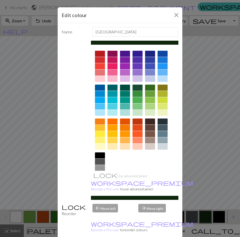
click at [137, 88] on div at bounding box center [138, 87] width 10 height 6
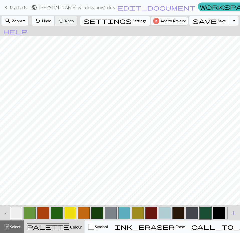
click at [28, 21] on button "zoom_in Zoom Zoom" at bounding box center [15, 21] width 27 height 10
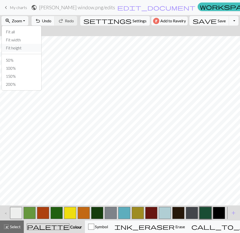
click at [25, 48] on button "Fit height" at bounding box center [22, 48] width 40 height 8
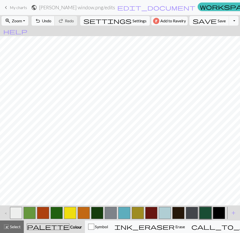
click at [51, 23] on span "Undo" at bounding box center [47, 20] width 10 height 5
click at [205, 209] on button "button" at bounding box center [205, 213] width 12 height 12
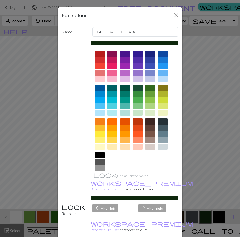
click at [135, 87] on div at bounding box center [138, 87] width 10 height 6
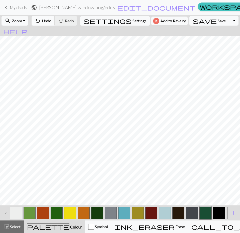
click at [51, 21] on span "Undo" at bounding box center [47, 20] width 10 height 5
click at [98, 211] on button "button" at bounding box center [97, 213] width 12 height 12
click at [97, 212] on button "button" at bounding box center [97, 213] width 12 height 12
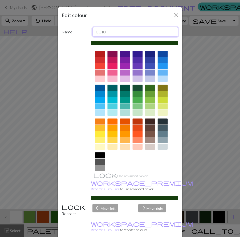
drag, startPoint x: 114, startPoint y: 32, endPoint x: 87, endPoint y: 32, distance: 26.3
click at [89, 32] on div "CC10" at bounding box center [135, 32] width 92 height 10
type input "9671 Grasshopper"
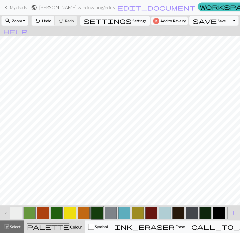
click at [94, 212] on button "button" at bounding box center [97, 213] width 12 height 12
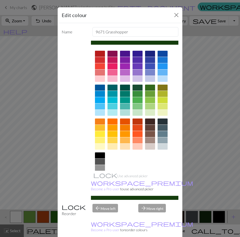
click at [96, 220] on p "workspace_premium Become a Pro user to reorder colours" at bounding box center [135, 226] width 88 height 12
click at [146, 88] on div at bounding box center [150, 87] width 10 height 6
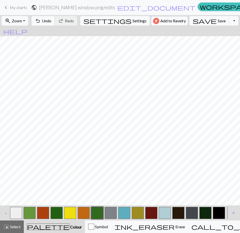
click at [51, 20] on span "Undo" at bounding box center [47, 20] width 10 height 5
click at [28, 213] on button "button" at bounding box center [30, 213] width 12 height 12
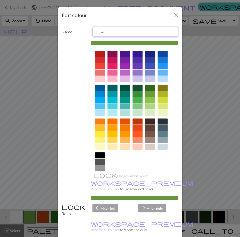
drag, startPoint x: 119, startPoint y: 33, endPoint x: 78, endPoint y: 32, distance: 40.4
click at [78, 32] on div "Name CC4" at bounding box center [120, 32] width 123 height 10
type input "9671 Grasshopper"
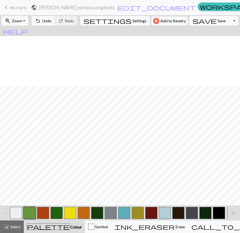
scroll to position [50, 0]
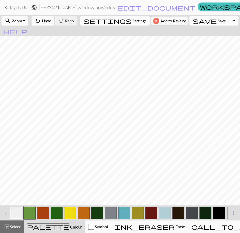
click at [53, 210] on button "button" at bounding box center [57, 213] width 12 height 12
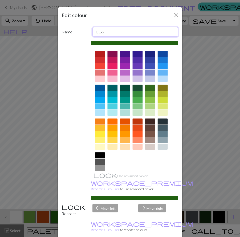
drag, startPoint x: 120, startPoint y: 33, endPoint x: 62, endPoint y: 33, distance: 58.1
click at [62, 33] on div "Name CC6" at bounding box center [120, 32] width 123 height 10
type input "9671 Grasshopper"
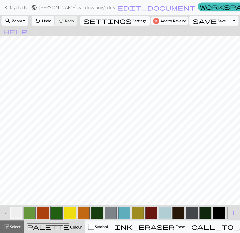
click at [29, 209] on button "button" at bounding box center [30, 213] width 12 height 12
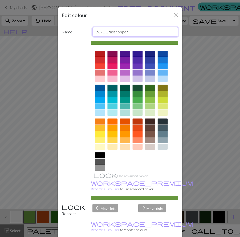
drag, startPoint x: 132, startPoint y: 31, endPoint x: 82, endPoint y: 31, distance: 49.9
click at [82, 31] on div "Name 9671 Grasshopper" at bounding box center [120, 32] width 123 height 10
type input "8914 Granny Smith"
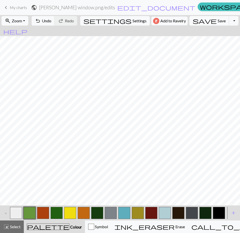
click at [133, 212] on button "button" at bounding box center [138, 213] width 12 height 12
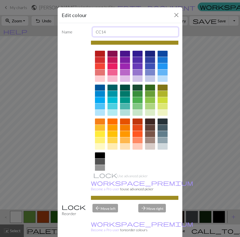
drag, startPoint x: 125, startPoint y: 35, endPoint x: 72, endPoint y: 32, distance: 53.2
click at [72, 32] on div "Name CC14" at bounding box center [120, 32] width 123 height 10
type input "9566 Olive Oil"
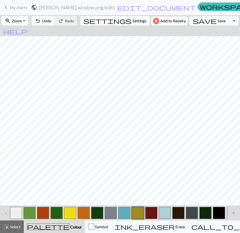
click at [96, 211] on button "button" at bounding box center [97, 213] width 12 height 12
click at [94, 212] on button "button" at bounding box center [97, 213] width 12 height 12
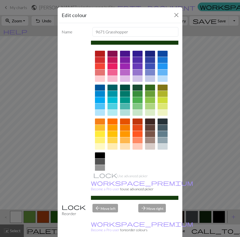
click at [94, 212] on div "Name 9671 Grasshopper Use advanced picker workspace_premium Become a Pro user t…" at bounding box center [120, 131] width 125 height 217
click at [137, 32] on input "9671 Grasshopper" at bounding box center [135, 32] width 86 height 10
type input "9"
type input "??9448 Olive heather?"
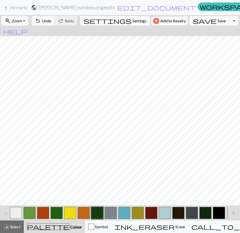
scroll to position [0, 0]
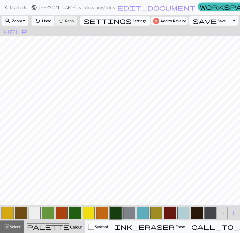
click at [6, 209] on button "button" at bounding box center [8, 213] width 12 height 12
click at [7, 210] on button "button" at bounding box center [8, 213] width 12 height 12
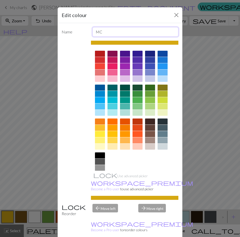
drag, startPoint x: 125, startPoint y: 30, endPoint x: 41, endPoint y: 39, distance: 83.9
click at [41, 38] on div "Edit colour Name MC Use advanced picker workspace_premium Become a Pro user to …" at bounding box center [120, 118] width 240 height 237
type input "1060 Rich Gold"
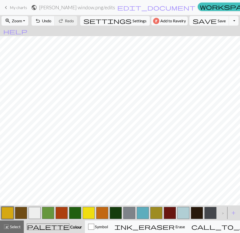
click at [90, 211] on button "button" at bounding box center [89, 213] width 12 height 12
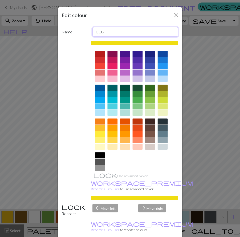
drag, startPoint x: 113, startPoint y: 33, endPoint x: 69, endPoint y: 36, distance: 43.5
click at [69, 36] on div "Name CC8" at bounding box center [120, 32] width 123 height 10
type input "1070 Golden Kiwi"
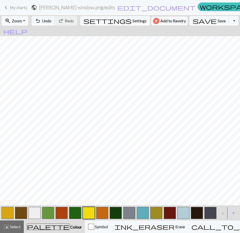
click at [36, 214] on button "button" at bounding box center [35, 213] width 12 height 12
click at [38, 211] on button "button" at bounding box center [35, 213] width 12 height 12
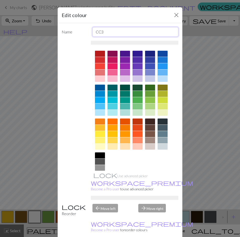
drag, startPoint x: 105, startPoint y: 32, endPoint x: 39, endPoint y: 39, distance: 66.7
click at [36, 34] on div "Edit colour Name CC3 Use advanced picker workspace_premium Become a Pro user to…" at bounding box center [120, 118] width 240 height 237
type input "8505 White"
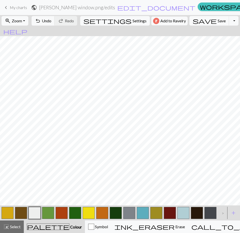
scroll to position [0, 19]
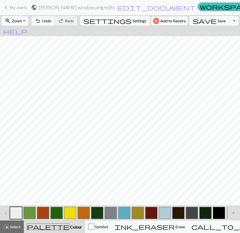
click at [192, 211] on button "button" at bounding box center [192, 213] width 12 height 12
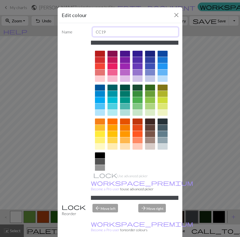
drag, startPoint x: 113, startPoint y: 32, endPoint x: 83, endPoint y: 29, distance: 30.4
click at [83, 29] on div "Name CC19" at bounding box center [120, 32] width 123 height 10
type input "8400 Charcoal Grey"
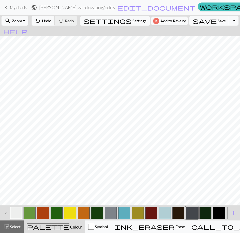
click at [110, 213] on button "button" at bounding box center [111, 213] width 12 height 12
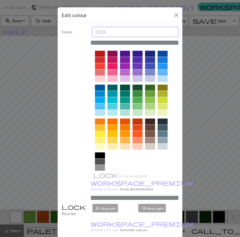
drag, startPoint x: 115, startPoint y: 32, endPoint x: 35, endPoint y: 33, distance: 79.9
click at [35, 33] on div "Edit colour Name CC11 Use advanced picker workspace_premium Become a Pro user t…" at bounding box center [120, 118] width 240 height 237
type input "8401 Silver Grey"
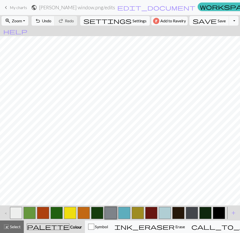
scroll to position [0, 0]
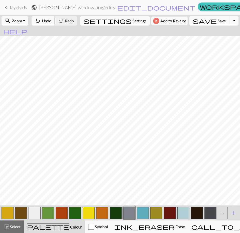
click at [181, 207] on button "button" at bounding box center [183, 213] width 12 height 12
click at [184, 209] on button "button" at bounding box center [183, 213] width 12 height 12
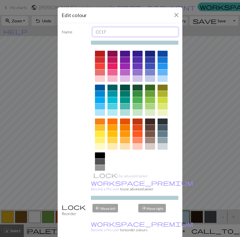
drag, startPoint x: 122, startPoint y: 34, endPoint x: 67, endPoint y: 33, distance: 55.7
click at [67, 33] on div "Name CC17" at bounding box center [120, 32] width 123 height 10
type input "1086 Skywriting"
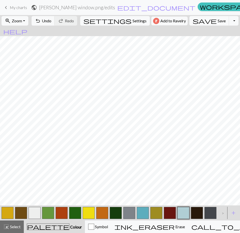
click at [186, 209] on button "button" at bounding box center [183, 213] width 12 height 12
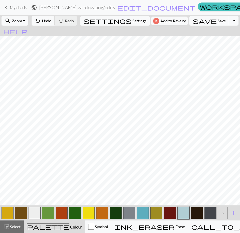
click at [187, 213] on button "button" at bounding box center [183, 213] width 12 height 12
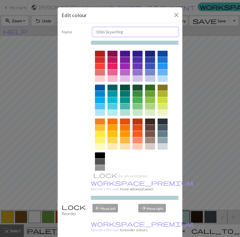
click at [135, 29] on input "1086 Skywriting" at bounding box center [135, 32] width 86 height 10
type input "1086 Skywriting or 1050 Harbor Mist"
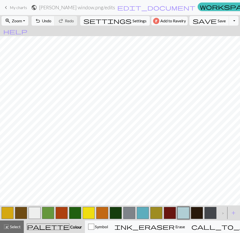
click at [141, 212] on button "button" at bounding box center [143, 213] width 12 height 12
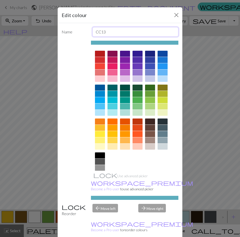
drag, startPoint x: 129, startPoint y: 31, endPoint x: 66, endPoint y: 31, distance: 62.7
click at [66, 31] on div "Name CC13" at bounding box center [120, 32] width 123 height 10
type input "1073 Water Spout"
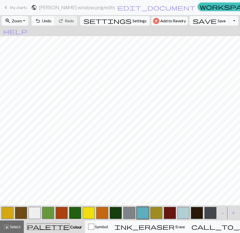
click at [8, 207] on button "button" at bounding box center [8, 213] width 12 height 12
click at [9, 210] on button "button" at bounding box center [8, 213] width 12 height 12
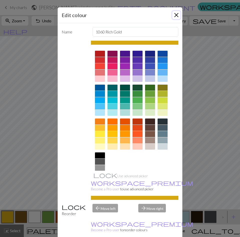
click at [173, 15] on button "Close" at bounding box center [176, 15] width 8 height 8
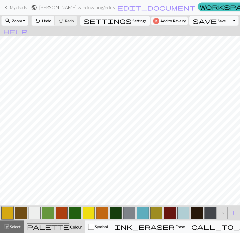
click at [106, 213] on button "button" at bounding box center [102, 213] width 12 height 12
click at [103, 215] on button "button" at bounding box center [102, 213] width 12 height 12
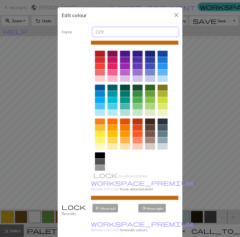
drag, startPoint x: 114, startPoint y: 30, endPoint x: 53, endPoint y: 33, distance: 61.0
click at [53, 33] on div "Edit colour Name CC9 Use advanced picker workspace_premium Become a Pro user to…" at bounding box center [120, 118] width 240 height 237
type input "1019 Marmelade"
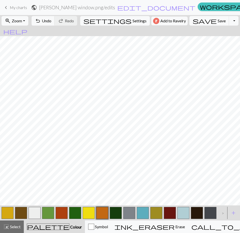
click at [172, 212] on button "button" at bounding box center [170, 213] width 12 height 12
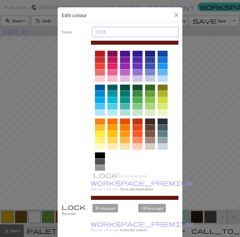
drag, startPoint x: 118, startPoint y: 32, endPoint x: 47, endPoint y: 35, distance: 70.7
click at [48, 35] on div "Edit colour Name CC15 Use advanced picker workspace_premium Become a Pro user t…" at bounding box center [120, 118] width 240 height 237
type input "2401 Burgundy or 1020 Cinnamon Stick"
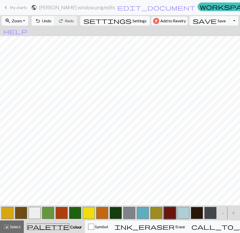
click at [62, 212] on button "button" at bounding box center [62, 213] width 12 height 12
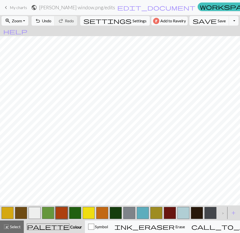
click at [57, 212] on button "button" at bounding box center [62, 213] width 12 height 12
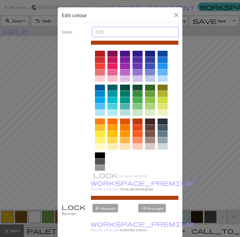
drag, startPoint x: 109, startPoint y: 33, endPoint x: 51, endPoint y: 36, distance: 57.4
click at [50, 36] on div "Edit colour Name CC5 Use advanced picker workspace_premium Become a Pro user to…" at bounding box center [120, 118] width 240 height 237
type input "1020 Cinnamon Stick"
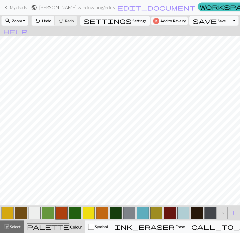
click at [174, 213] on button "button" at bounding box center [170, 213] width 12 height 12
click at [173, 214] on button "button" at bounding box center [170, 213] width 12 height 12
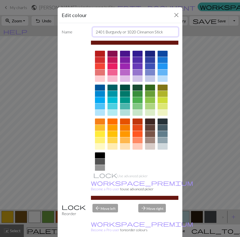
drag, startPoint x: 166, startPoint y: 32, endPoint x: 121, endPoint y: 36, distance: 44.5
click at [121, 36] on input "2401 Burgundy or 1020 Cinnamon Stick" at bounding box center [135, 32] width 86 height 10
type input "2401 Burgundy"
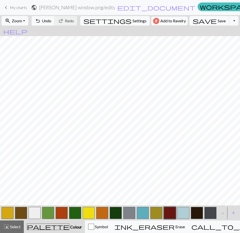
click at [9, 207] on button "button" at bounding box center [8, 213] width 12 height 12
click at [158, 214] on button "button" at bounding box center [156, 213] width 12 height 12
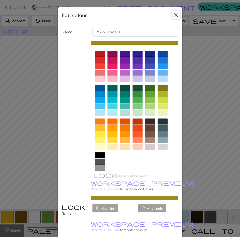
click at [174, 15] on button "Close" at bounding box center [176, 15] width 8 height 8
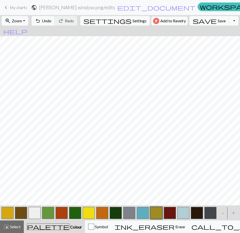
click at [10, 209] on button "button" at bounding box center [8, 213] width 12 height 12
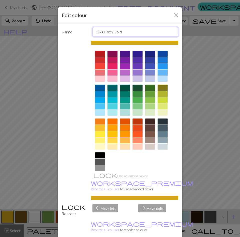
click at [137, 31] on input "1060 Rich Gold" at bounding box center [135, 32] width 86 height 10
type input "1060 Rich Gold or 9697 Sunflower"
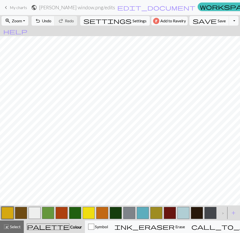
click at [86, 215] on button "button" at bounding box center [89, 213] width 12 height 12
click at [88, 214] on button "button" at bounding box center [89, 213] width 12 height 12
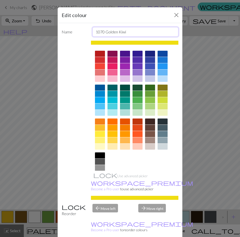
click at [140, 35] on input "1070 Golden Kiwi" at bounding box center [135, 32] width 86 height 10
type input "1070 Golden Kiwi or 7827 Goldenrod"
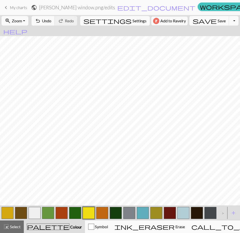
click at [20, 215] on button "button" at bounding box center [21, 213] width 12 height 12
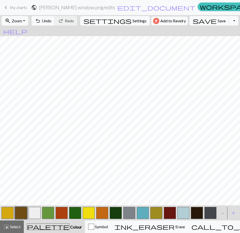
click at [200, 209] on button "button" at bounding box center [197, 213] width 12 height 12
click at [198, 210] on button "button" at bounding box center [197, 213] width 12 height 12
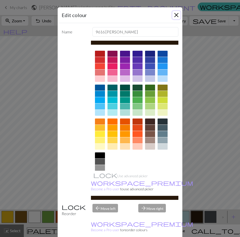
click at [174, 15] on button "Close" at bounding box center [176, 15] width 8 height 8
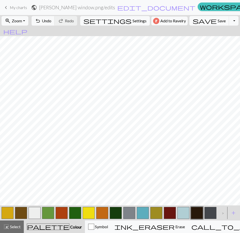
click at [26, 212] on button "button" at bounding box center [21, 213] width 12 height 12
click at [23, 213] on button "button" at bounding box center [21, 213] width 12 height 12
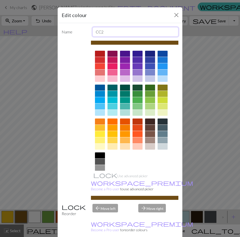
drag, startPoint x: 132, startPoint y: 28, endPoint x: 56, endPoint y: 30, distance: 76.5
click at [59, 30] on div "Name CC2" at bounding box center [120, 32] width 123 height 10
type input "9675 Cocoa Brown"
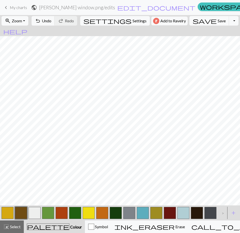
click at [35, 211] on button "button" at bounding box center [35, 213] width 12 height 12
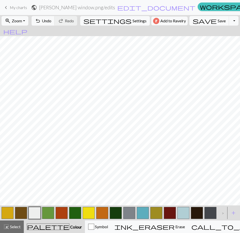
click at [52, 209] on button "button" at bounding box center [48, 213] width 12 height 12
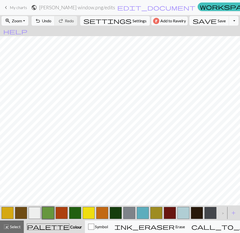
click at [64, 210] on button "button" at bounding box center [62, 213] width 12 height 12
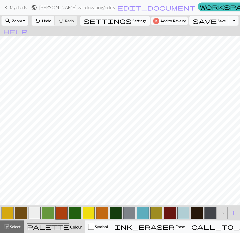
click at [77, 212] on button "button" at bounding box center [75, 213] width 12 height 12
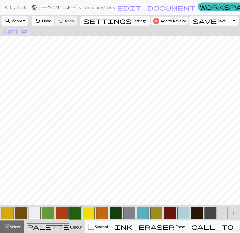
click at [92, 210] on button "button" at bounding box center [89, 213] width 12 height 12
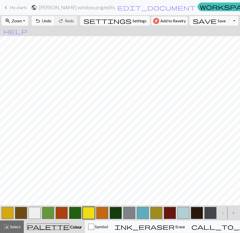
click at [103, 209] on button "button" at bounding box center [102, 213] width 12 height 12
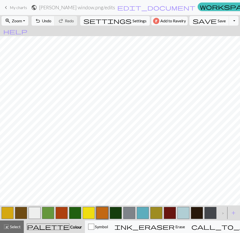
click at [116, 210] on button "button" at bounding box center [116, 213] width 12 height 12
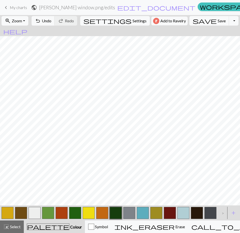
click at [133, 214] on button "button" at bounding box center [129, 213] width 12 height 12
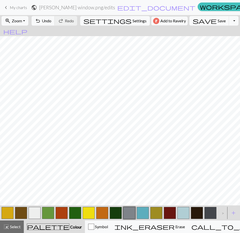
click at [143, 211] on button "button" at bounding box center [143, 213] width 12 height 12
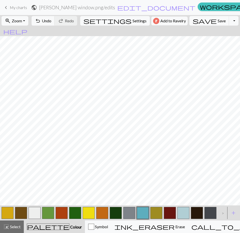
click at [152, 212] on button "button" at bounding box center [156, 213] width 12 height 12
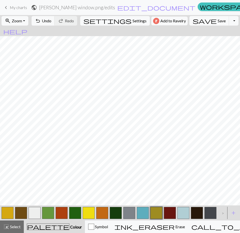
click at [168, 213] on button "button" at bounding box center [170, 213] width 12 height 12
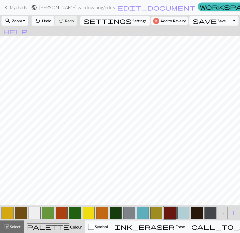
click at [182, 211] on button "button" at bounding box center [183, 213] width 12 height 12
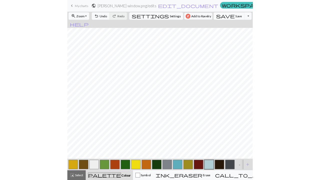
scroll to position [0, 19]
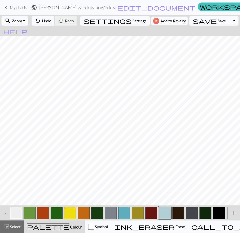
click at [128, 213] on button "button" at bounding box center [124, 213] width 12 height 12
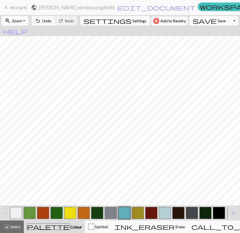
click at [173, 211] on button "button" at bounding box center [178, 213] width 12 height 12
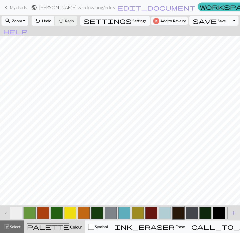
click at [193, 207] on button "button" at bounding box center [192, 213] width 12 height 12
click at [193, 208] on button "button" at bounding box center [192, 213] width 12 height 12
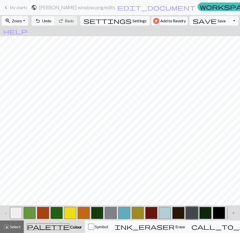
click at [203, 215] on button "button" at bounding box center [205, 213] width 12 height 12
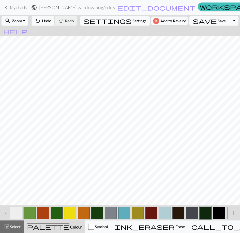
click at [220, 211] on button "button" at bounding box center [219, 213] width 12 height 12
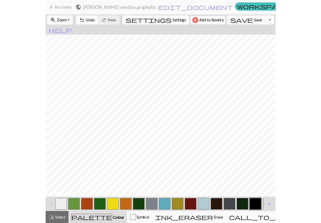
scroll to position [0, 0]
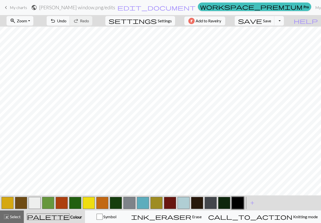
click at [222, 204] on button "button" at bounding box center [224, 203] width 12 height 12
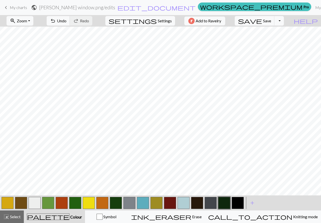
click at [211, 202] on button "button" at bounding box center [210, 203] width 12 height 12
click at [226, 207] on button "button" at bounding box center [224, 203] width 12 height 12
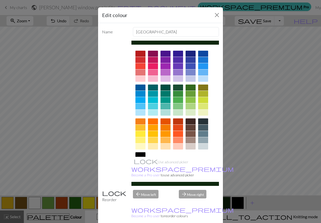
click at [163, 69] on div at bounding box center [165, 72] width 10 height 6
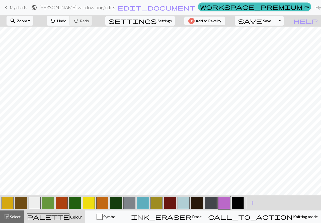
click at [66, 20] on span "Undo" at bounding box center [62, 20] width 10 height 5
click at [210, 200] on button "button" at bounding box center [210, 203] width 12 height 12
click at [209, 201] on button "button" at bounding box center [210, 203] width 12 height 12
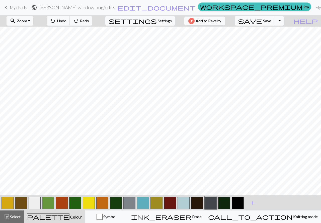
click at [171, 201] on button "button" at bounding box center [170, 203] width 12 height 12
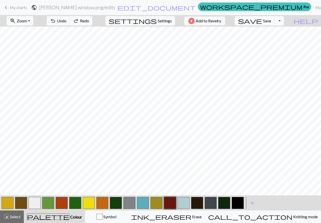
click at [100, 202] on button "button" at bounding box center [102, 203] width 12 height 12
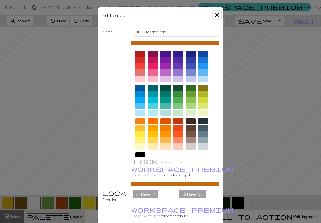
click at [213, 17] on button "Close" at bounding box center [217, 15] width 8 height 8
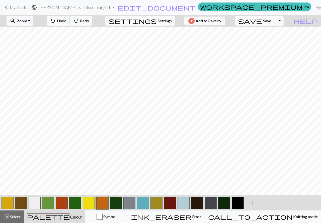
click at [131, 206] on button "button" at bounding box center [129, 203] width 12 height 12
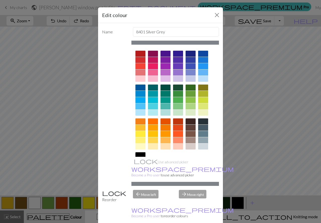
drag, startPoint x: 165, startPoint y: 71, endPoint x: 185, endPoint y: 100, distance: 35.0
click at [165, 71] on div at bounding box center [165, 72] width 10 height 6
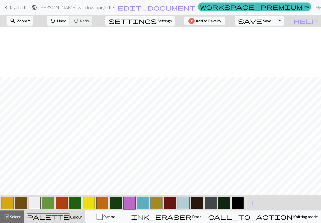
scroll to position [50, 0]
click at [56, 22] on span "undo" at bounding box center [53, 20] width 6 height 7
click at [131, 203] on button "button" at bounding box center [129, 203] width 12 height 12
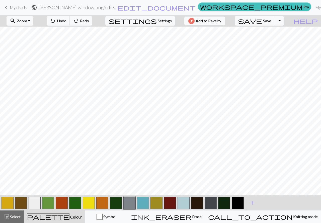
click at [212, 204] on button "button" at bounding box center [210, 203] width 12 height 12
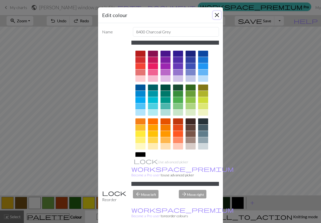
click at [215, 15] on button "Close" at bounding box center [217, 15] width 8 height 8
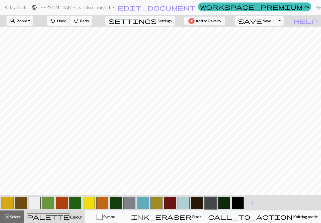
click at [198, 202] on button "button" at bounding box center [197, 203] width 12 height 12
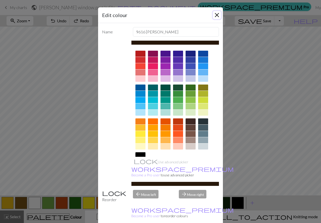
click at [214, 14] on button "Close" at bounding box center [217, 15] width 8 height 8
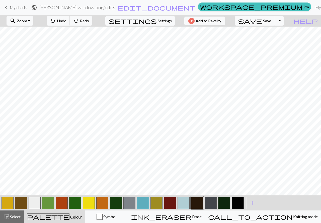
click at [226, 206] on button "button" at bounding box center [224, 203] width 12 height 12
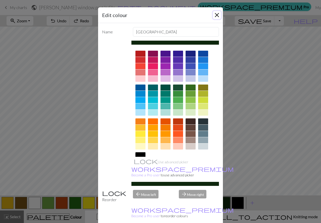
click at [214, 14] on button "Close" at bounding box center [217, 15] width 8 height 8
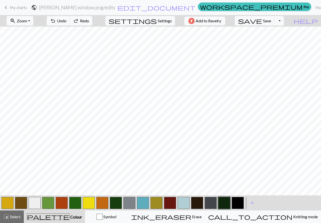
click at [211, 202] on button "button" at bounding box center [210, 203] width 12 height 12
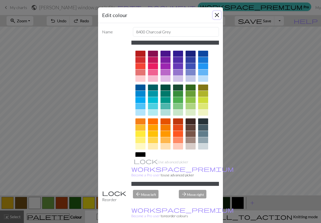
click at [215, 16] on button "Close" at bounding box center [217, 15] width 8 height 8
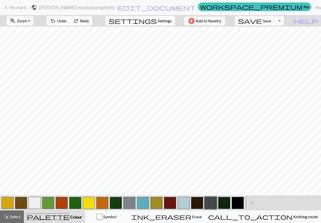
click at [24, 201] on button "button" at bounding box center [21, 203] width 12 height 12
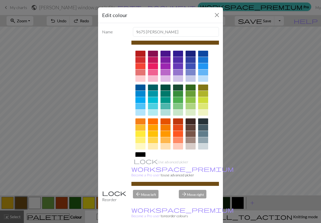
click at [161, 64] on div at bounding box center [165, 66] width 10 height 6
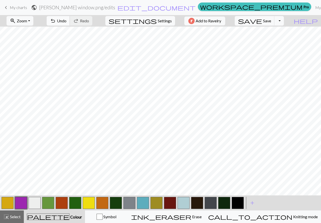
click at [66, 20] on span "Undo" at bounding box center [62, 20] width 10 height 5
click at [21, 204] on button "button" at bounding box center [21, 203] width 12 height 12
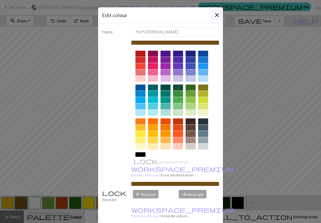
click at [215, 18] on button "Close" at bounding box center [217, 15] width 8 height 8
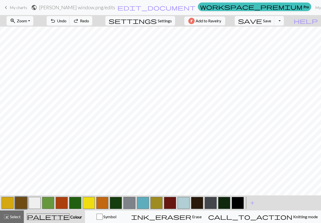
click at [90, 205] on button "button" at bounding box center [89, 203] width 12 height 12
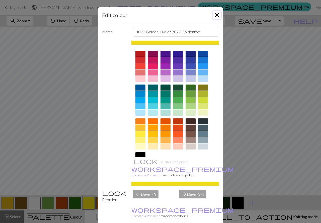
click at [215, 14] on button "Close" at bounding box center [217, 15] width 8 height 8
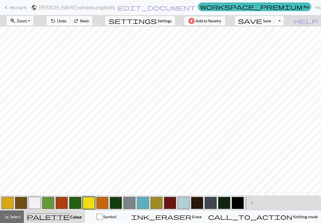
click at [156, 201] on button "button" at bounding box center [156, 203] width 12 height 12
click at [8, 202] on button "button" at bounding box center [8, 203] width 12 height 12
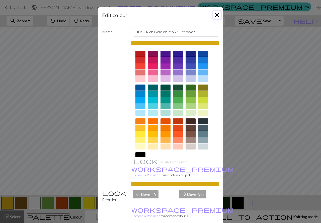
click at [217, 15] on button "Close" at bounding box center [217, 15] width 8 height 8
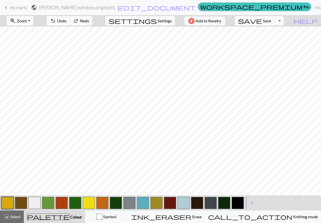
click at [155, 199] on button "button" at bounding box center [156, 203] width 12 height 12
click at [156, 201] on button "button" at bounding box center [156, 203] width 12 height 12
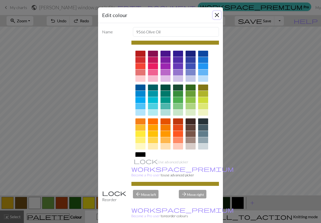
click at [214, 15] on button "Close" at bounding box center [217, 15] width 8 height 8
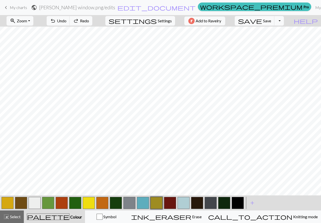
click at [88, 203] on button "button" at bounding box center [89, 203] width 12 height 12
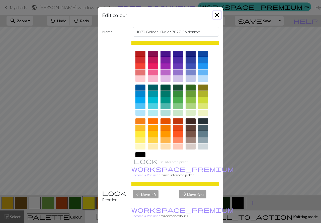
click at [214, 15] on button "Close" at bounding box center [217, 15] width 8 height 8
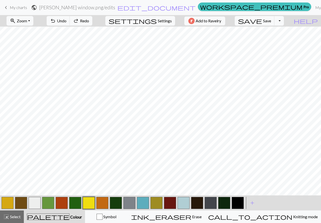
click at [127, 203] on button "button" at bounding box center [129, 203] width 12 height 12
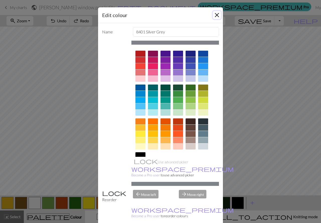
click at [216, 15] on button "Close" at bounding box center [217, 15] width 8 height 8
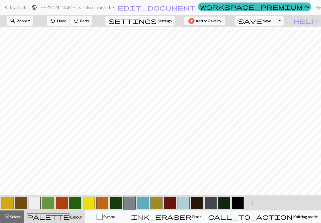
click at [114, 203] on button "button" at bounding box center [116, 203] width 12 height 12
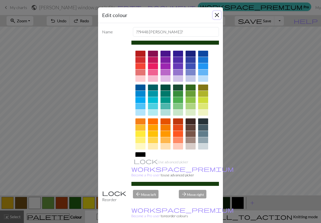
click at [217, 14] on button "Close" at bounding box center [217, 15] width 8 height 8
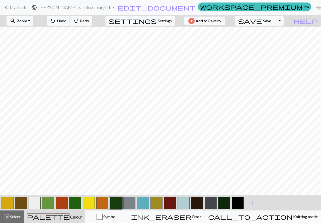
click at [74, 200] on button "button" at bounding box center [75, 203] width 12 height 12
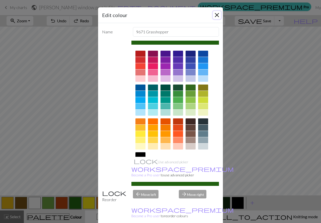
click at [214, 15] on button "Close" at bounding box center [217, 15] width 8 height 8
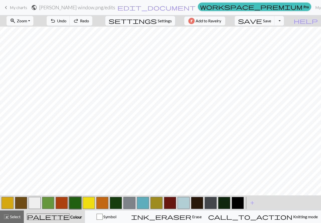
click at [49, 199] on button "button" at bounding box center [48, 203] width 12 height 12
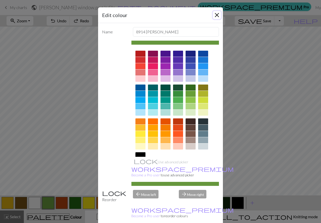
click at [213, 16] on button "Close" at bounding box center [217, 15] width 8 height 8
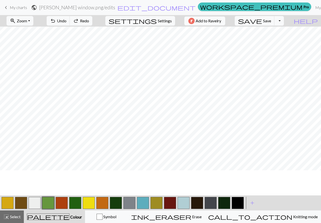
scroll to position [25, 0]
click at [155, 205] on button "button" at bounding box center [156, 203] width 12 height 12
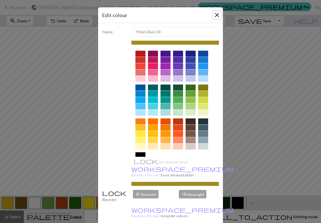
click at [214, 16] on button "Close" at bounding box center [217, 15] width 8 height 8
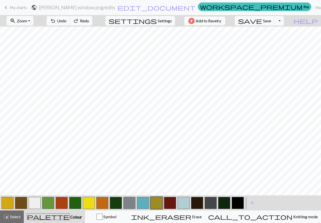
click at [8, 201] on button "button" at bounding box center [8, 203] width 12 height 12
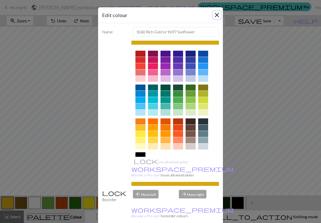
click at [217, 14] on button "Close" at bounding box center [217, 15] width 8 height 8
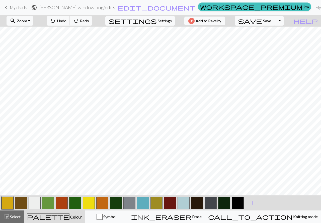
click at [88, 201] on button "button" at bounding box center [89, 203] width 12 height 12
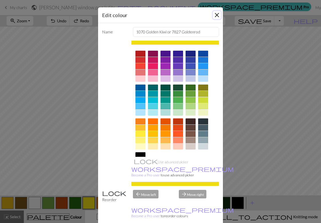
click at [214, 15] on button "Close" at bounding box center [217, 15] width 8 height 8
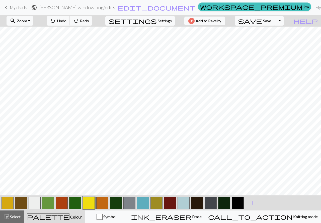
click at [4, 206] on button "button" at bounding box center [8, 203] width 12 height 12
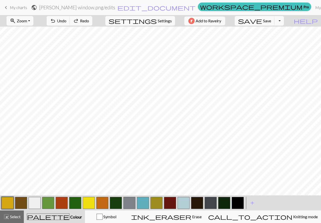
click at [16, 202] on button "button" at bounding box center [21, 203] width 12 height 12
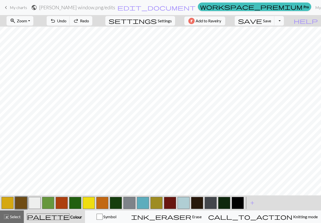
click at [45, 202] on button "button" at bounding box center [48, 203] width 12 height 12
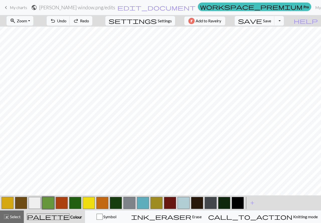
click at [63, 203] on button "button" at bounding box center [62, 203] width 12 height 12
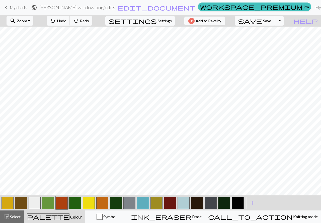
click at [76, 203] on button "button" at bounding box center [75, 203] width 12 height 12
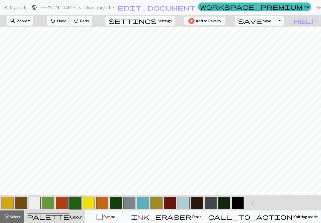
click at [90, 202] on button "button" at bounding box center [89, 203] width 12 height 12
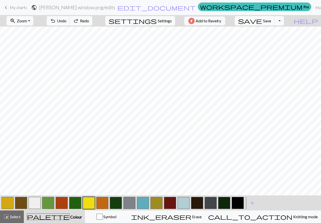
click at [100, 203] on button "button" at bounding box center [102, 203] width 12 height 12
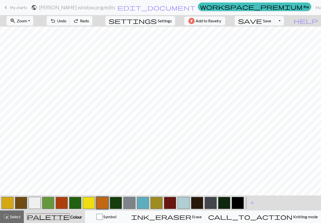
click at [117, 203] on button "button" at bounding box center [116, 203] width 12 height 12
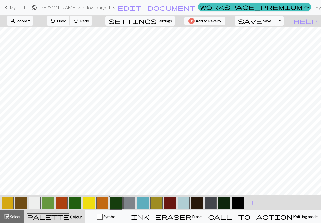
click at [117, 204] on button "button" at bounding box center [116, 203] width 12 height 12
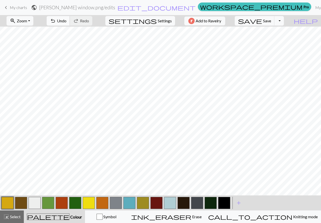
click at [70, 18] on button "undo Undo Undo" at bounding box center [58, 21] width 23 height 10
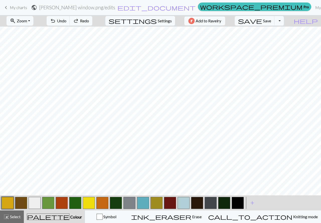
click at [115, 204] on button "button" at bounding box center [116, 203] width 12 height 12
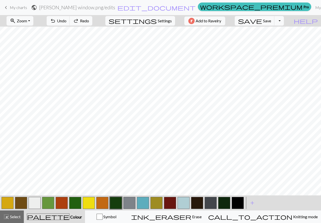
click at [116, 198] on button "button" at bounding box center [116, 203] width 12 height 12
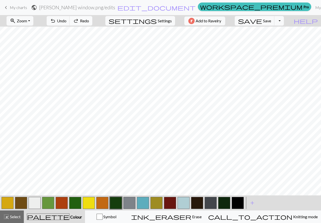
click at [89, 23] on span "Redo" at bounding box center [84, 20] width 9 height 5
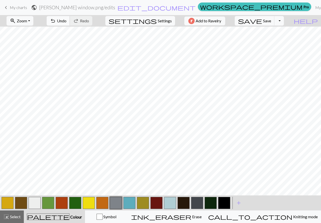
click at [66, 20] on span "Undo" at bounding box center [62, 20] width 10 height 5
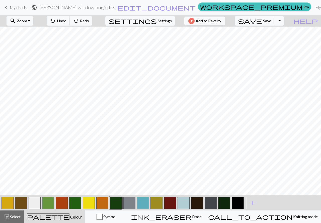
click at [115, 201] on button "button" at bounding box center [116, 203] width 12 height 12
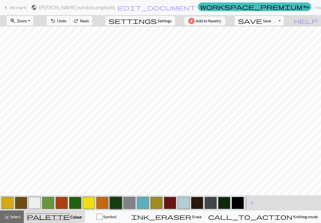
click at [122, 205] on div at bounding box center [116, 203] width 14 height 14
click at [120, 205] on button "button" at bounding box center [116, 203] width 12 height 12
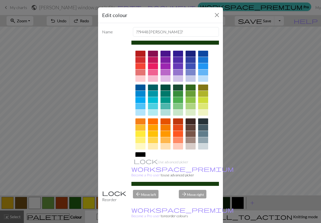
click at [176, 66] on div at bounding box center [178, 66] width 10 height 6
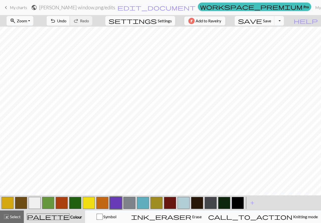
click at [56, 18] on span "undo" at bounding box center [53, 20] width 6 height 7
click at [157, 203] on button "button" at bounding box center [156, 203] width 12 height 12
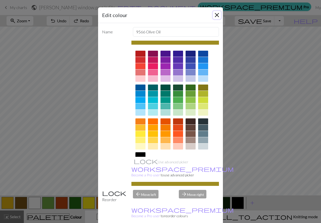
click at [213, 16] on button "Close" at bounding box center [217, 15] width 8 height 8
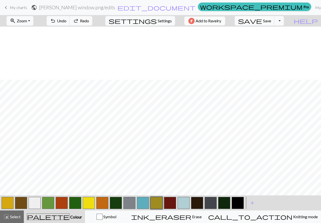
scroll to position [78, 0]
click at [86, 202] on button "button" at bounding box center [89, 203] width 12 height 12
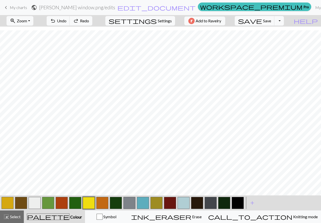
click at [154, 206] on button "button" at bounding box center [156, 203] width 12 height 12
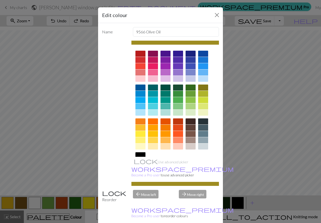
click at [160, 66] on div at bounding box center [165, 66] width 10 height 6
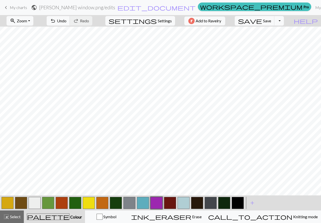
scroll to position [3, 0]
click at [66, 23] on span "Undo" at bounding box center [62, 20] width 10 height 5
click at [111, 206] on button "button" at bounding box center [116, 203] width 12 height 12
click at [112, 206] on button "button" at bounding box center [116, 203] width 12 height 12
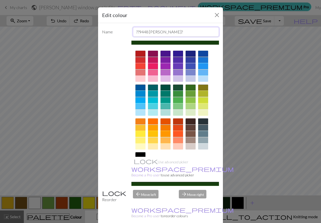
click at [172, 30] on input "??9448 Olive heather?" at bounding box center [176, 32] width 86 height 10
type input "??9448 Olive heather? or superwash Army Green"
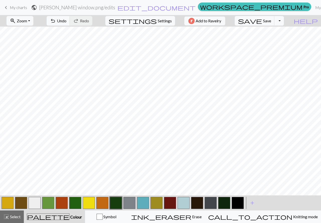
click at [77, 202] on button "button" at bounding box center [75, 203] width 12 height 12
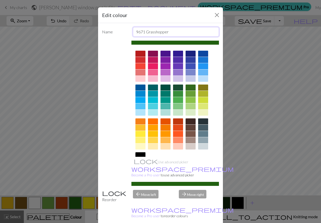
click at [177, 30] on input "9671 Grasshopper" at bounding box center [176, 32] width 86 height 10
type input "9671 Grasshopper or Superwash christmas Green"
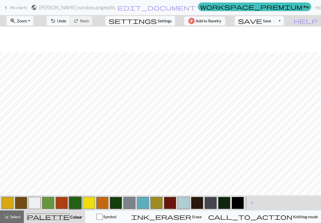
scroll to position [78, 0]
click at [16, 203] on button "button" at bounding box center [21, 203] width 12 height 12
click at [19, 202] on button "button" at bounding box center [21, 203] width 12 height 12
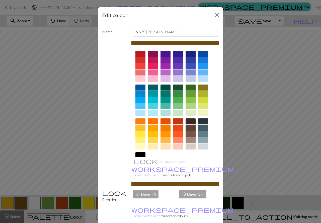
click at [165, 68] on div at bounding box center [165, 66] width 10 height 6
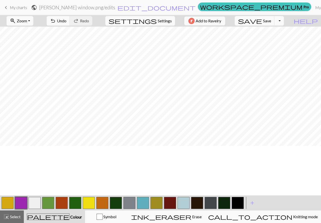
scroll to position [25, 0]
click at [66, 22] on span "Undo" at bounding box center [62, 20] width 10 height 5
click at [23, 204] on button "button" at bounding box center [21, 203] width 12 height 12
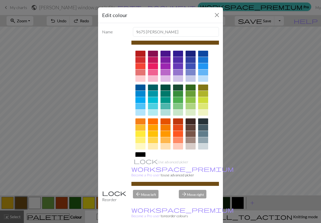
click at [188, 121] on div at bounding box center [190, 121] width 10 height 6
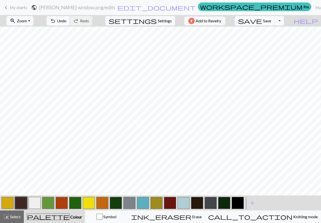
click at [66, 19] on span "Undo" at bounding box center [62, 20] width 10 height 5
click at [89, 20] on span "Redo" at bounding box center [84, 20] width 9 height 5
click at [56, 23] on span "undo" at bounding box center [53, 20] width 6 height 7
click at [89, 22] on span "Redo" at bounding box center [84, 20] width 9 height 5
click at [56, 21] on span "undo" at bounding box center [53, 20] width 6 height 7
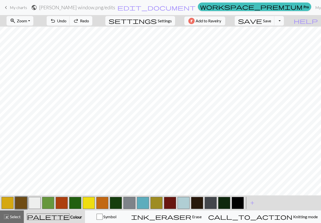
click at [92, 24] on button "redo Redo Redo" at bounding box center [81, 21] width 23 height 10
click at [66, 20] on span "Undo" at bounding box center [62, 20] width 10 height 5
click at [92, 17] on button "redo Redo Redo" at bounding box center [81, 21] width 23 height 10
click at [56, 22] on span "undo" at bounding box center [53, 20] width 6 height 7
